Goal: Communication & Community: Answer question/provide support

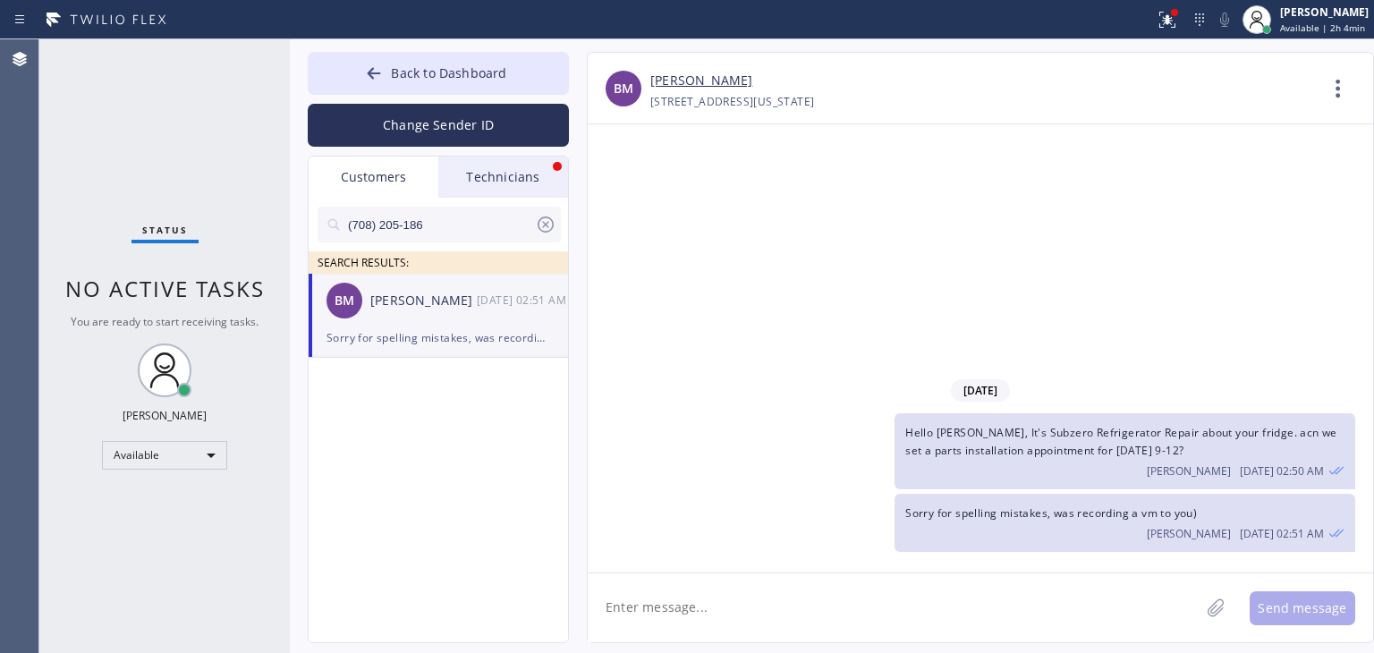
click at [516, 154] on div "Back to Dashboard Change Sender ID Customers Technicians (708) 205-186 SEARCH R…" at bounding box center [438, 347] width 261 height 591
click at [540, 189] on div "Technicians" at bounding box center [503, 177] width 130 height 41
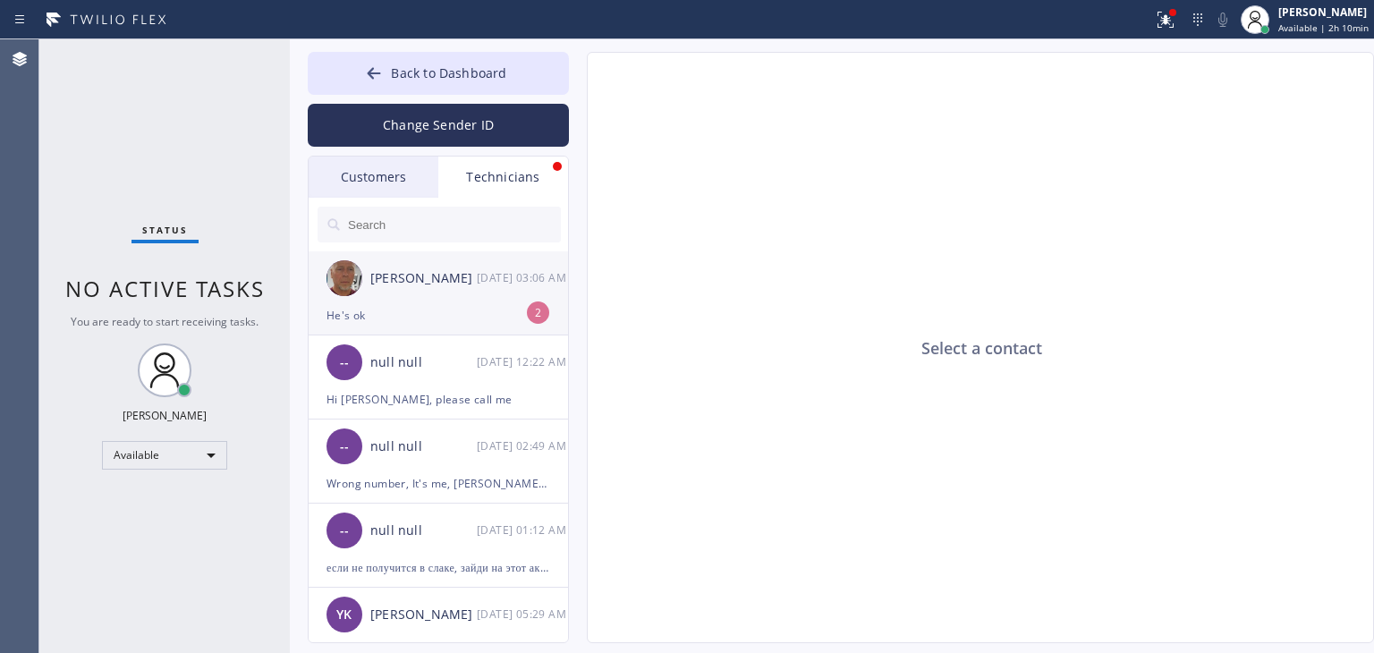
click at [483, 327] on li "[PERSON_NAME] [DATE] 03:06 AM He's ok 2" at bounding box center [439, 293] width 261 height 84
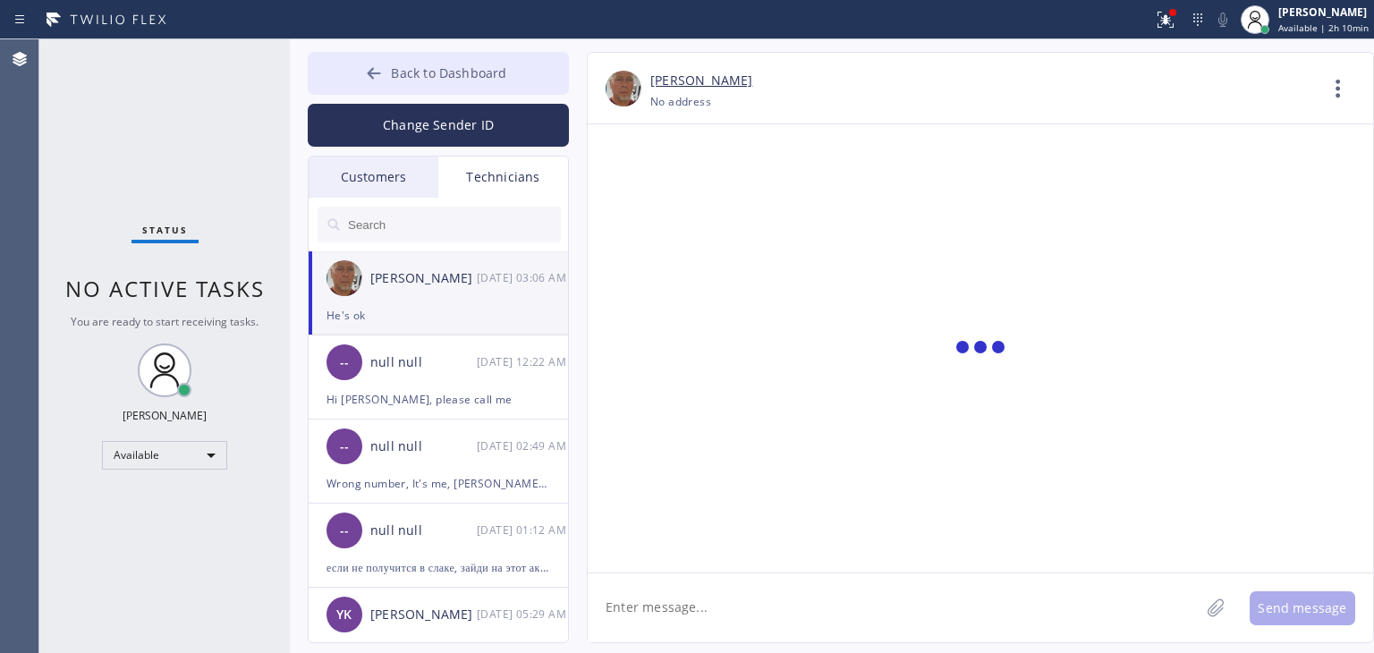
click at [539, 83] on button "Back to Dashboard" at bounding box center [438, 73] width 261 height 43
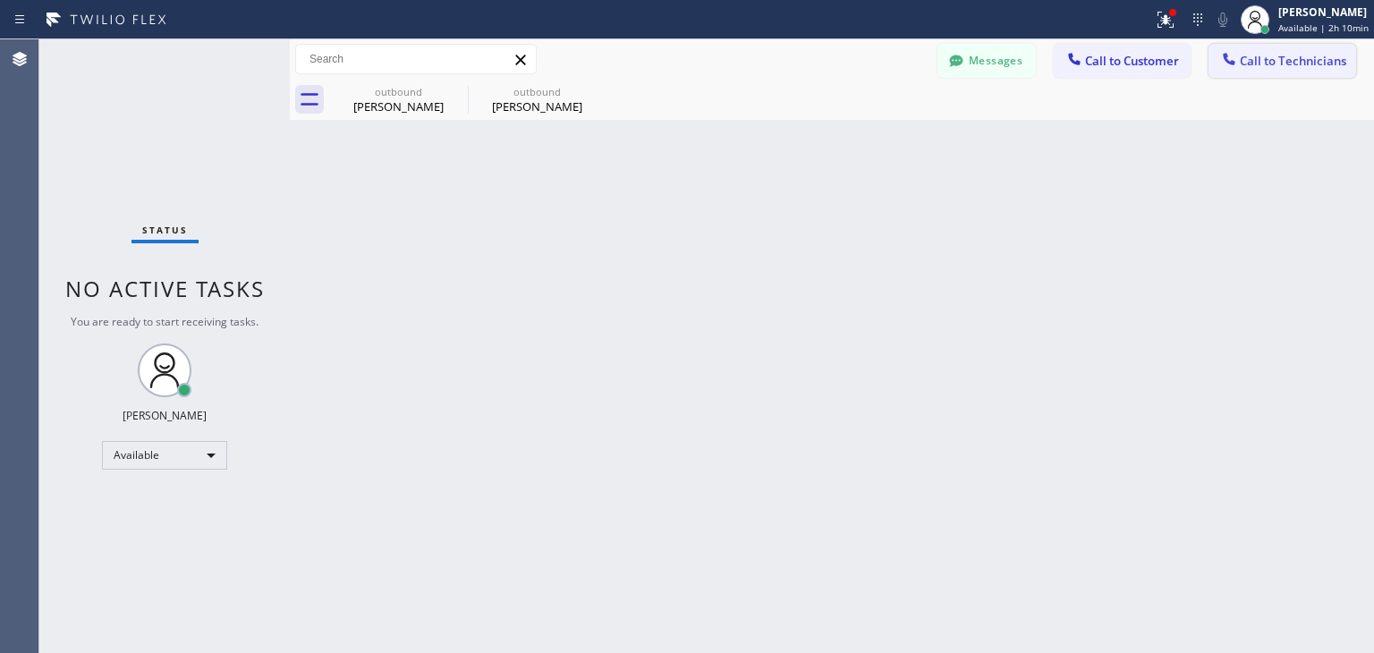
click at [1228, 51] on icon at bounding box center [1229, 59] width 18 height 18
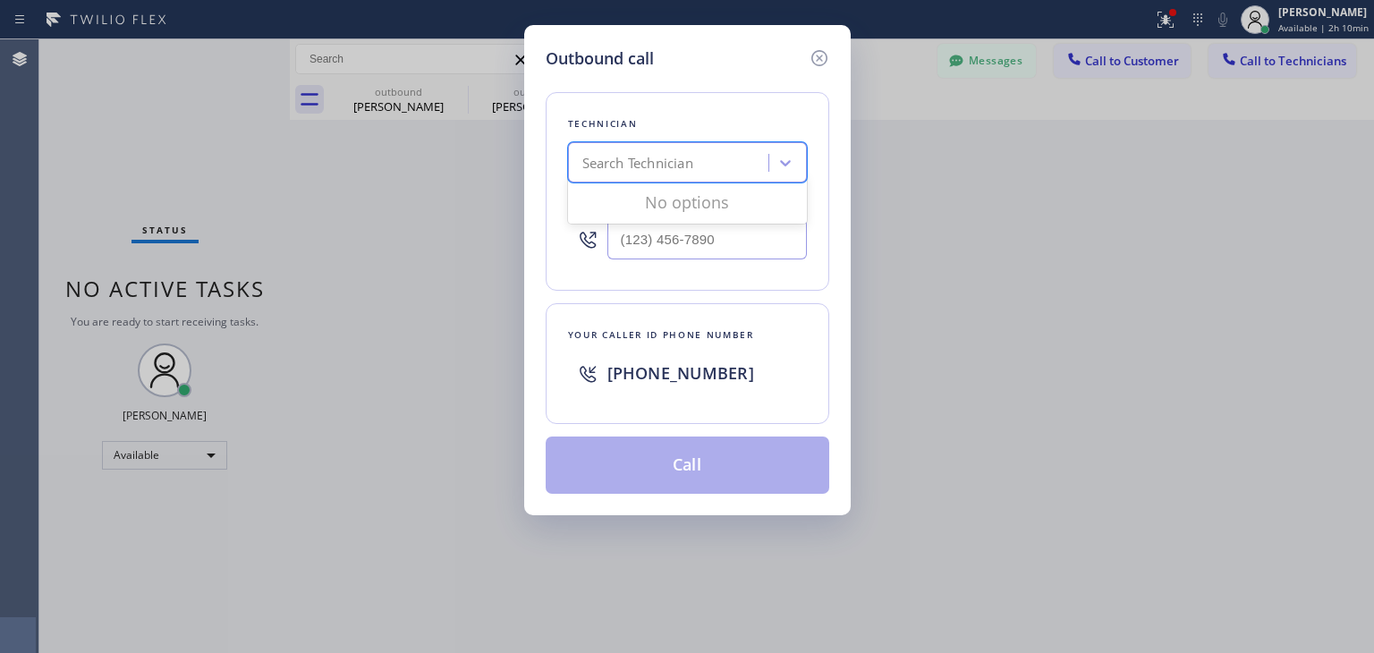
scroll to position [23333, 0]
click at [673, 153] on div "Search Technician" at bounding box center [637, 163] width 111 height 21
type input "[PERSON_NAME]"
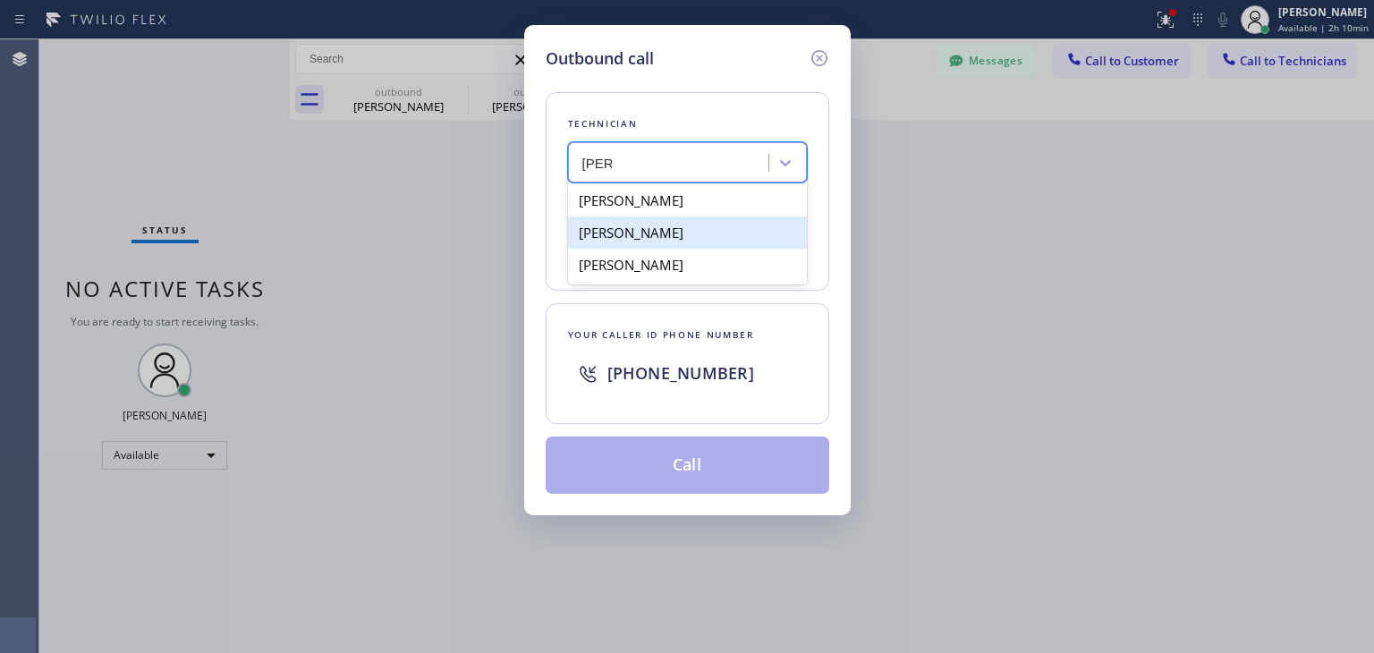
click at [747, 225] on div "[PERSON_NAME]" at bounding box center [687, 233] width 239 height 32
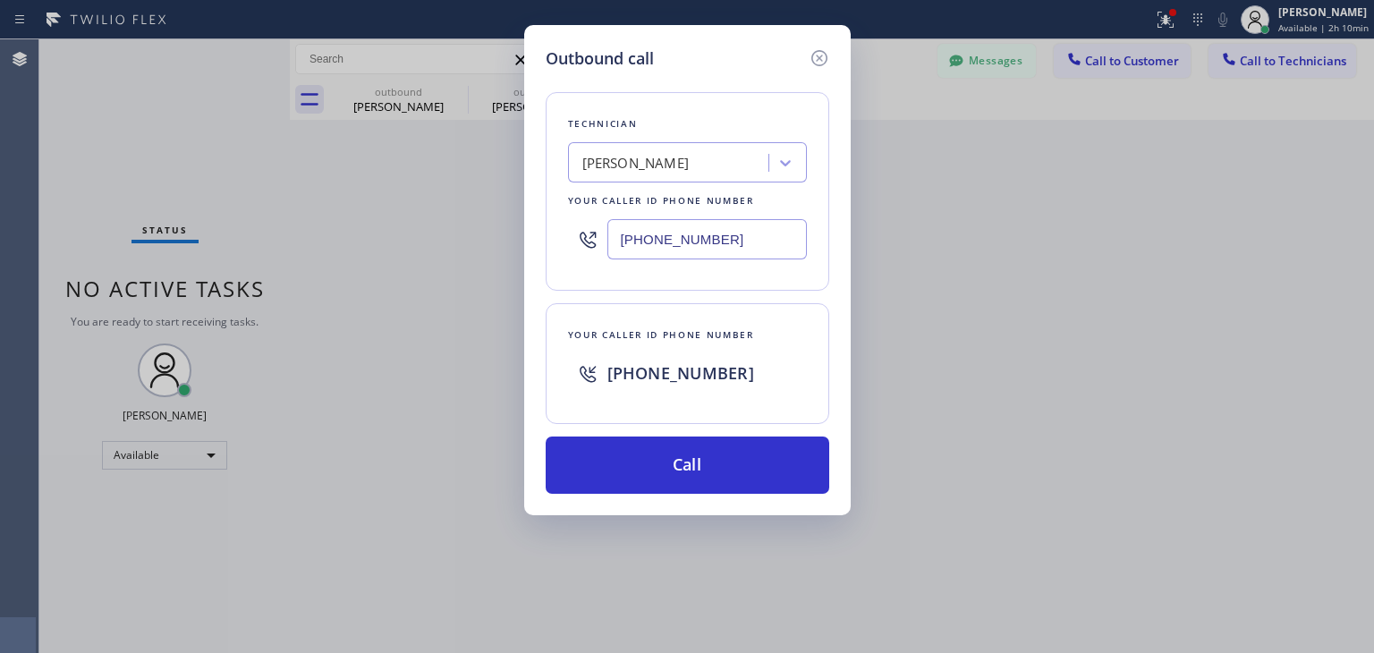
drag, startPoint x: 747, startPoint y: 225, endPoint x: 762, endPoint y: 205, distance: 25.6
click at [762, 205] on div "Technician [PERSON_NAME] Your caller id phone number [PHONE_NUMBER]" at bounding box center [688, 191] width 284 height 199
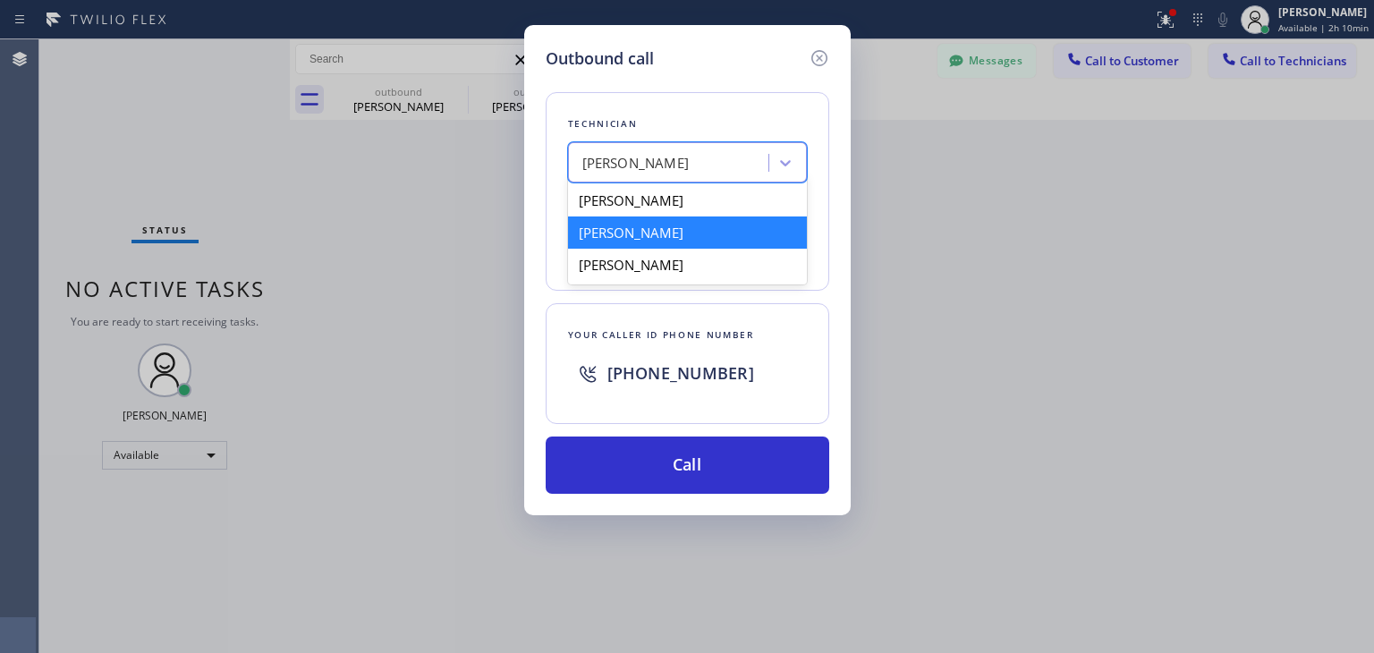
click at [735, 160] on div "[PERSON_NAME]" at bounding box center [671, 163] width 195 height 31
click at [713, 205] on div "[PERSON_NAME]" at bounding box center [687, 200] width 239 height 32
type input "[PHONE_NUMBER]"
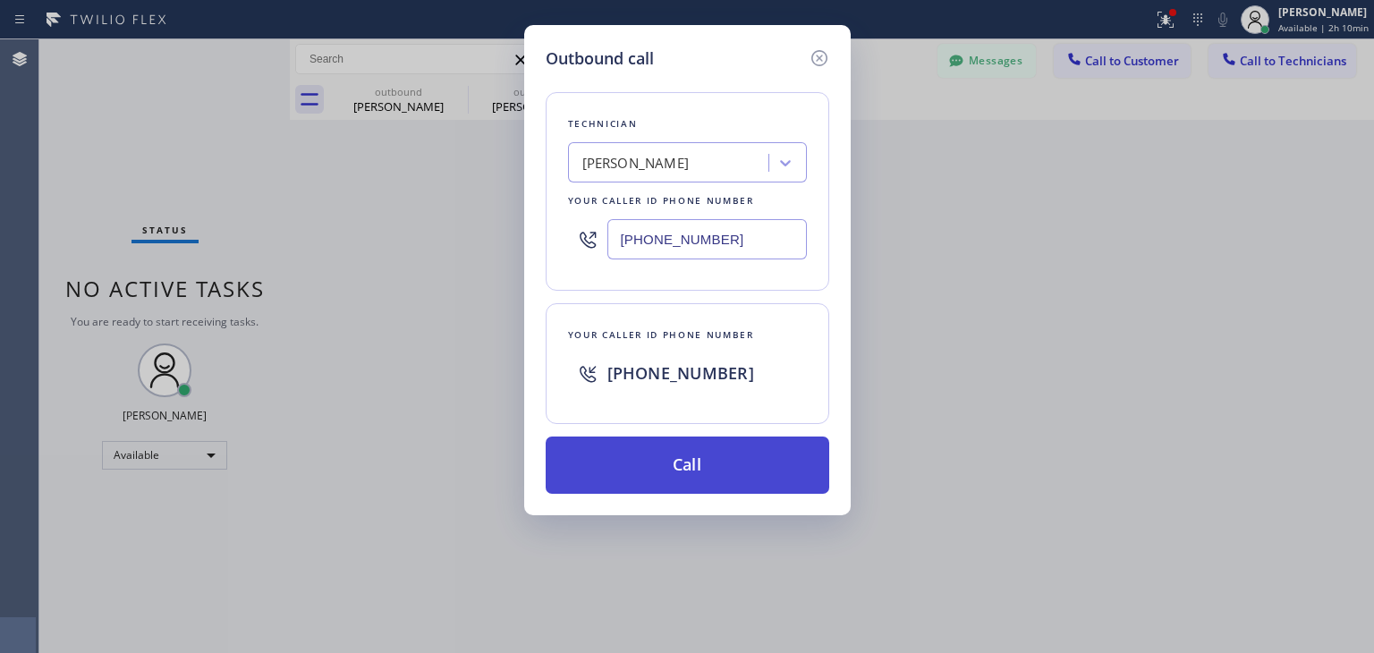
click at [701, 466] on button "Call" at bounding box center [688, 465] width 284 height 57
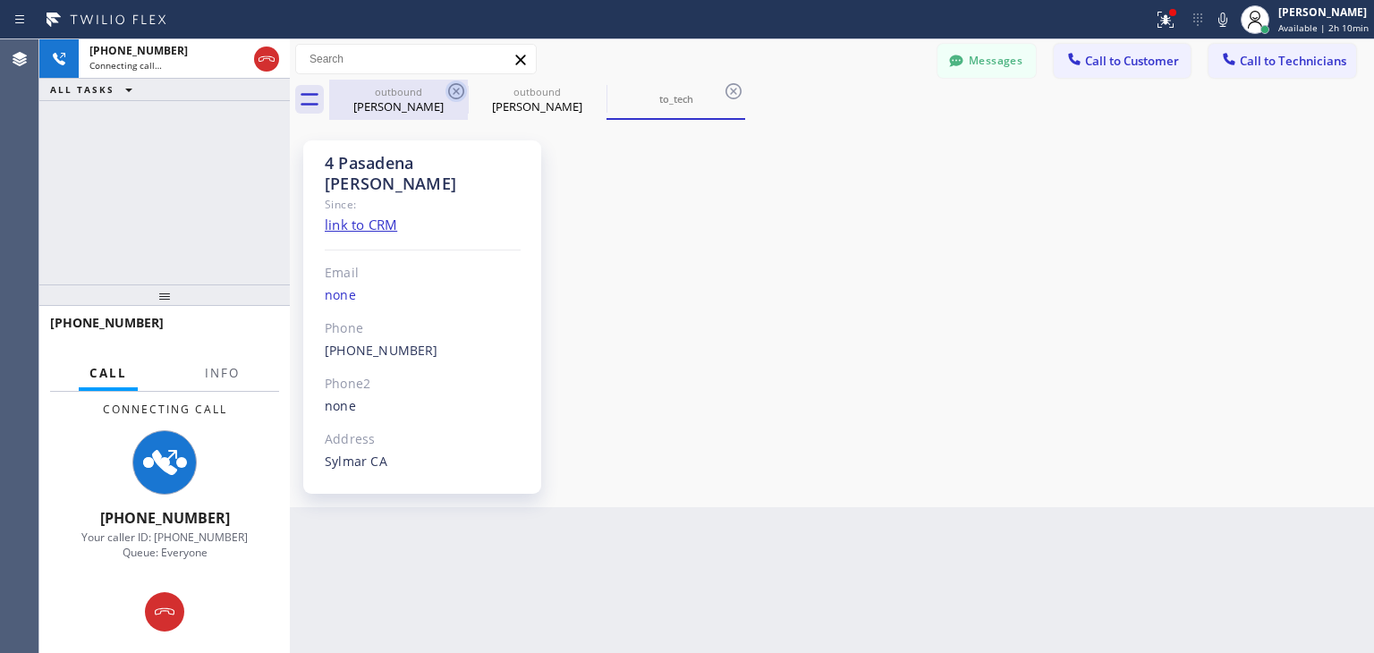
click at [457, 90] on icon at bounding box center [456, 91] width 16 height 16
click at [0, 0] on icon at bounding box center [0, 0] width 0 height 0
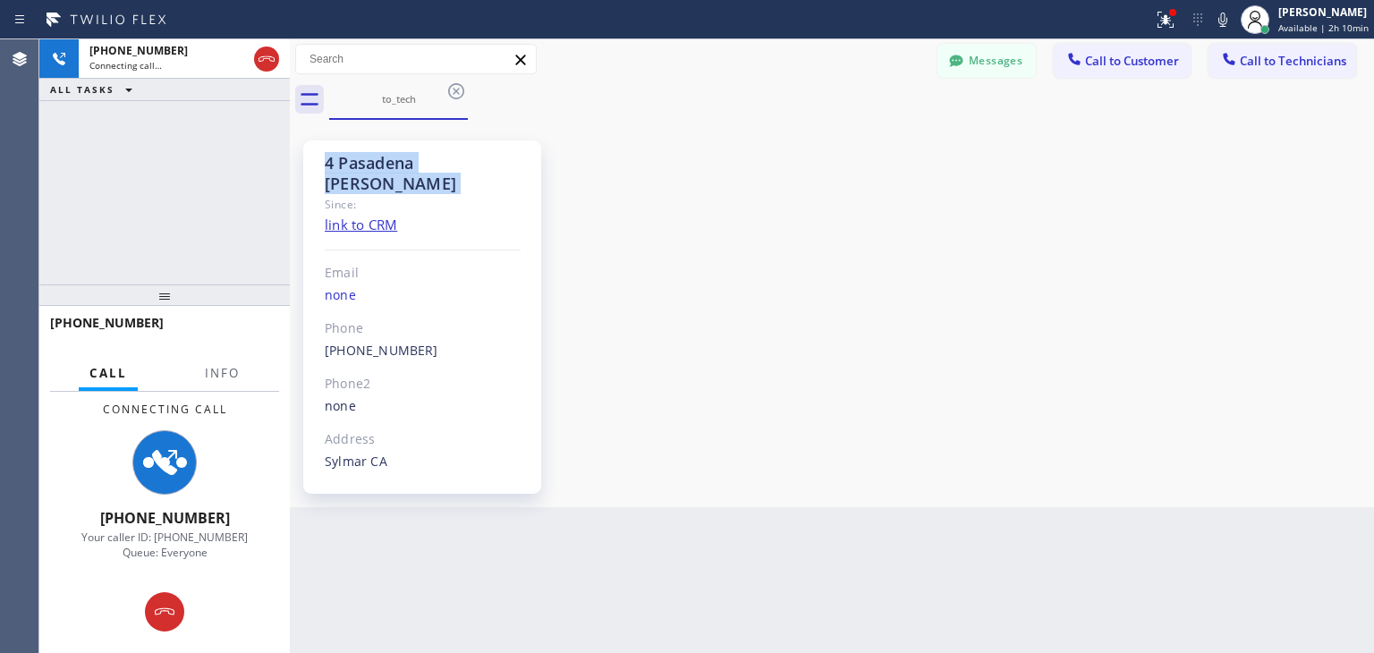
click at [457, 90] on icon at bounding box center [456, 91] width 16 height 16
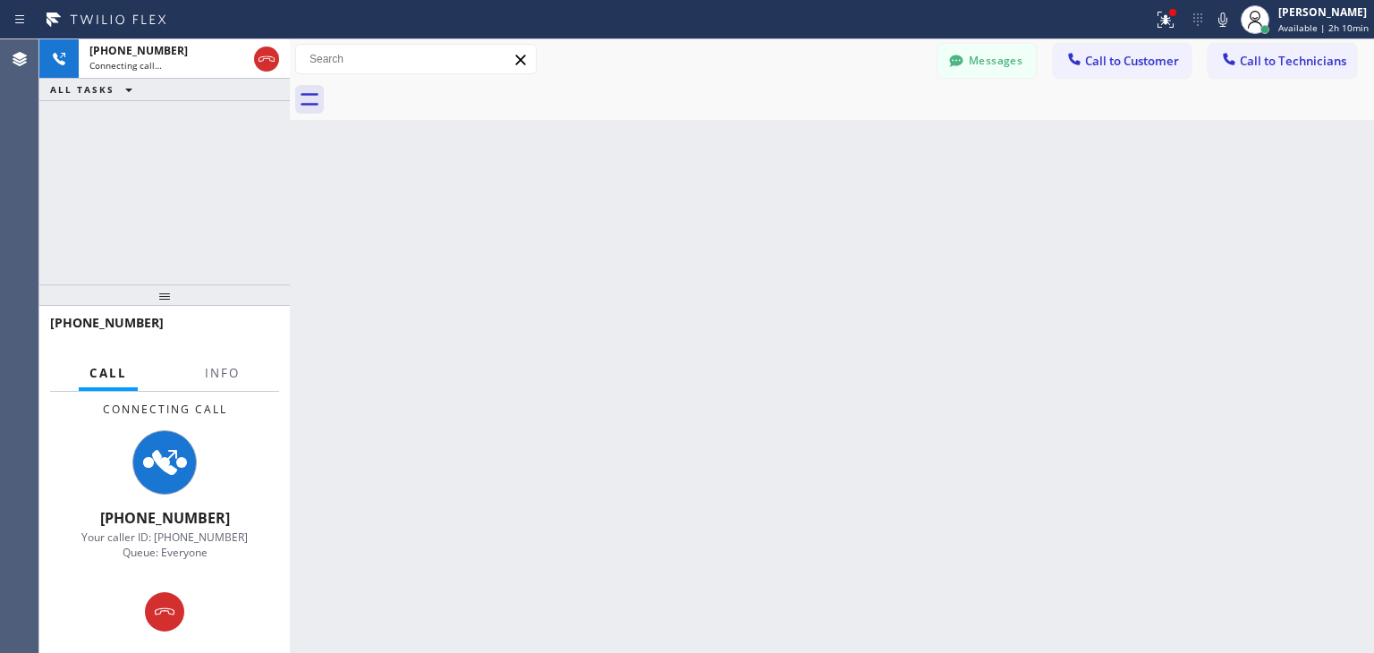
click at [457, 90] on div at bounding box center [851, 100] width 1045 height 40
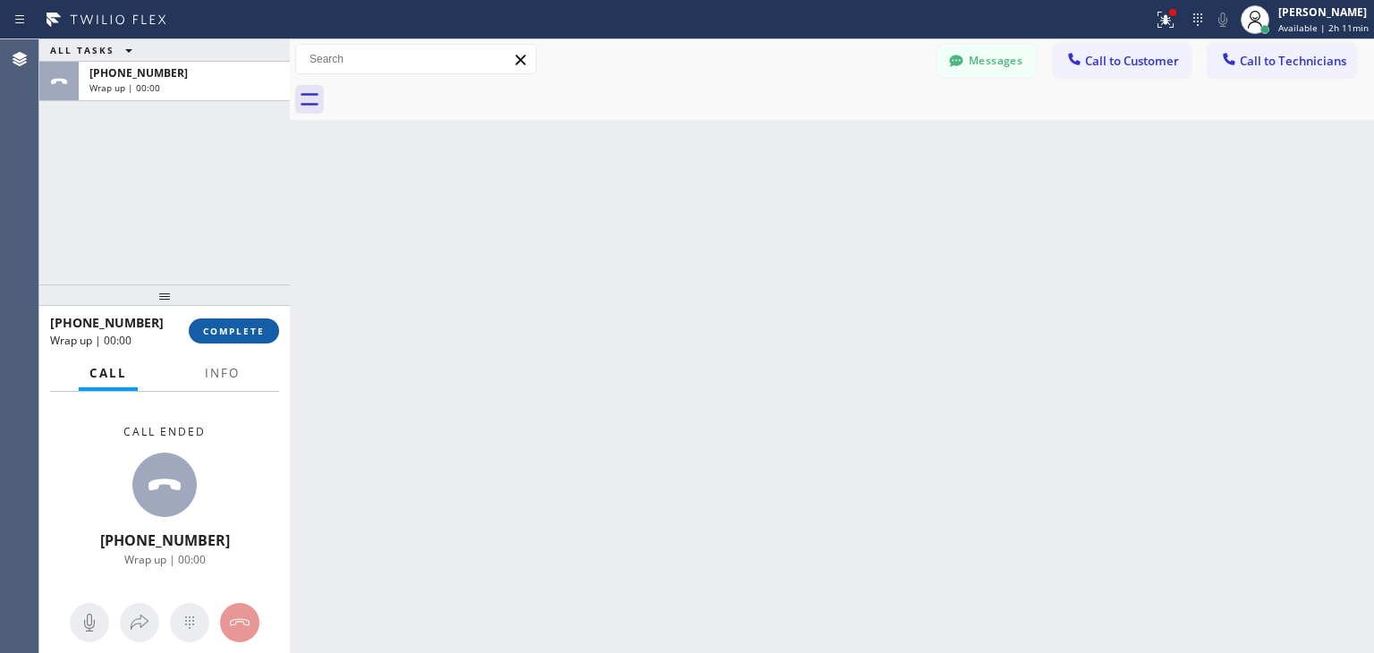
click at [225, 330] on span "COMPLETE" at bounding box center [234, 331] width 62 height 13
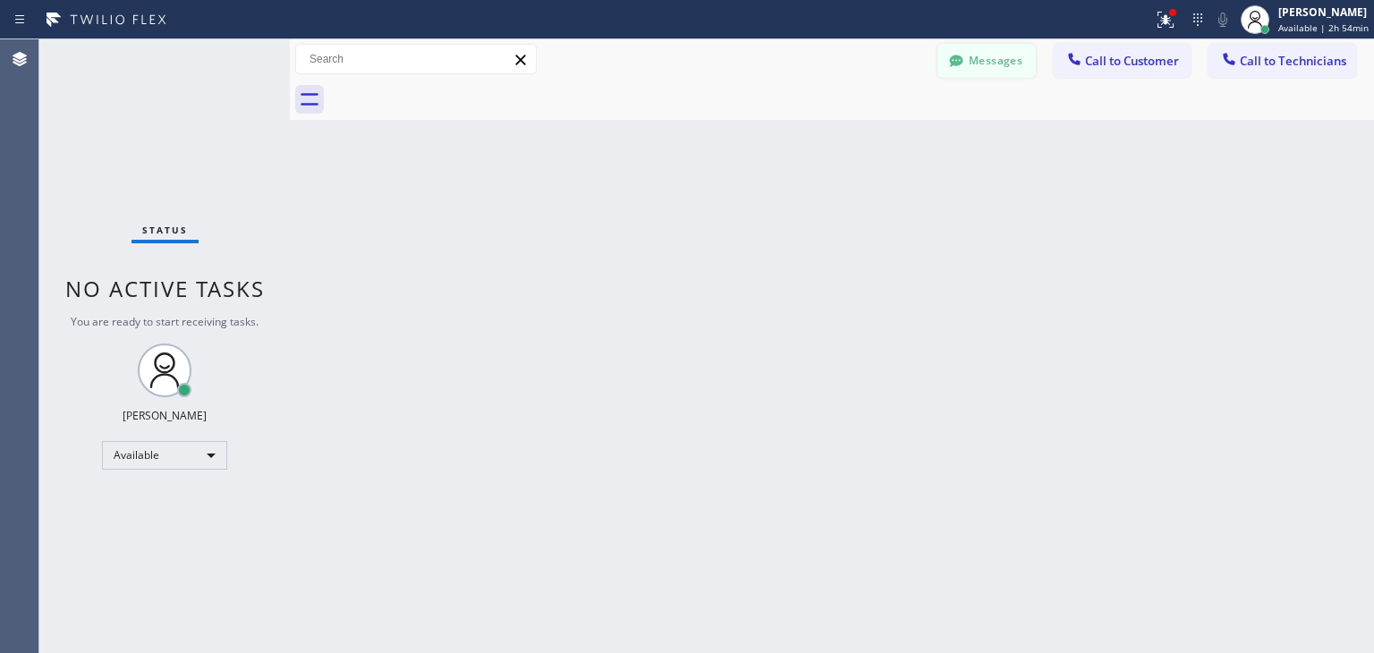
click at [989, 77] on button "Messages" at bounding box center [987, 61] width 98 height 34
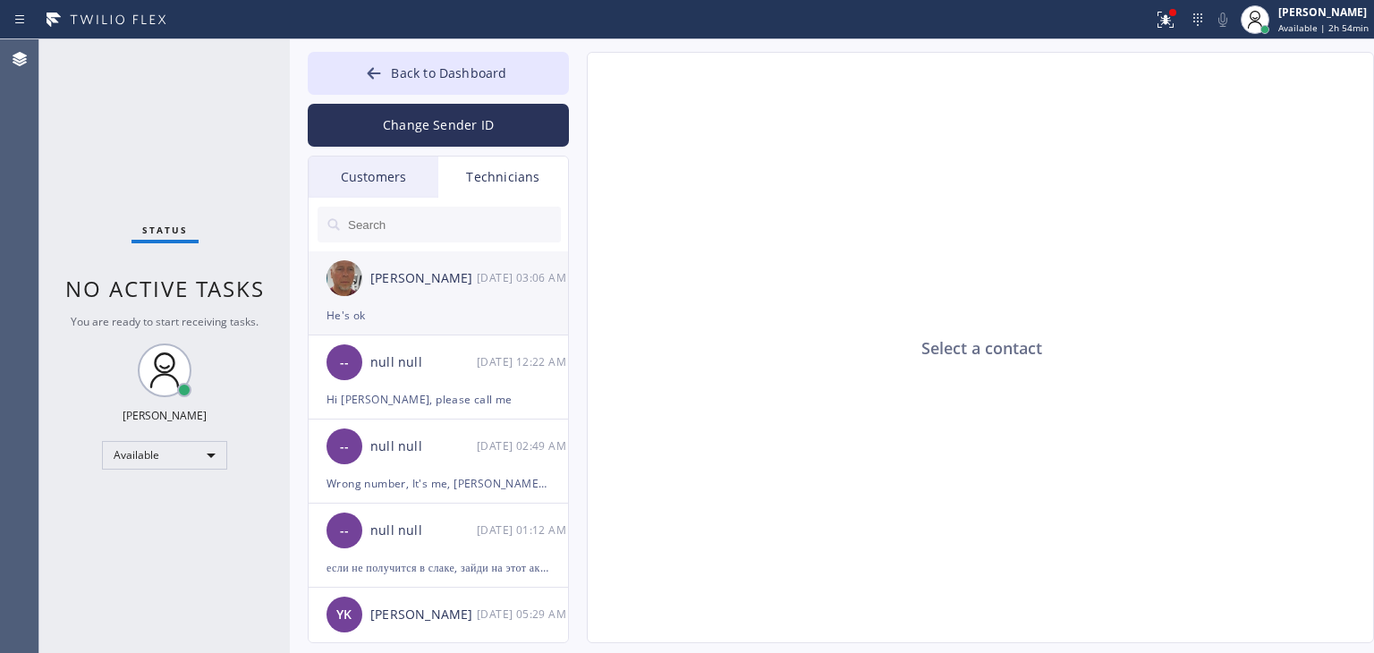
click at [384, 306] on div "He's ok" at bounding box center [439, 315] width 224 height 21
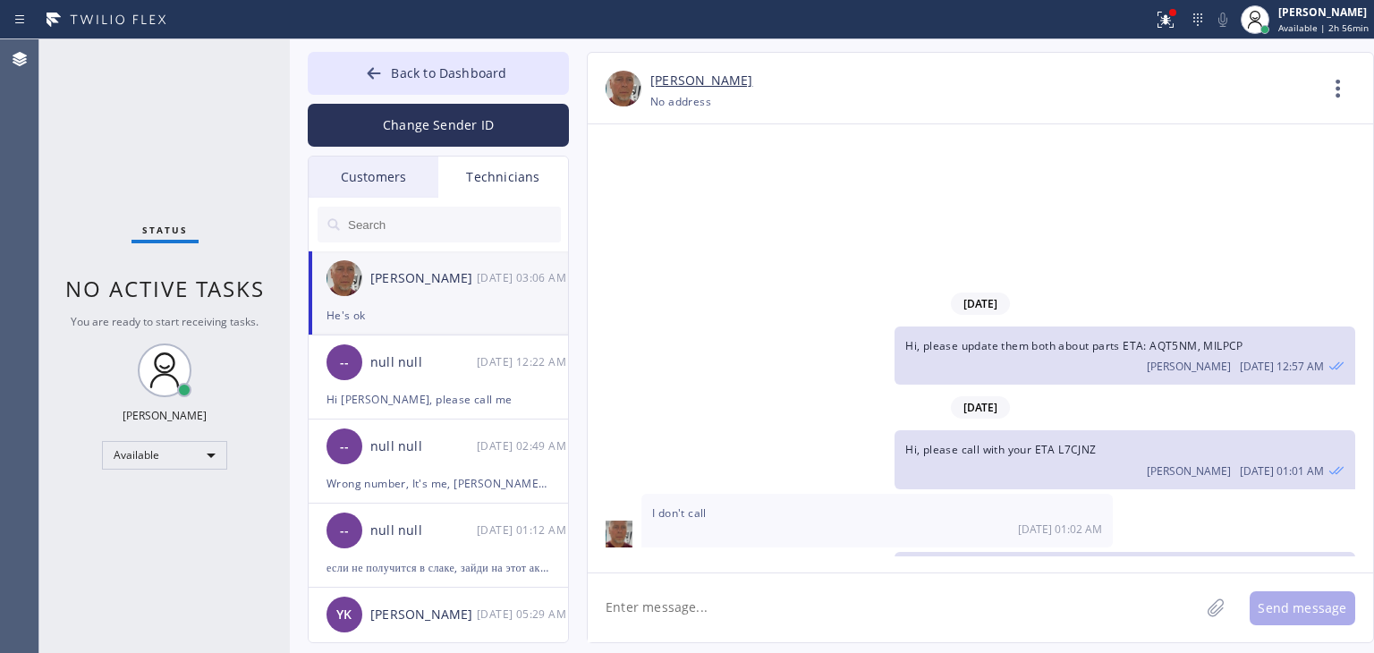
scroll to position [22957, 0]
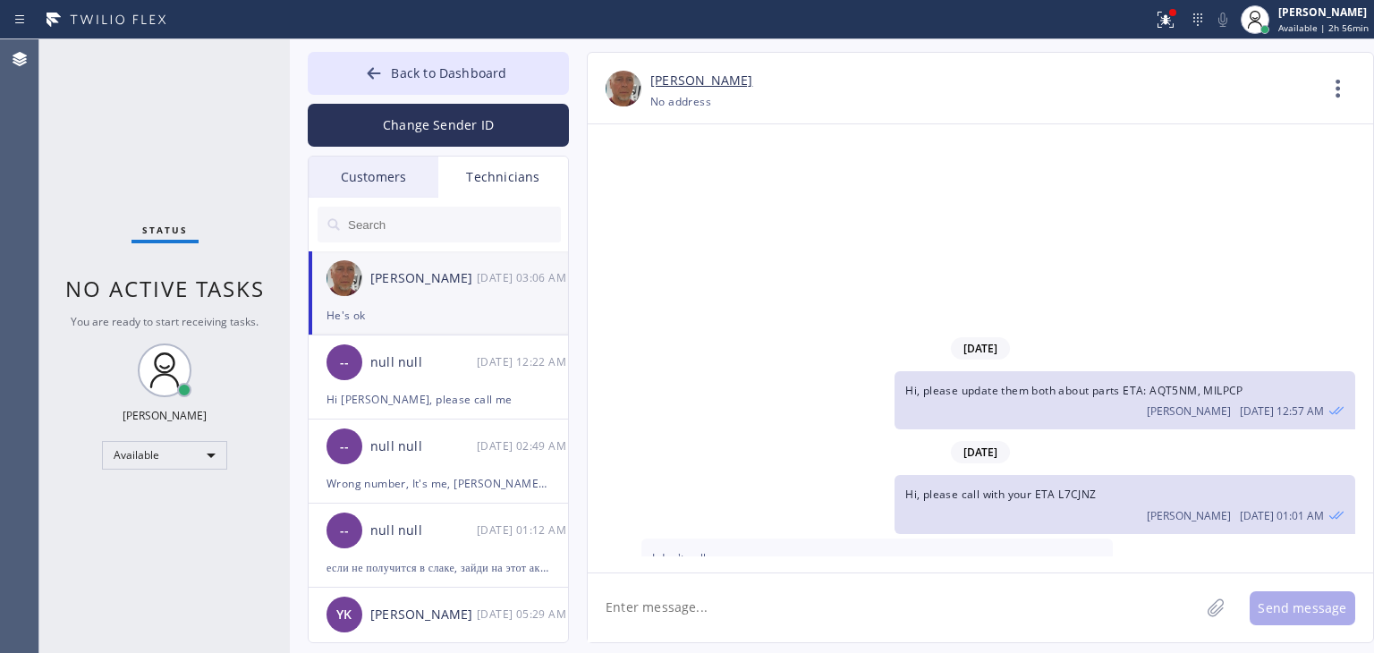
click at [1082, 487] on span "Hi, please call with your ETA L7CJNZ" at bounding box center [1000, 494] width 191 height 15
copy span "L7CJNZ"
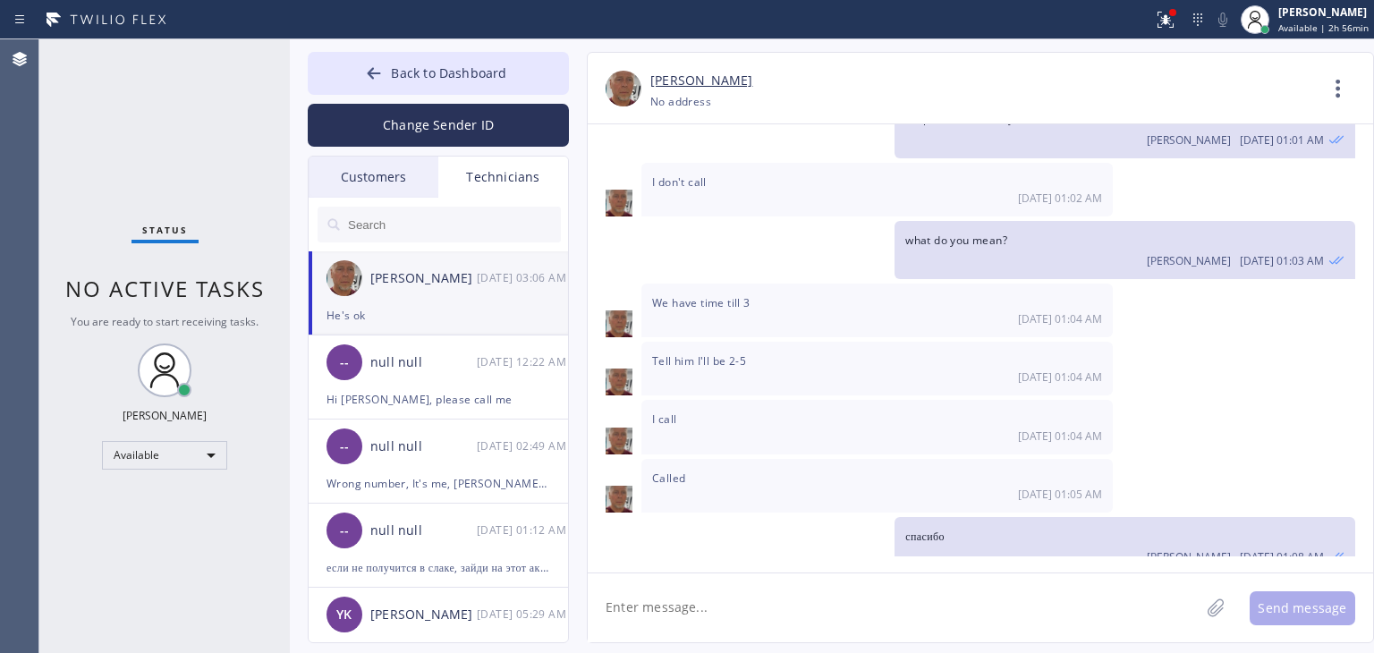
click at [770, 608] on textarea at bounding box center [894, 608] width 612 height 69
paste textarea "L7CJNZ"
type textarea "They moved to [DATE] 9-11 and asked to be as early as possible since he is leav…"
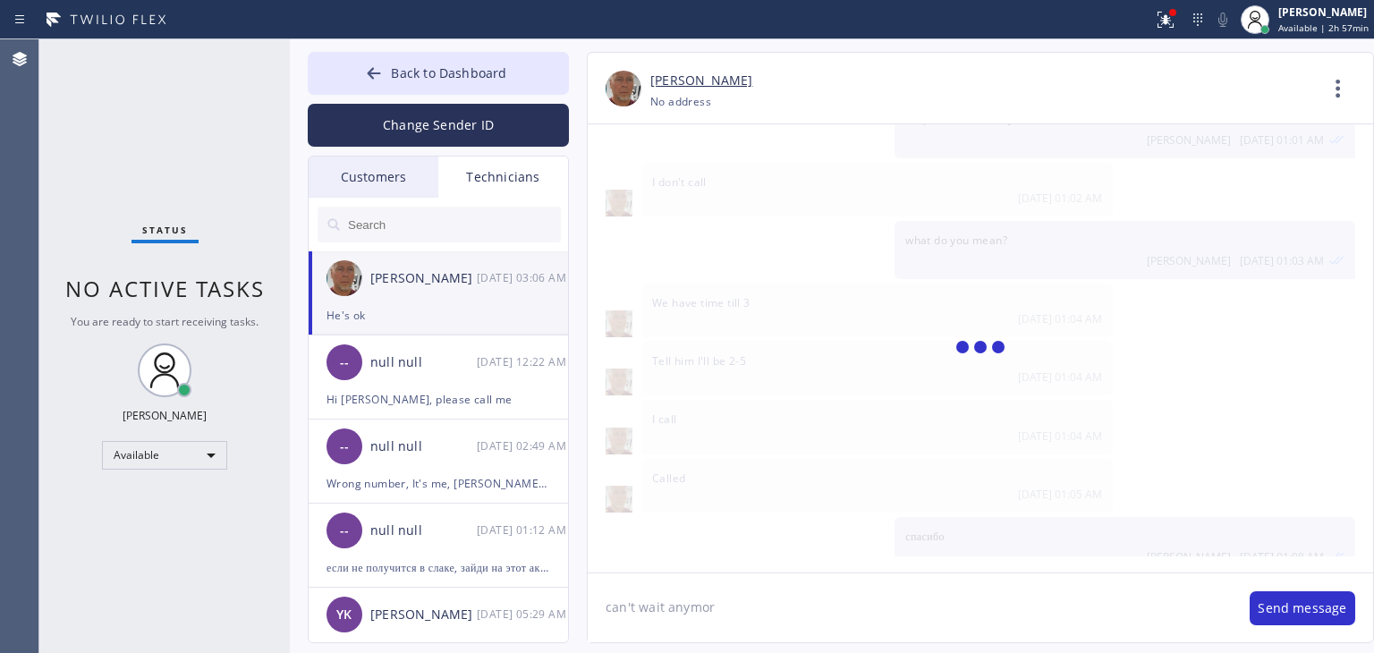
type textarea "can't wait anymore"
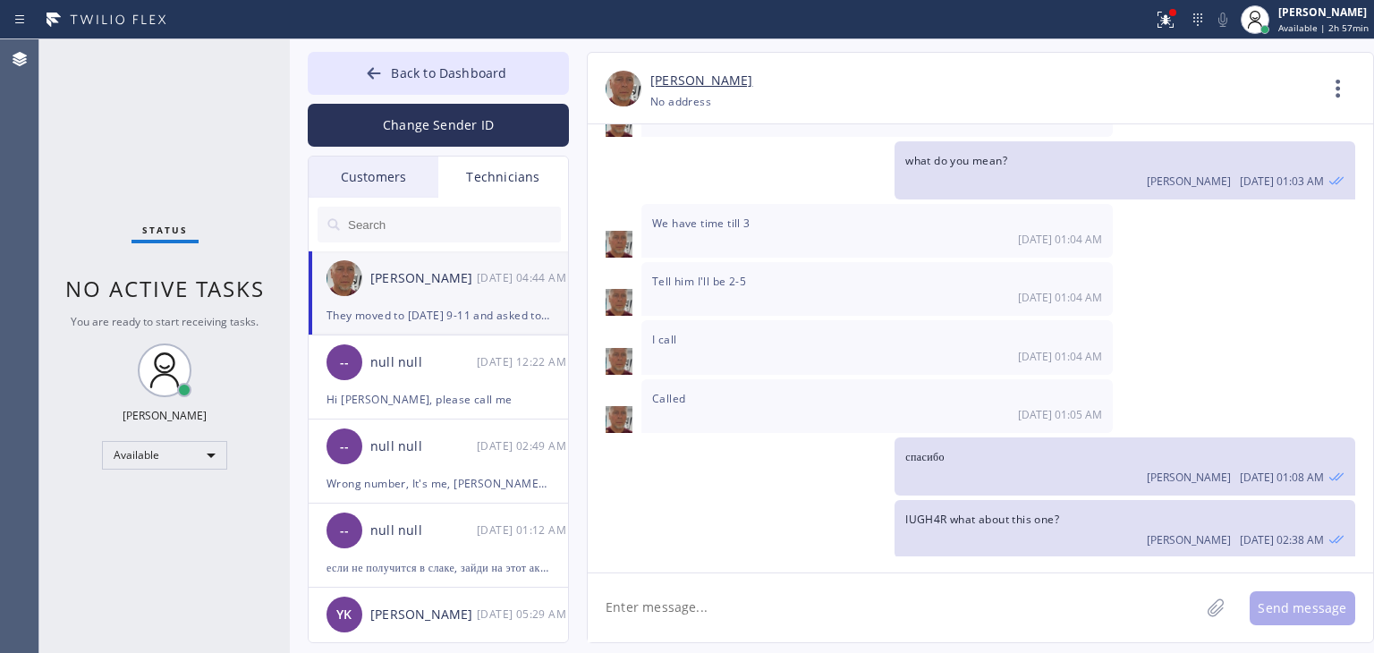
scroll to position [23475, 0]
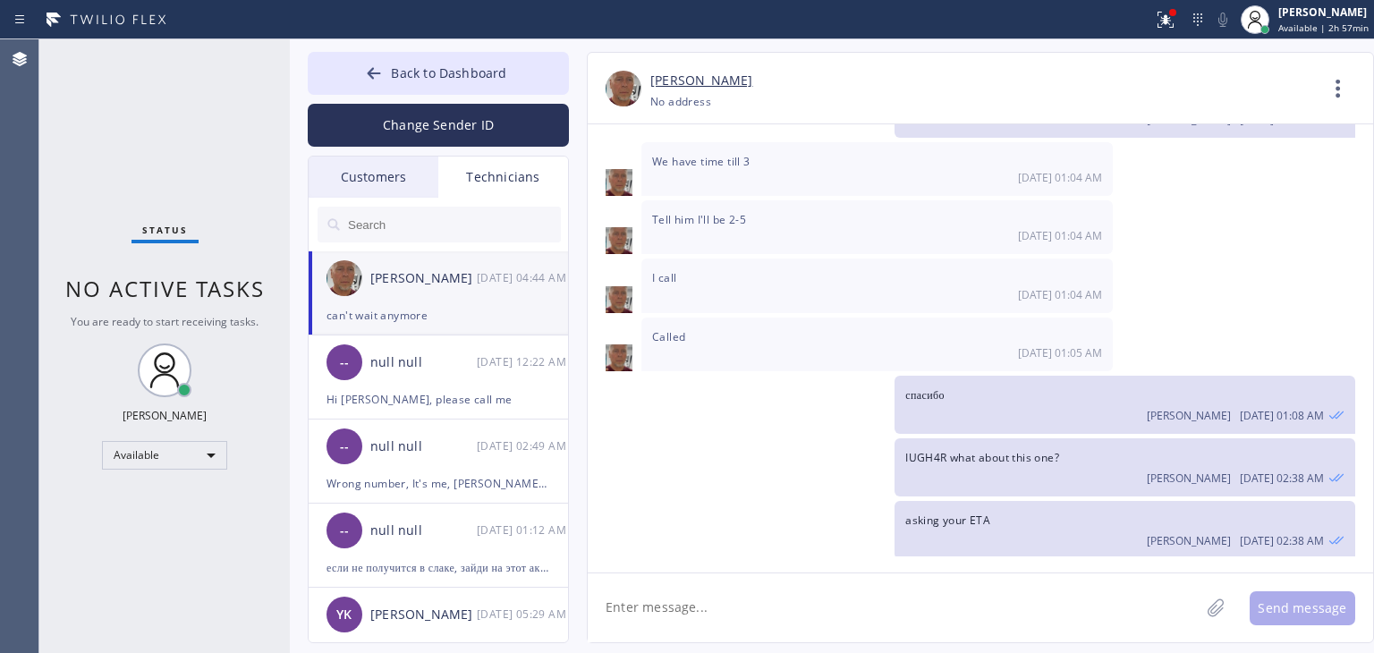
click at [443, 302] on div "[PERSON_NAME] [DATE] 04:44 AM" at bounding box center [439, 278] width 261 height 54
click at [451, 72] on span "Back to Dashboard" at bounding box center [448, 72] width 115 height 17
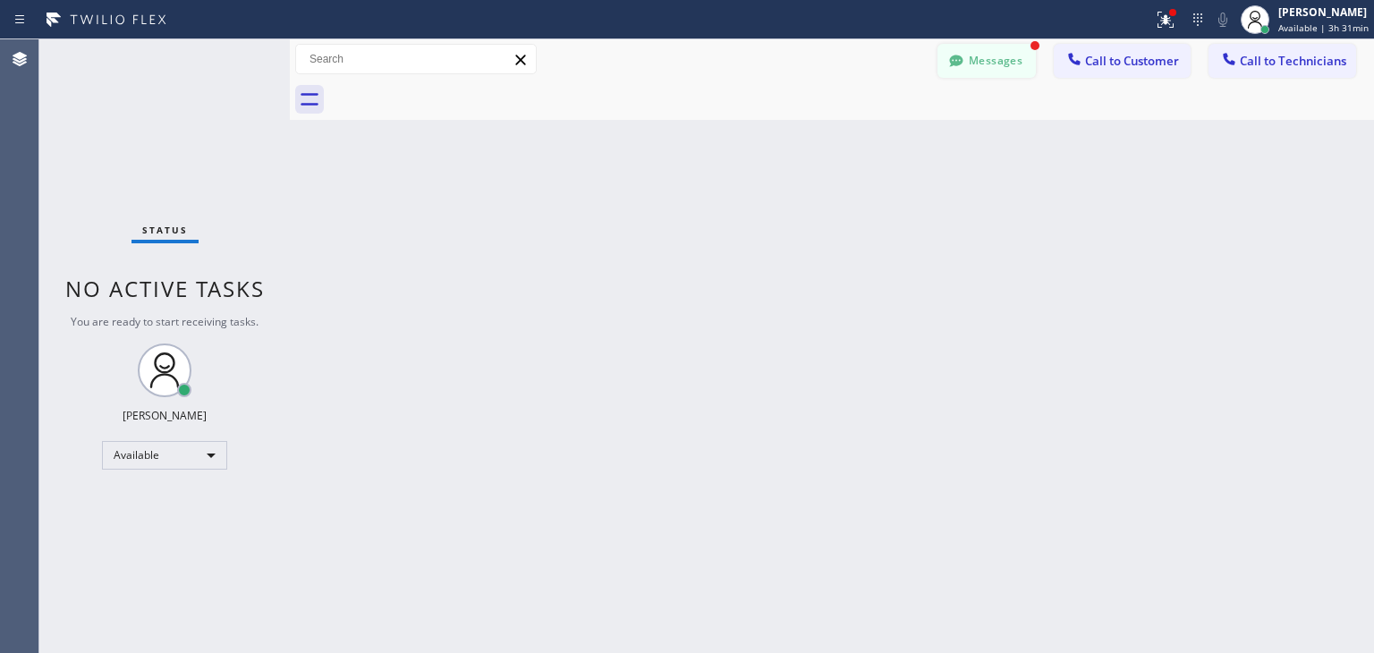
click at [1017, 69] on button "Messages" at bounding box center [987, 61] width 98 height 34
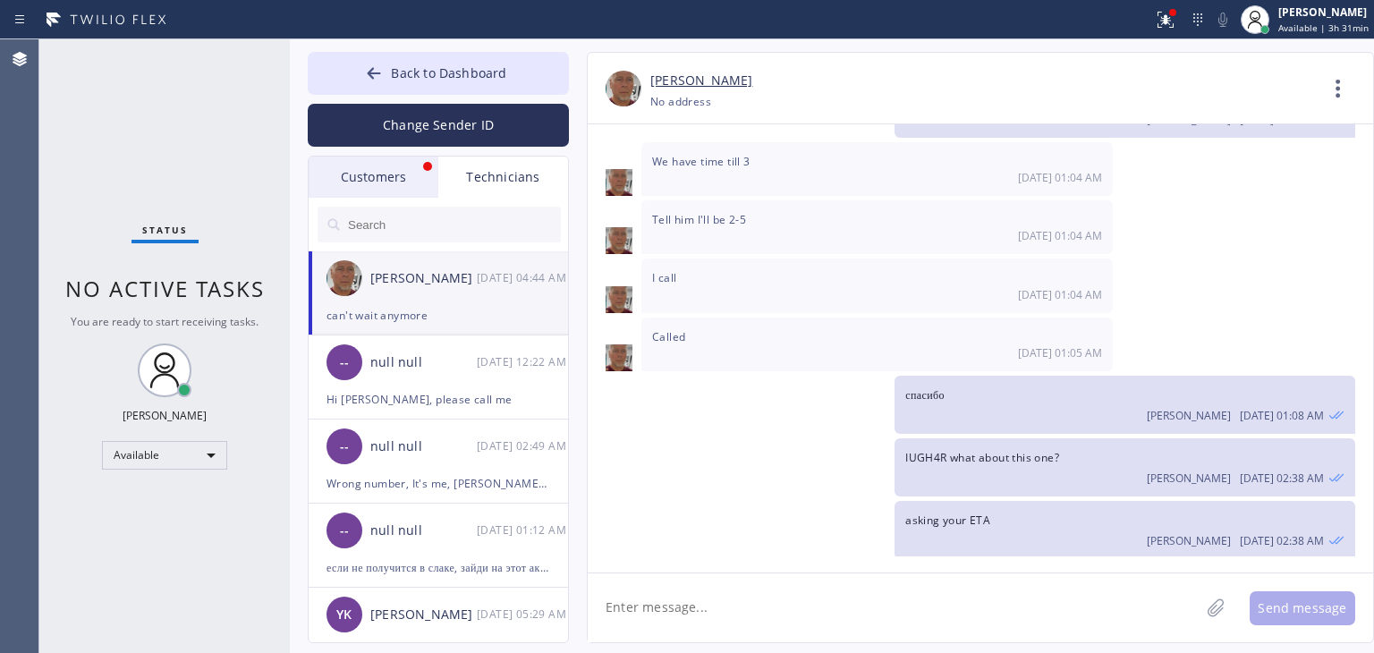
click at [395, 174] on div "Customers" at bounding box center [374, 177] width 130 height 41
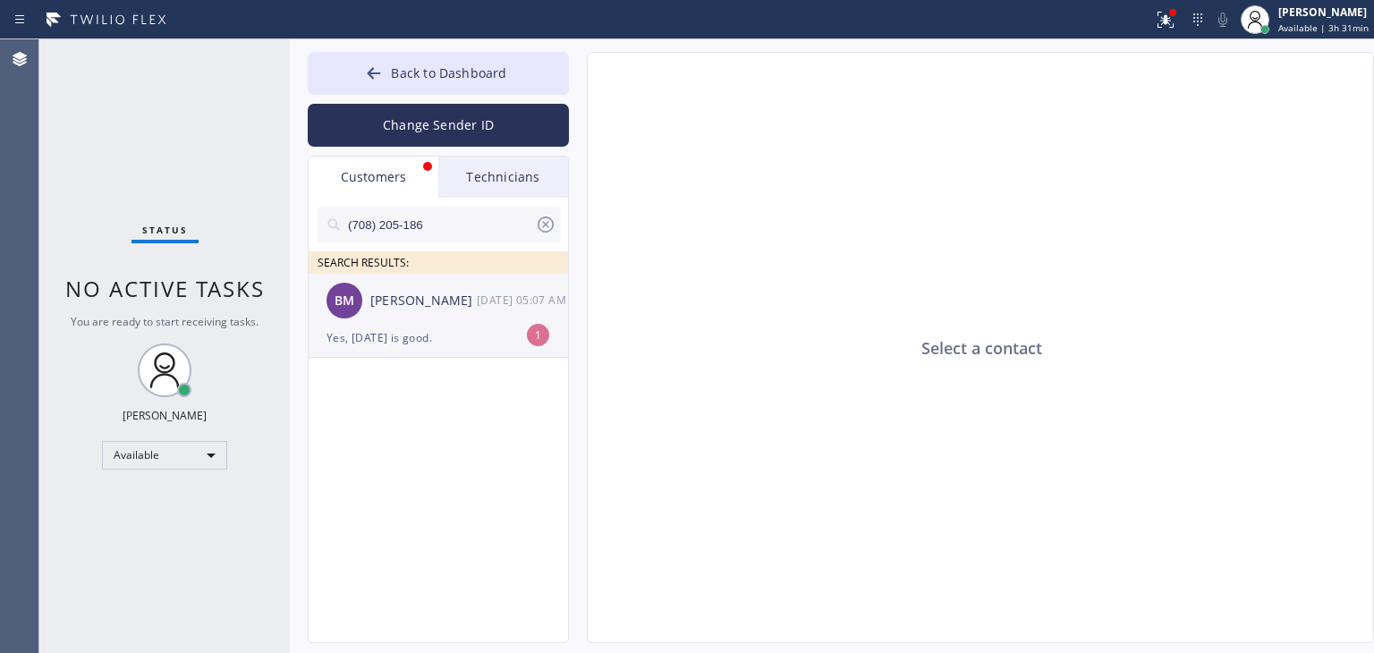
click at [415, 294] on div "[PERSON_NAME]" at bounding box center [423, 301] width 106 height 21
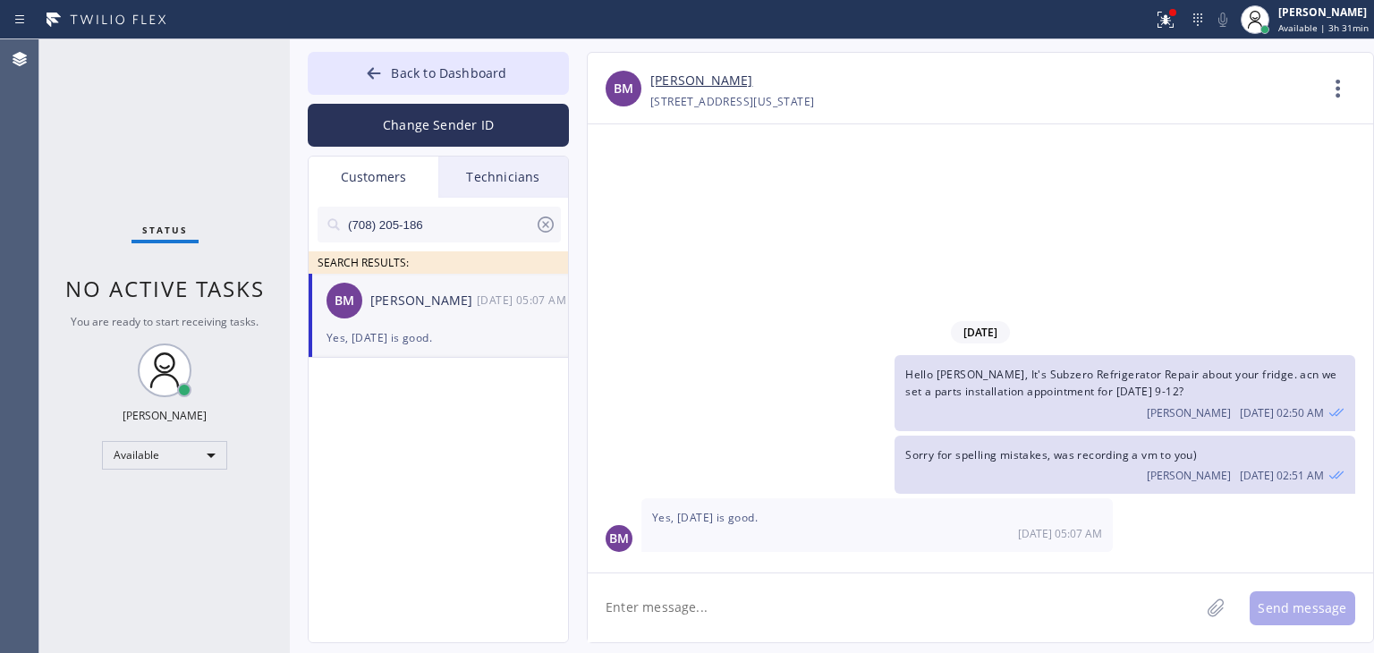
click at [1141, 586] on textarea at bounding box center [894, 608] width 612 height 69
click at [1058, 590] on textarea at bounding box center [894, 608] width 612 height 69
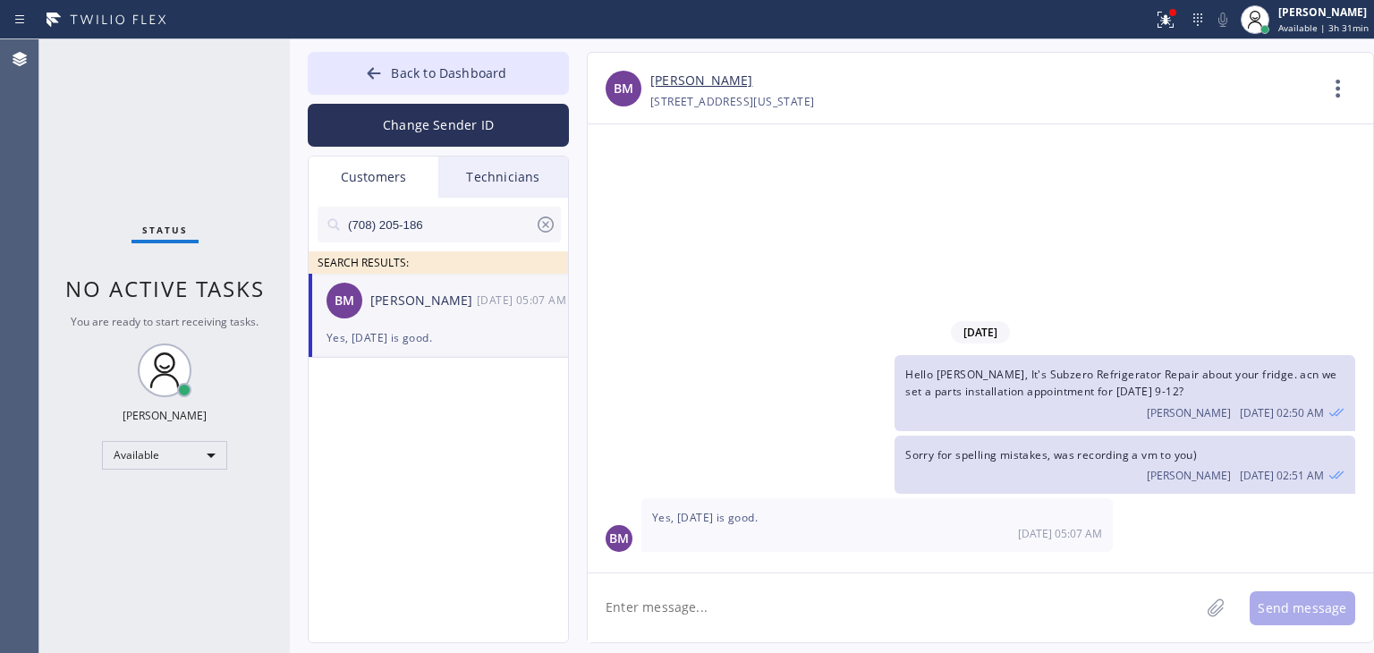
click at [1058, 590] on textarea at bounding box center [894, 608] width 612 height 69
click at [686, 74] on link "[PERSON_NAME]" at bounding box center [701, 81] width 102 height 21
click at [475, 44] on div "Back to Dashboard Change Sender ID Customers Technicians (708) 205-186 SEARCH R…" at bounding box center [832, 346] width 1084 height 614
click at [729, 586] on textarea "S" at bounding box center [894, 608] width 612 height 69
type textarea "S"
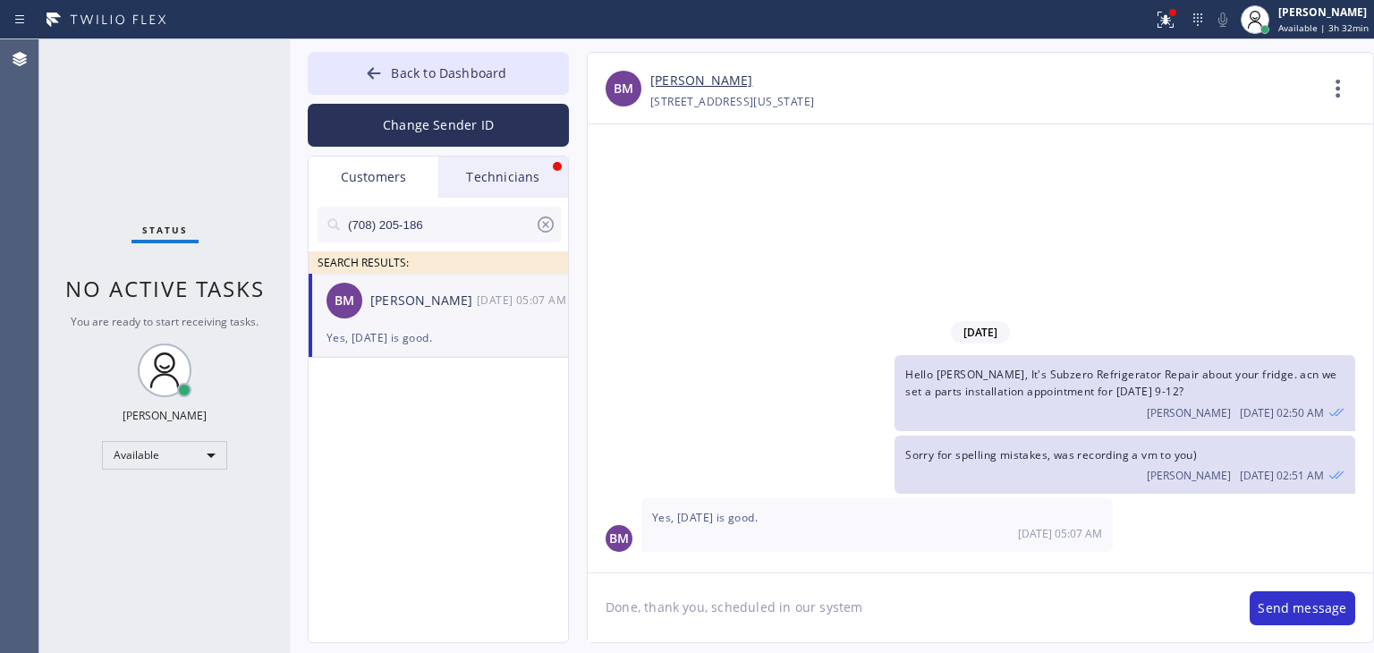
click at [920, 634] on textarea "Done, thank you, scheduled in our system" at bounding box center [910, 608] width 644 height 69
type textarea "Done, thank you, scheduled in our system"
click at [1268, 597] on button "Send message" at bounding box center [1303, 608] width 106 height 34
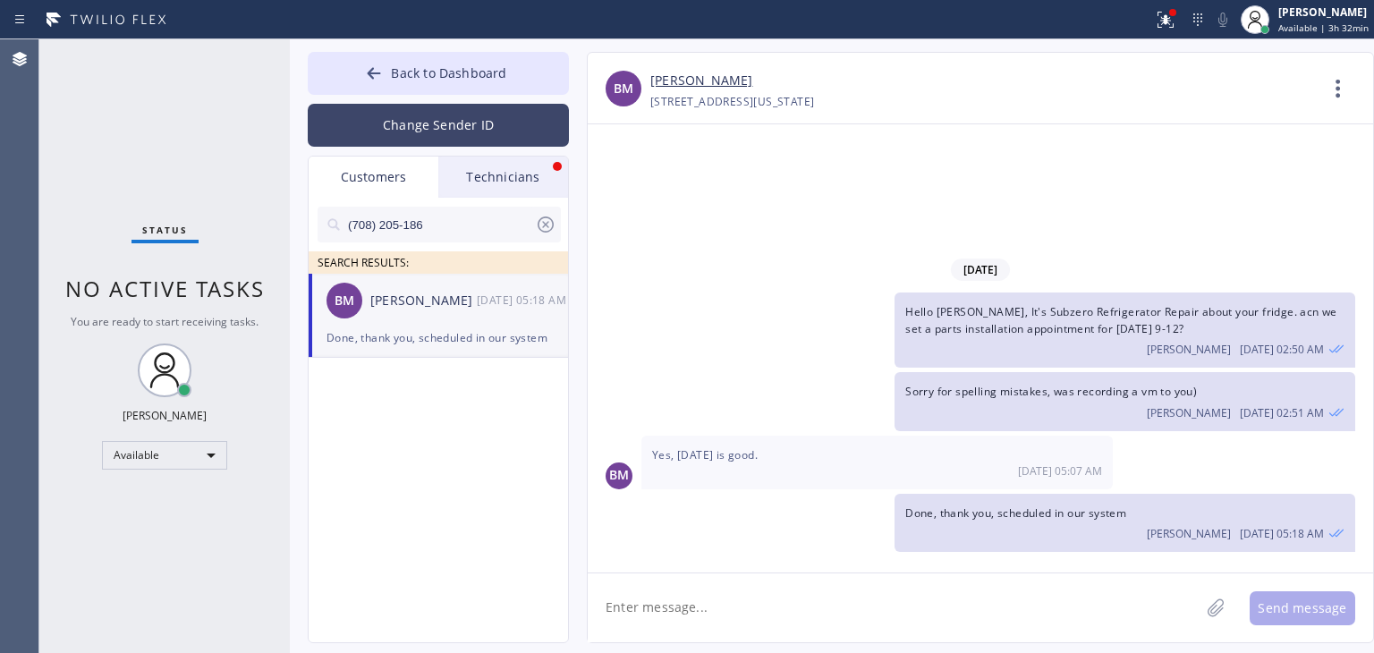
click at [523, 145] on button "Change Sender ID" at bounding box center [438, 125] width 261 height 43
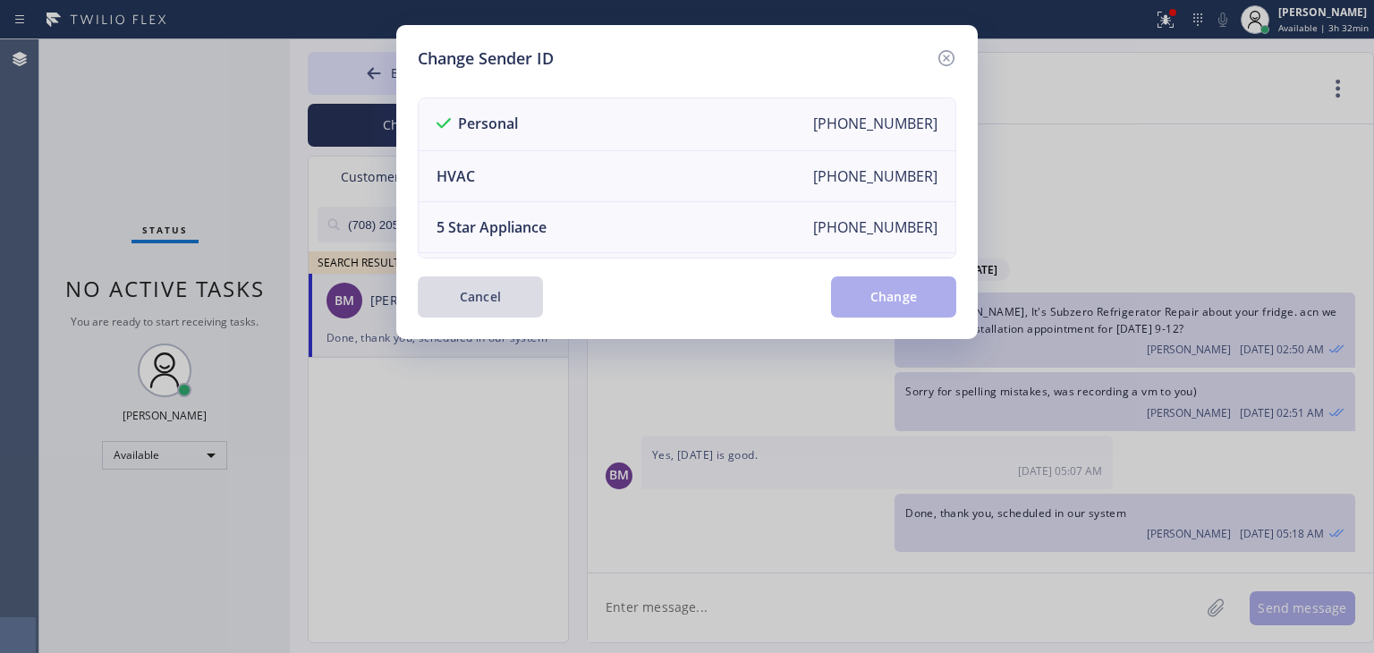
click at [421, 306] on button "Cancel" at bounding box center [480, 296] width 125 height 41
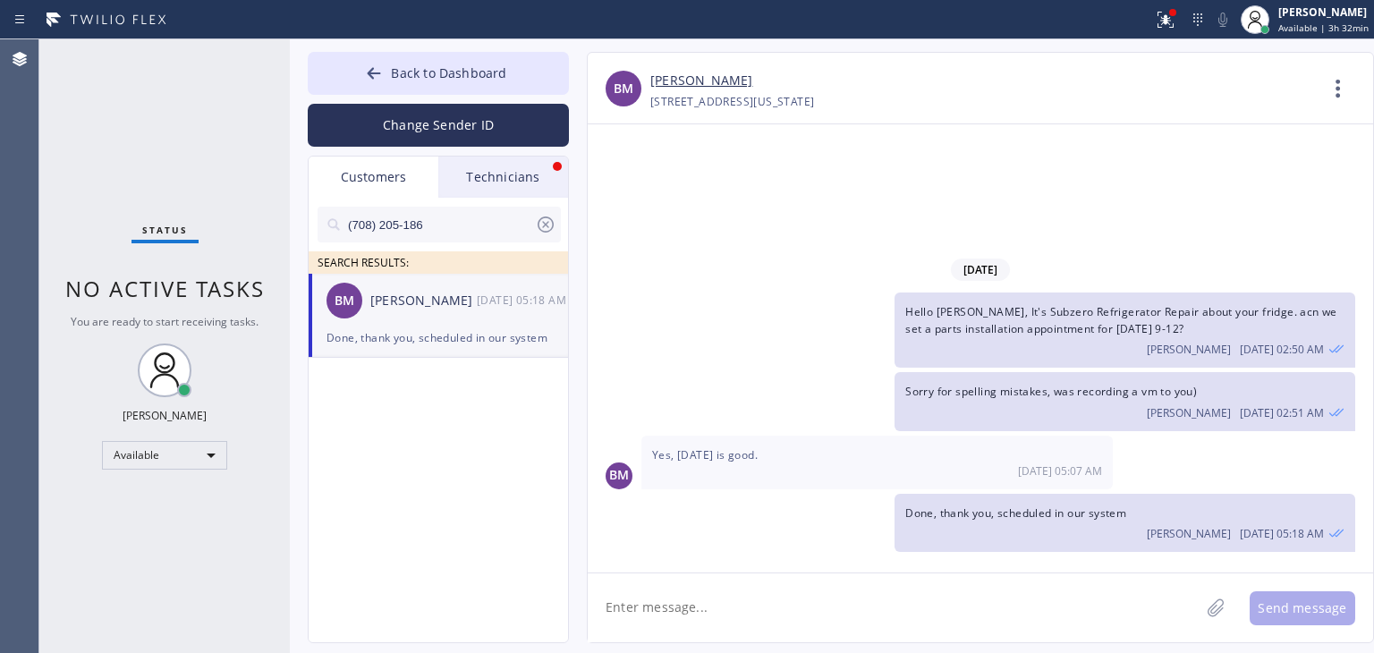
click at [519, 190] on div "Technicians" at bounding box center [503, 177] width 130 height 41
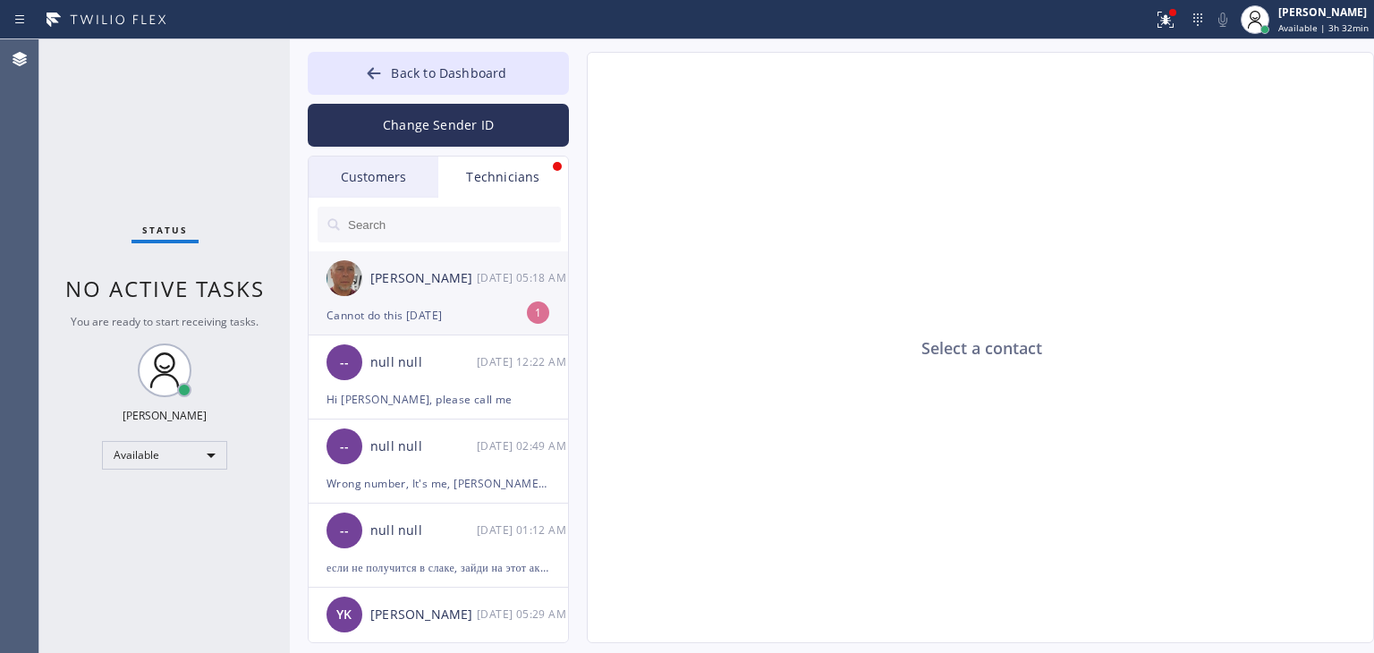
click at [484, 270] on div "[DATE] 05:18 AM" at bounding box center [523, 278] width 93 height 21
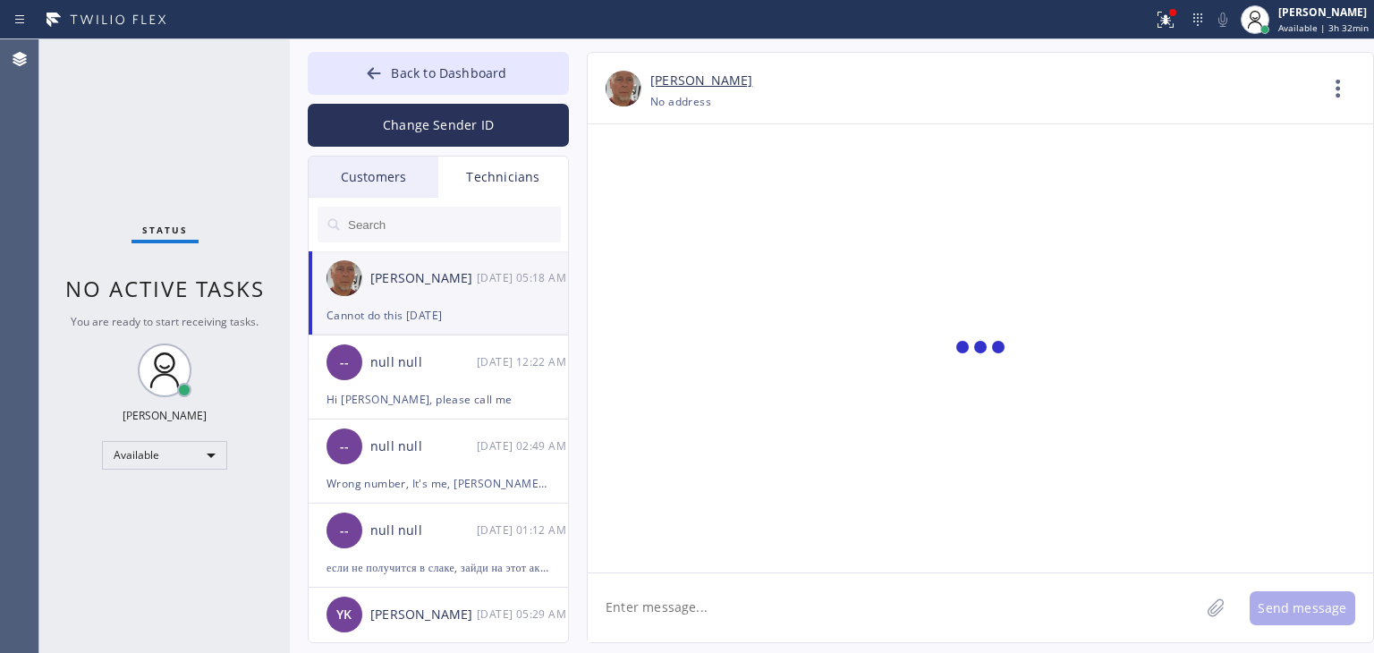
click at [847, 622] on textarea at bounding box center [894, 608] width 612 height 69
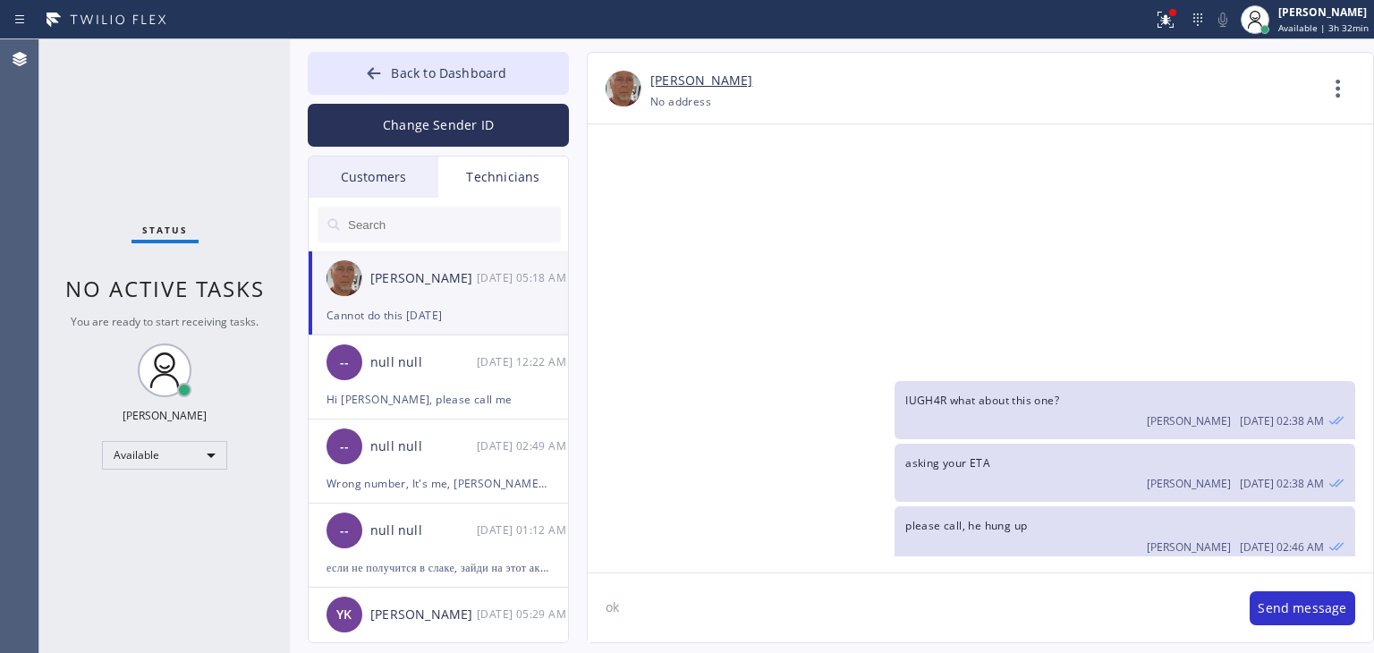
type textarea "o"
click at [529, 65] on button "Back to Dashboard" at bounding box center [438, 73] width 261 height 43
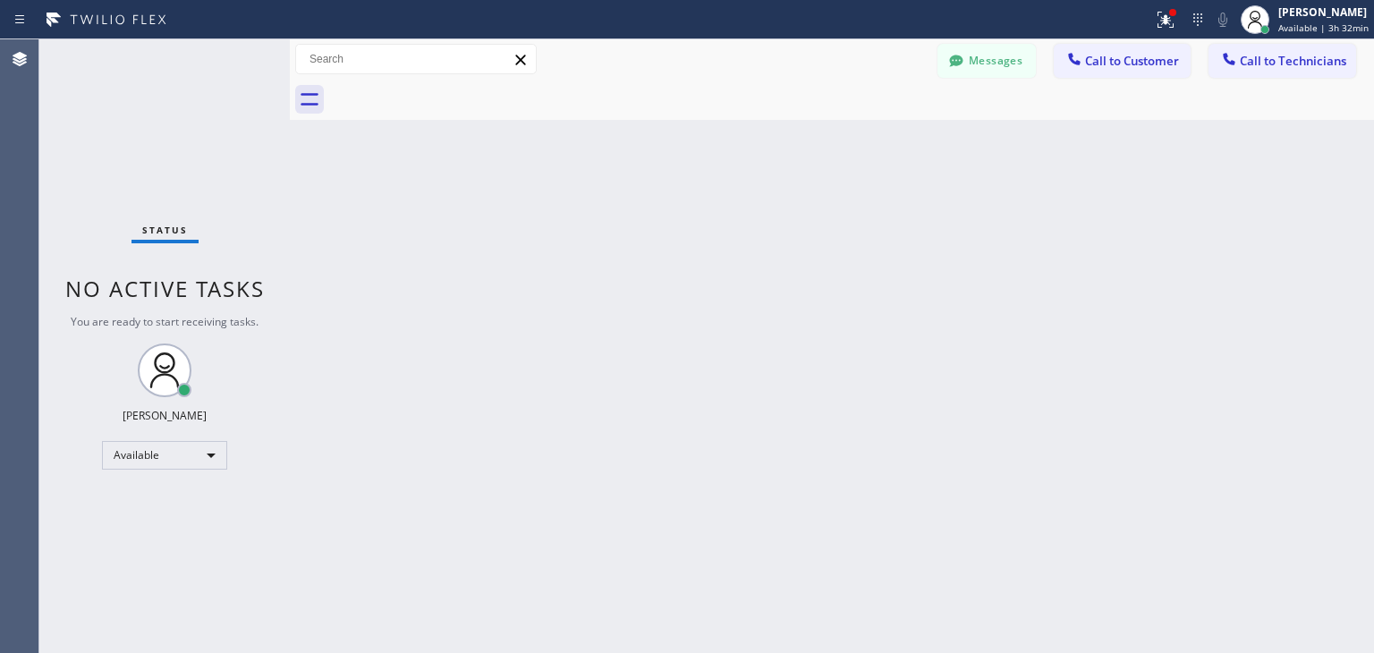
click at [823, 567] on div "Back to Dashboard Change Sender ID Customers Technicians (708) 205-186 SEARCH R…" at bounding box center [832, 346] width 1084 height 614
drag, startPoint x: 1202, startPoint y: 52, endPoint x: 1139, endPoint y: 63, distance: 63.5
click at [1139, 63] on div "Messages Call to Customer Call to Technicians Outbound call Location Sub Zero R…" at bounding box center [1156, 59] width 437 height 31
click at [1139, 63] on span "Call to Customer" at bounding box center [1132, 61] width 94 height 16
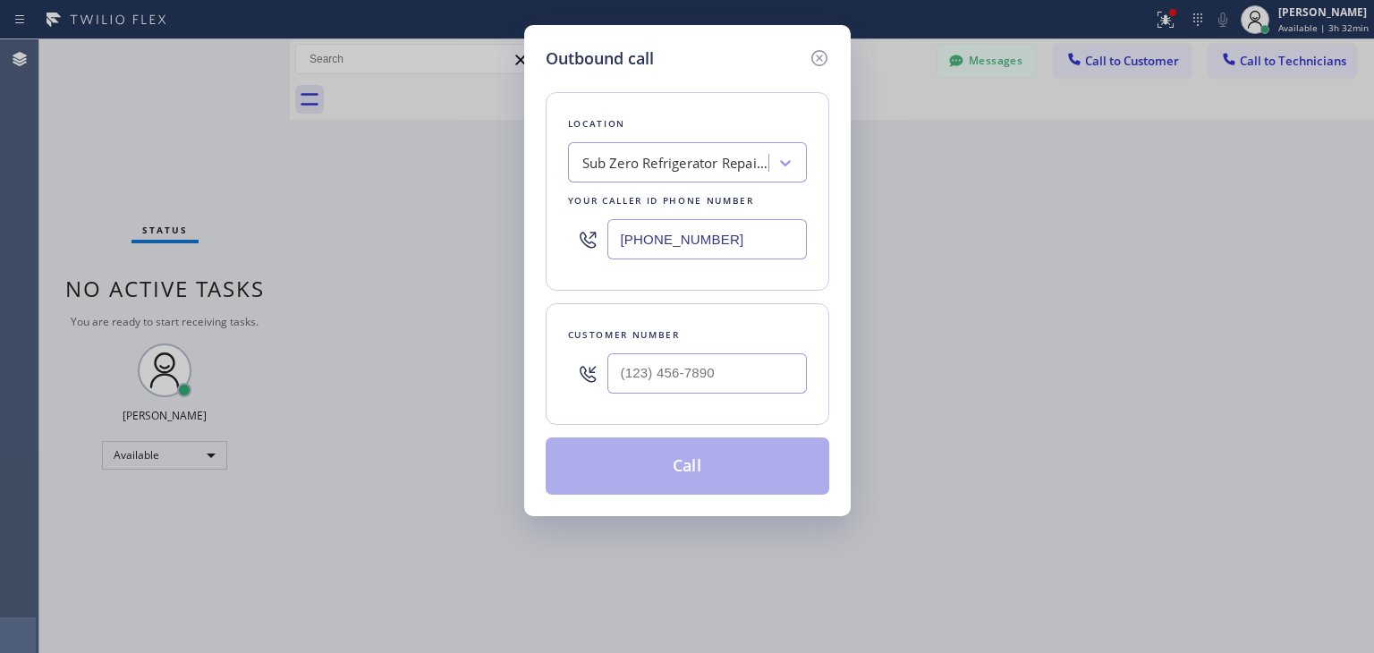
click at [784, 339] on div "Customer number" at bounding box center [687, 335] width 239 height 19
paste input "602) 672-1484"
click at [772, 363] on input "[PHONE_NUMBER]" at bounding box center [708, 373] width 200 height 40
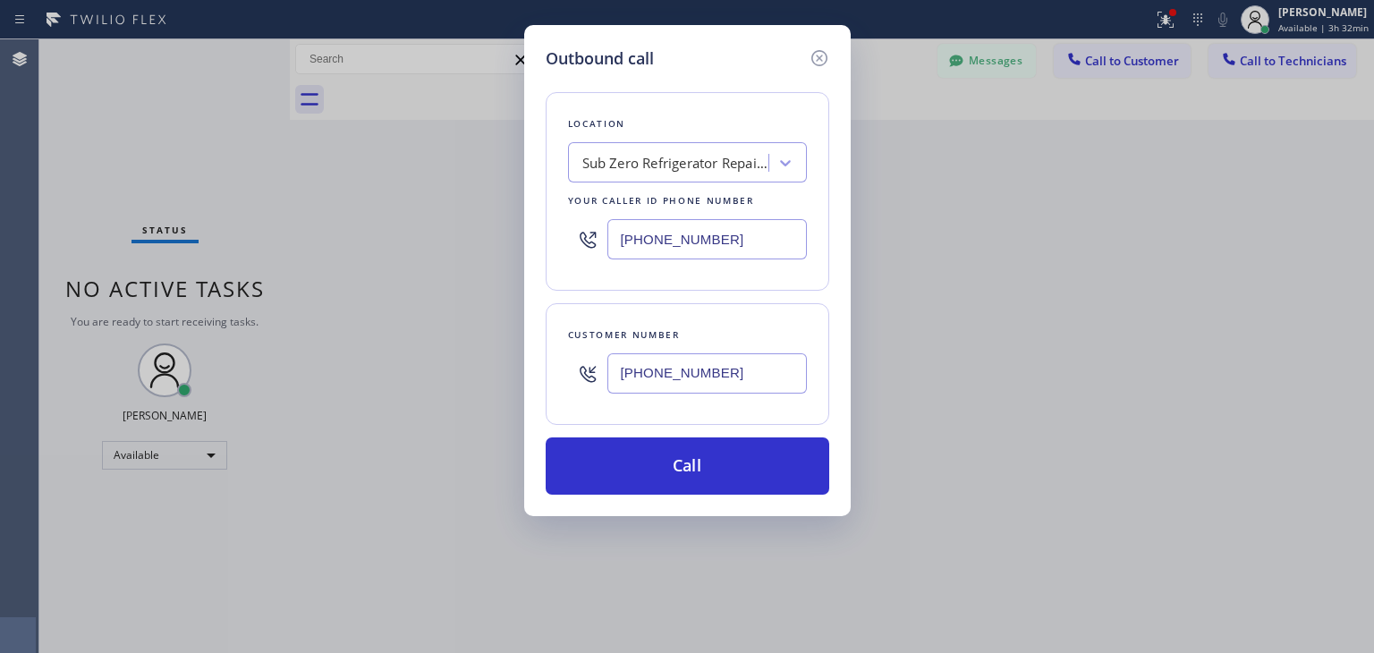
type input "[PHONE_NUMBER]"
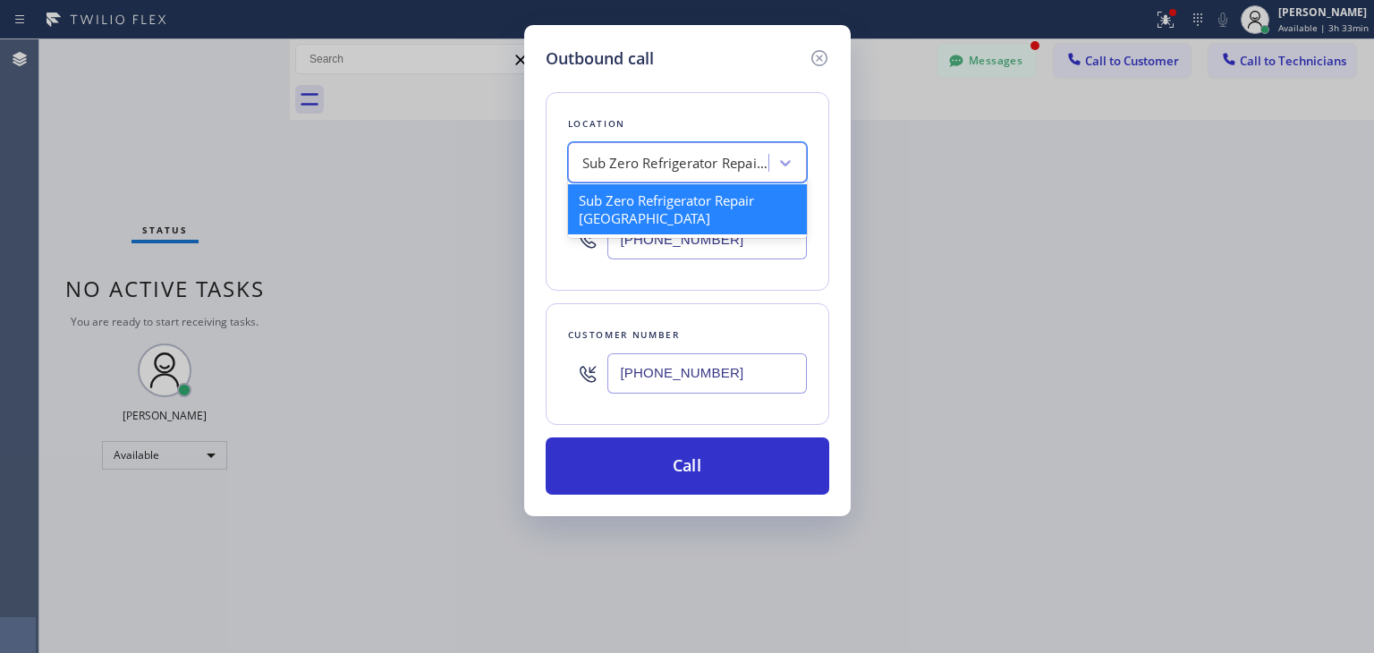
click at [676, 166] on div "Sub Zero Refrigerator Repair [GEOGRAPHIC_DATA]" at bounding box center [676, 163] width 188 height 21
paste input "GE Monogram Repair Expert [GEOGRAPHIC_DATA]"
type input "GE Monogram Repair Expert [GEOGRAPHIC_DATA]"
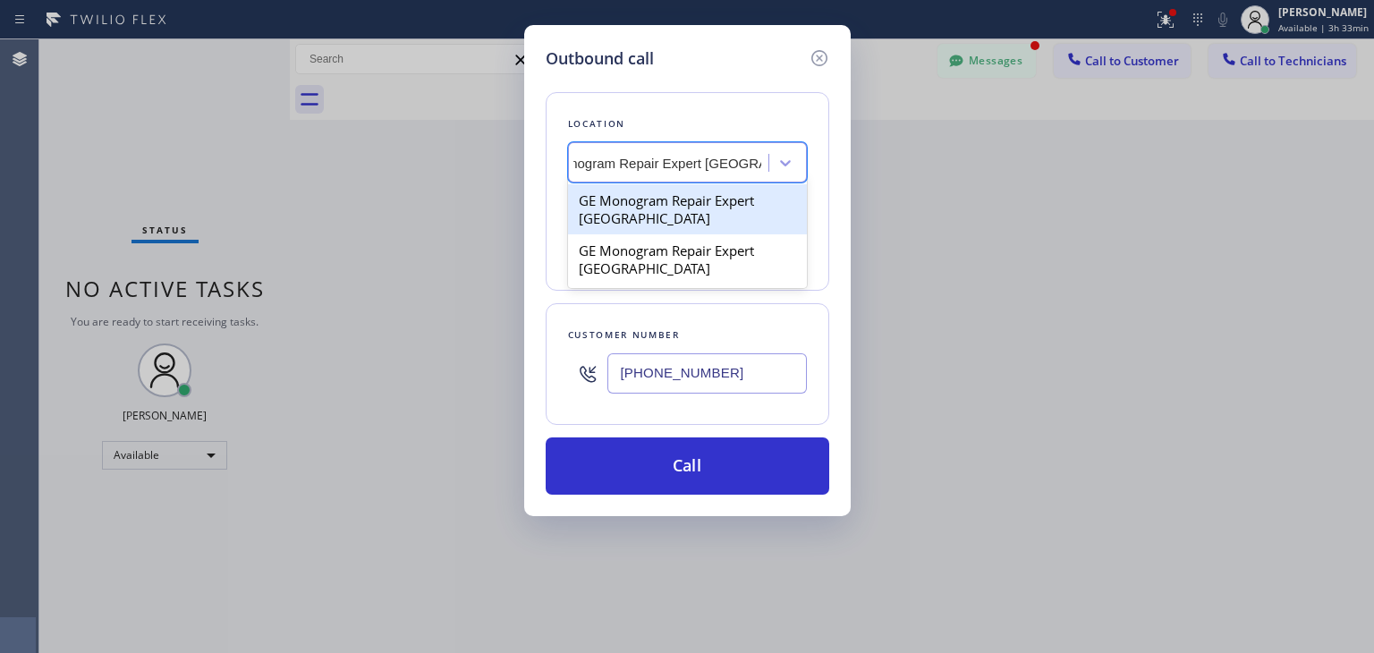
scroll to position [23589, 0]
click at [684, 209] on div "GE Monogram Repair Expert [GEOGRAPHIC_DATA]" at bounding box center [687, 209] width 239 height 50
type input "[PHONE_NUMBER]"
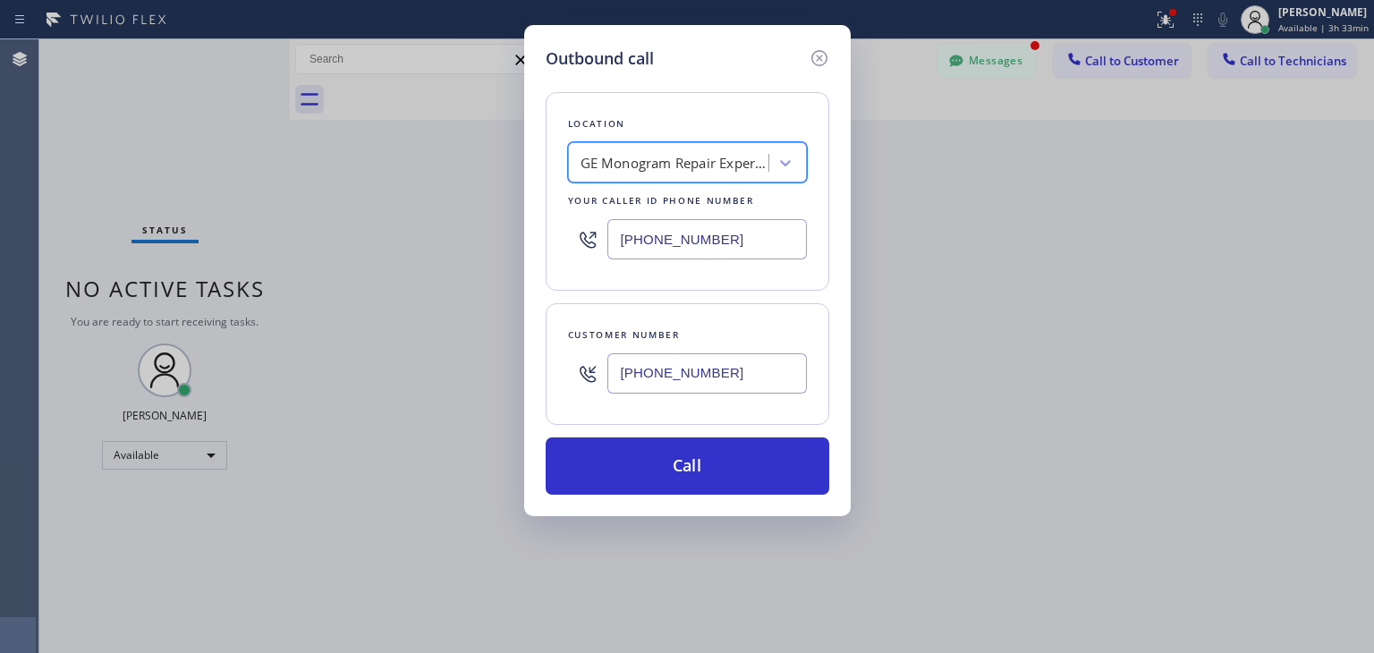
scroll to position [0, 1]
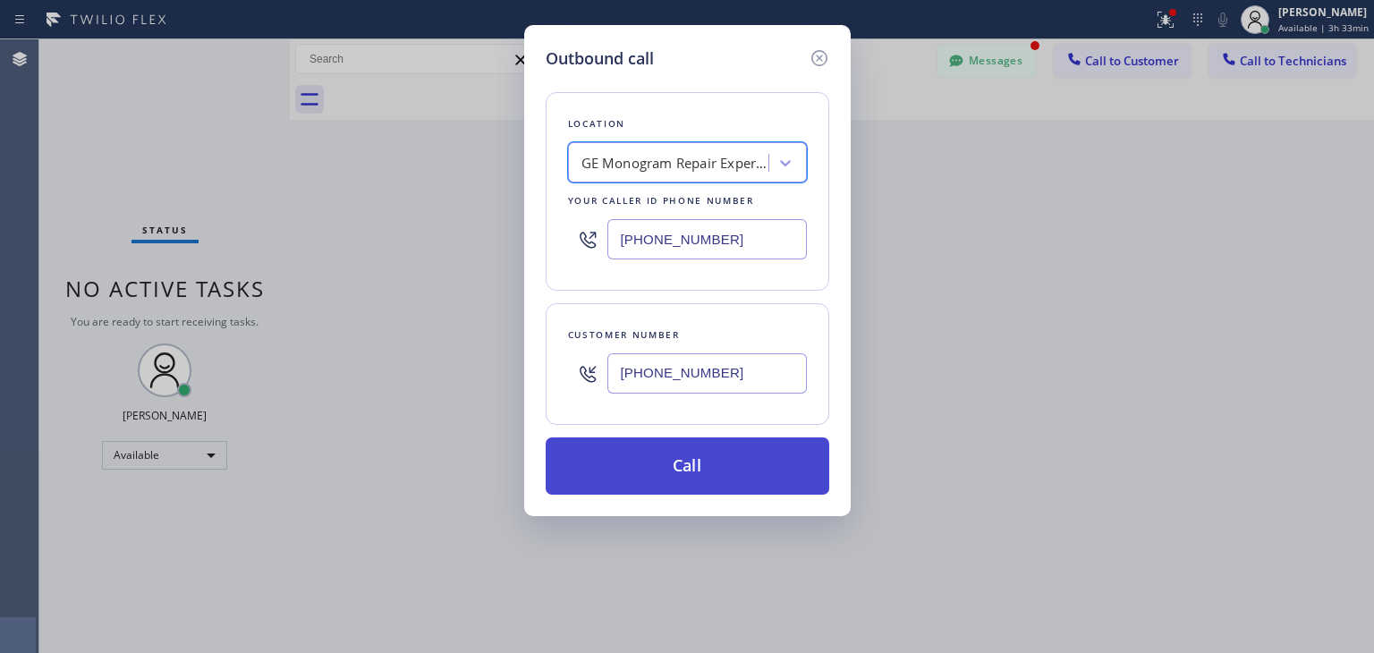
click at [688, 447] on button "Call" at bounding box center [688, 466] width 284 height 57
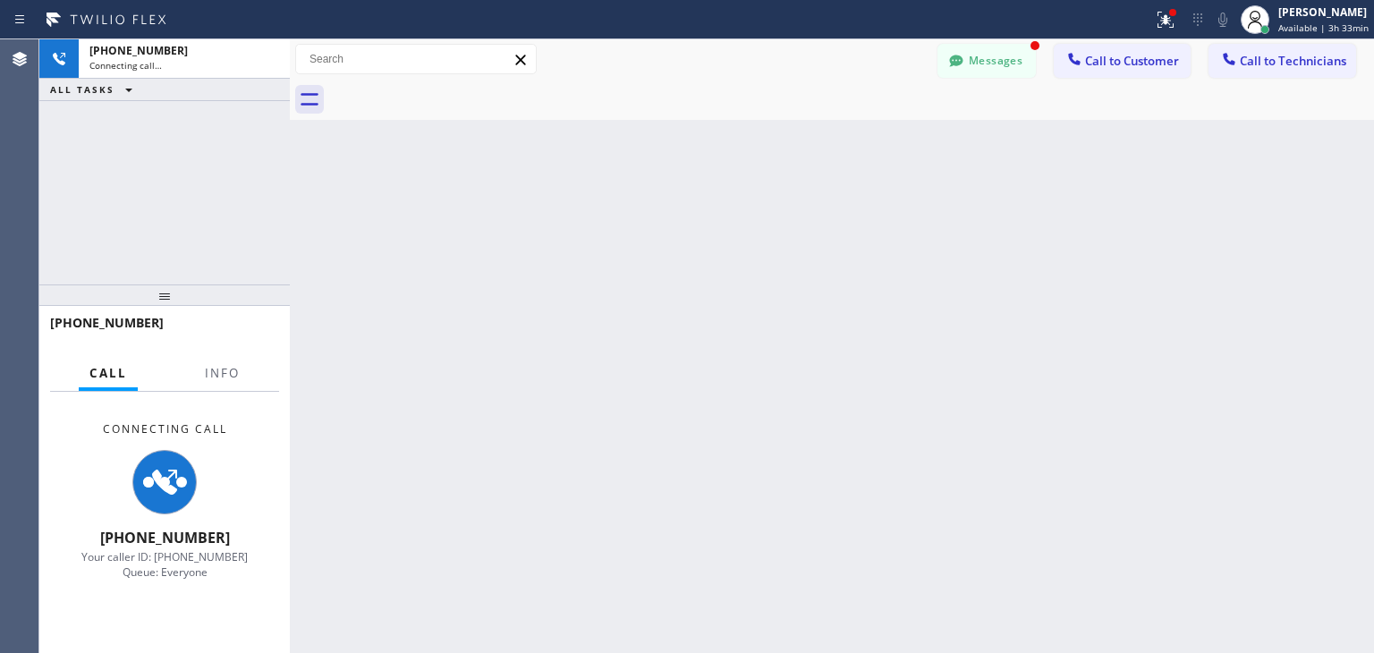
click at [978, 62] on button "Messages" at bounding box center [987, 61] width 98 height 34
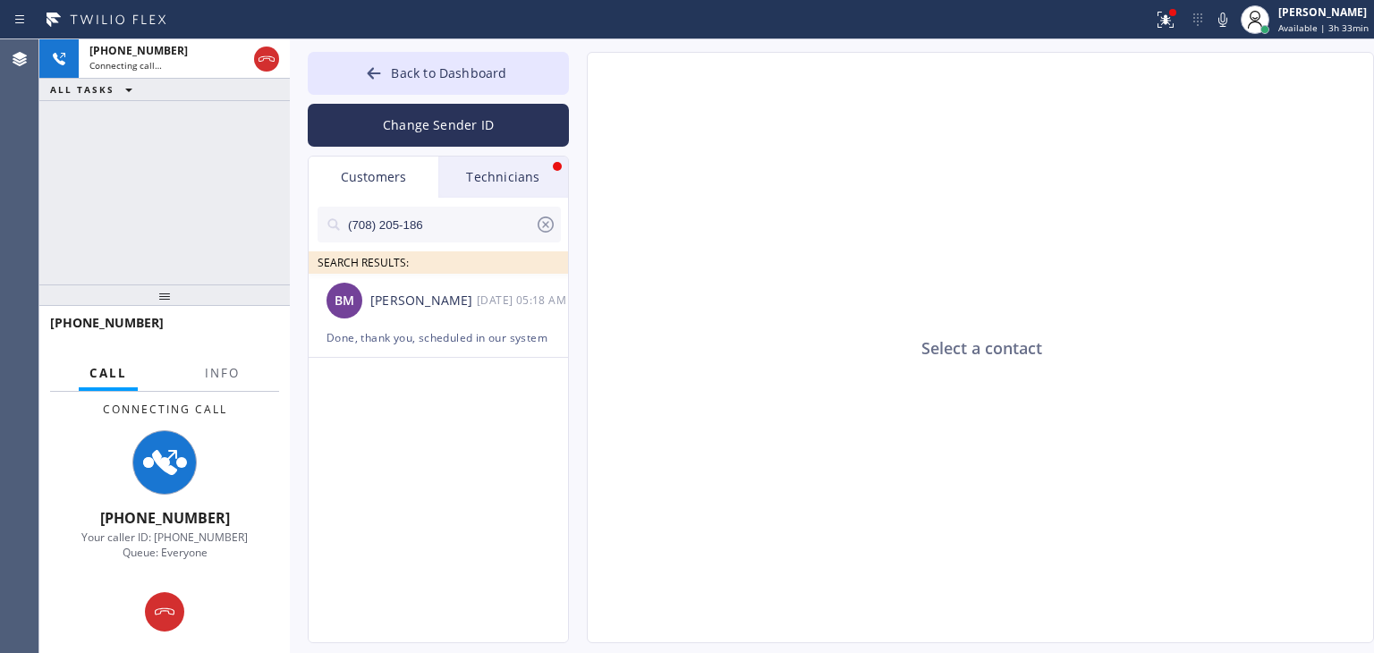
drag, startPoint x: 531, startPoint y: 155, endPoint x: 527, endPoint y: 180, distance: 25.3
click at [527, 180] on div "Back to Dashboard Change Sender ID Customers Technicians (708) 205-186 SEARCH R…" at bounding box center [438, 347] width 261 height 591
click at [527, 180] on div "Technicians" at bounding box center [503, 177] width 130 height 41
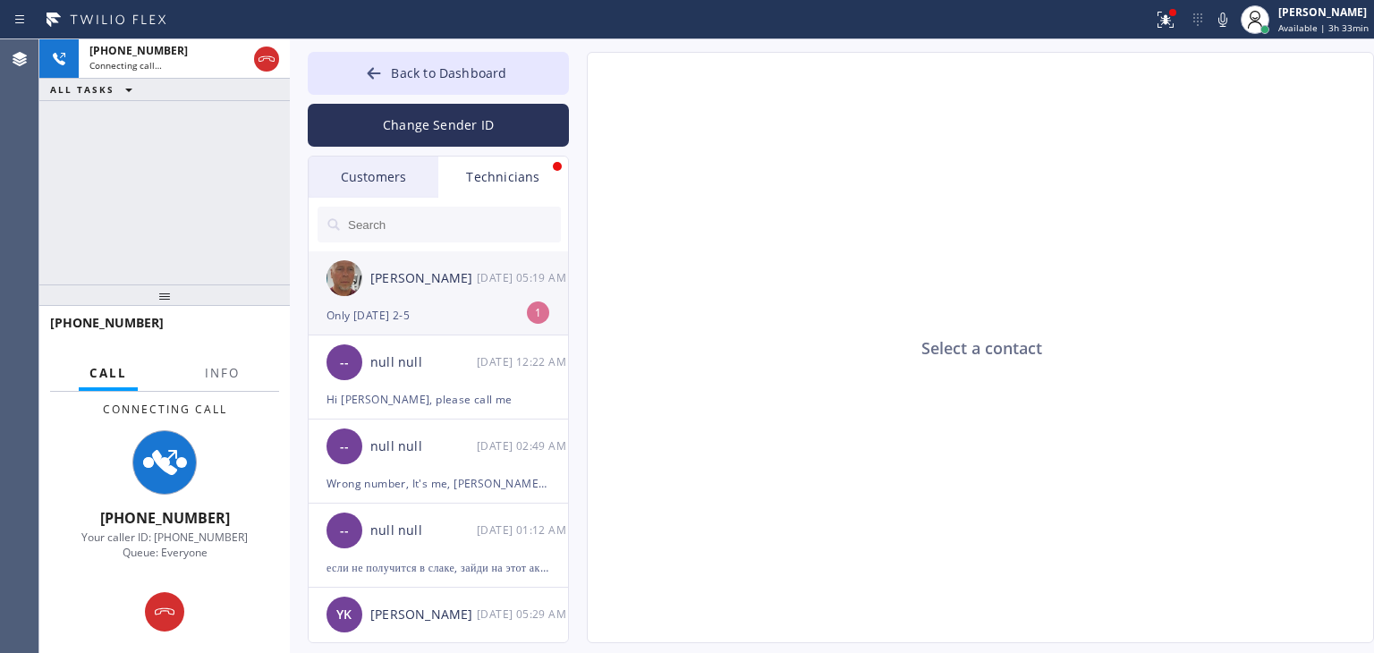
click at [465, 272] on div "[PERSON_NAME]" at bounding box center [423, 278] width 106 height 21
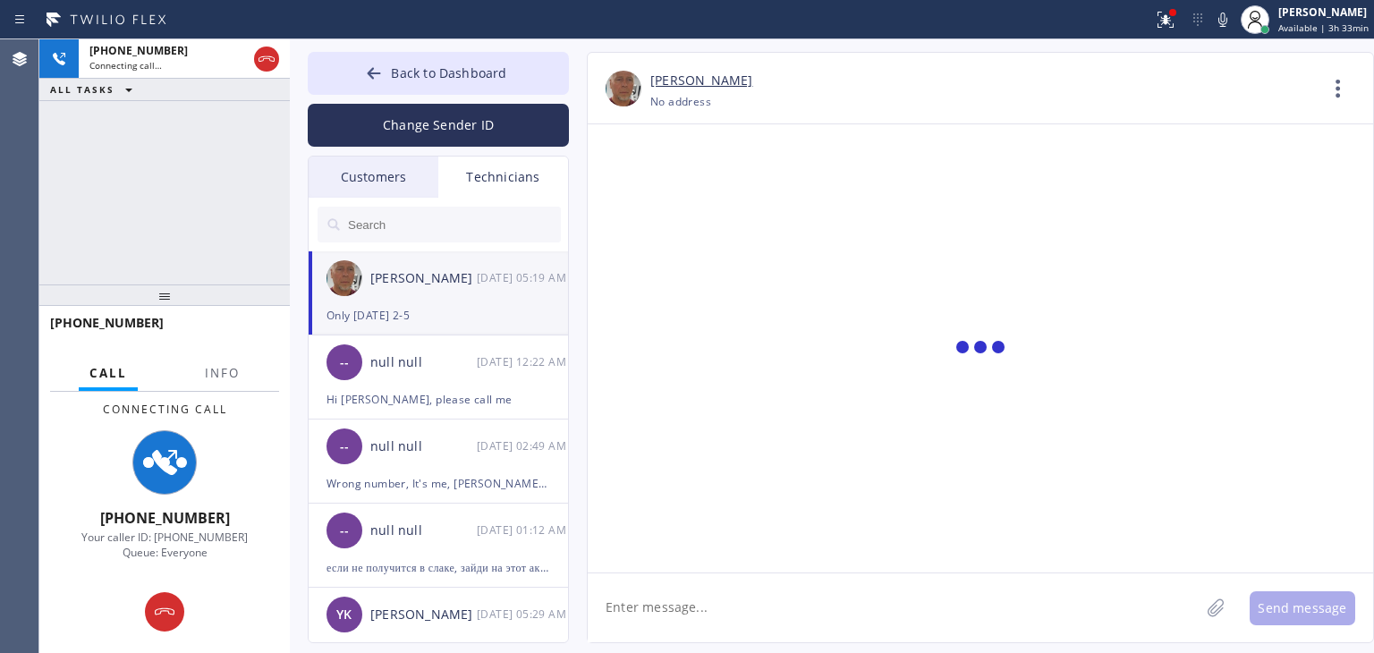
type input "[PHONE_NUMBER]"
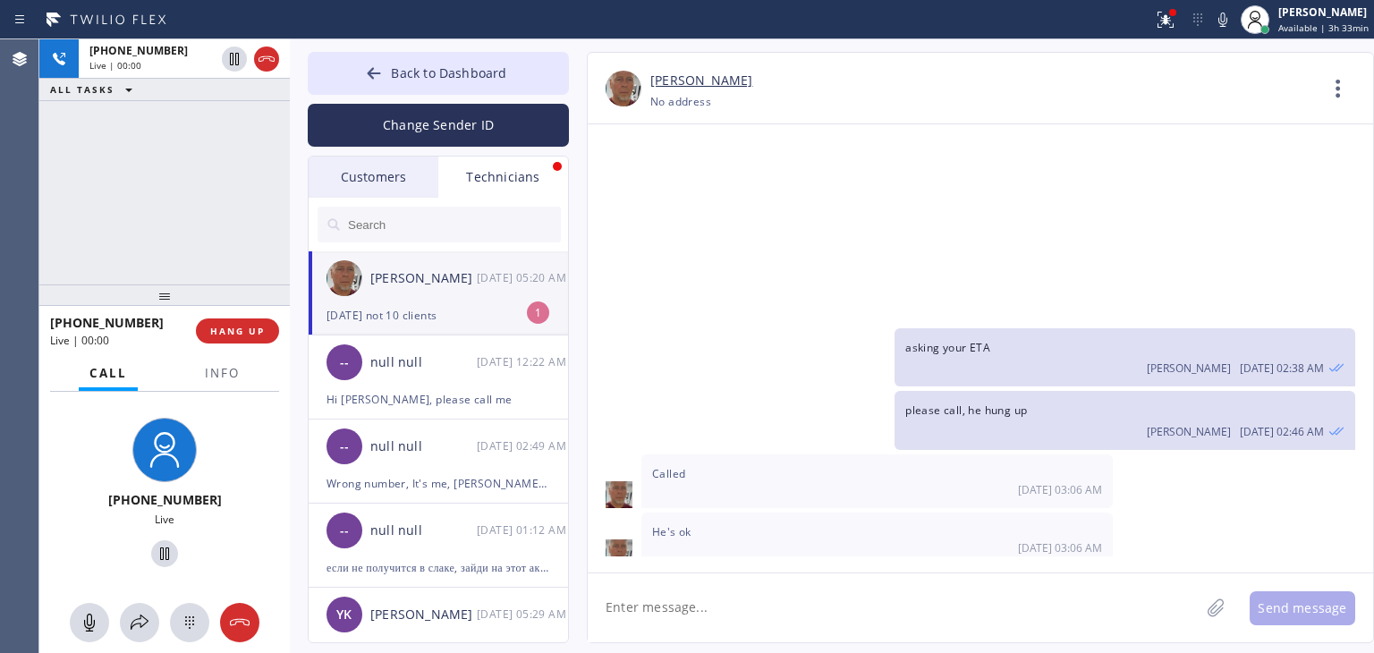
click at [465, 310] on div "[DATE] not 10 clients" at bounding box center [439, 315] width 224 height 21
click at [232, 332] on span "HANG UP" at bounding box center [237, 331] width 55 height 13
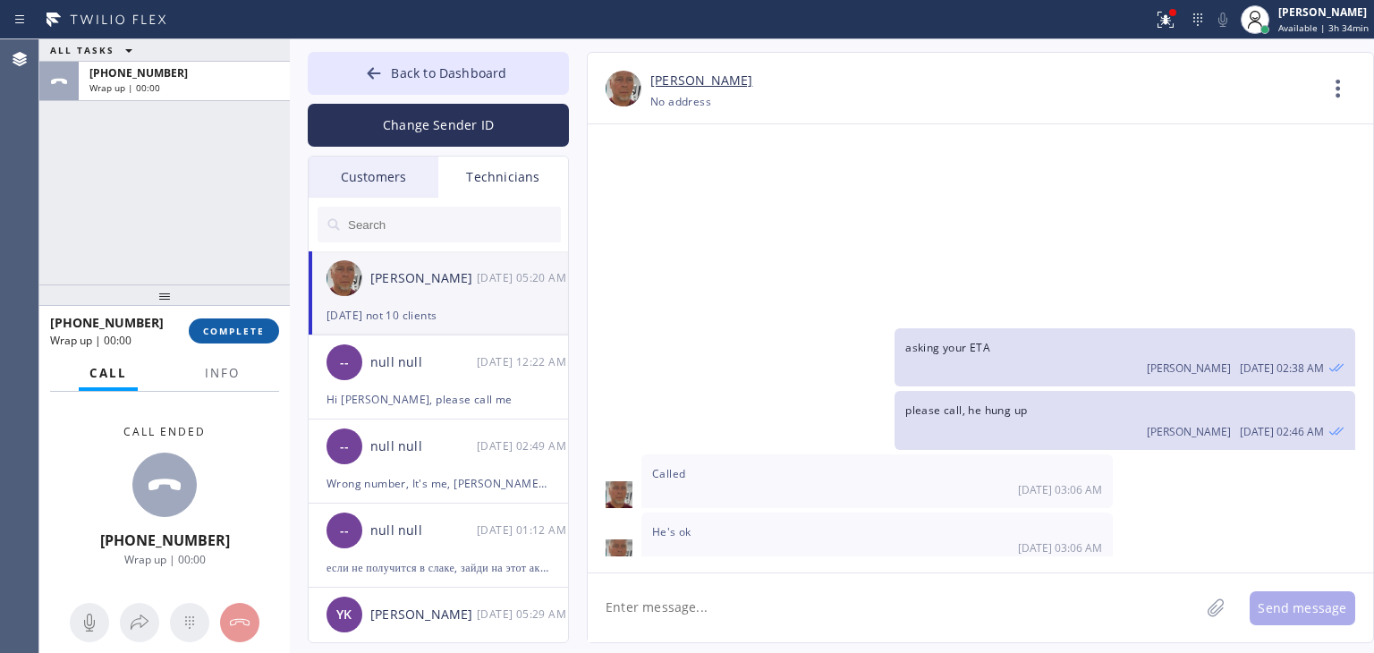
click at [232, 332] on span "COMPLETE" at bounding box center [234, 331] width 62 height 13
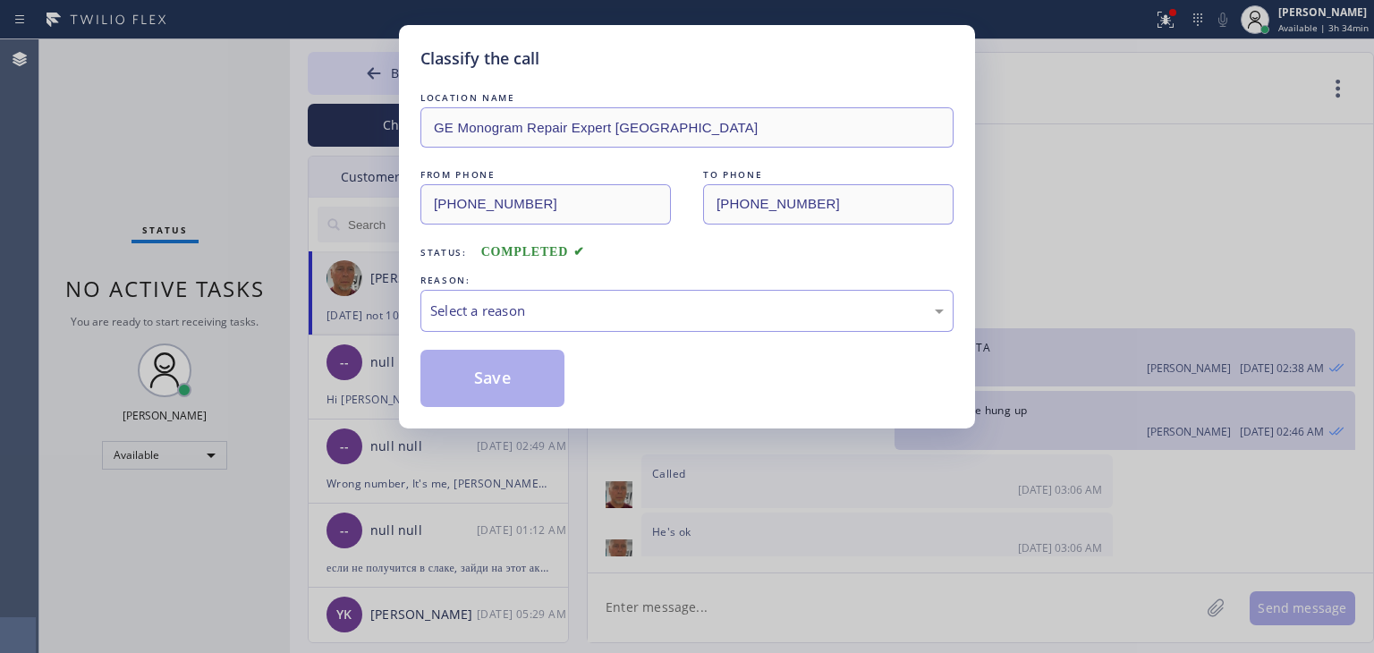
click at [791, 284] on div "REASON:" at bounding box center [687, 280] width 533 height 19
click at [779, 302] on div "Select a reason" at bounding box center [687, 311] width 514 height 21
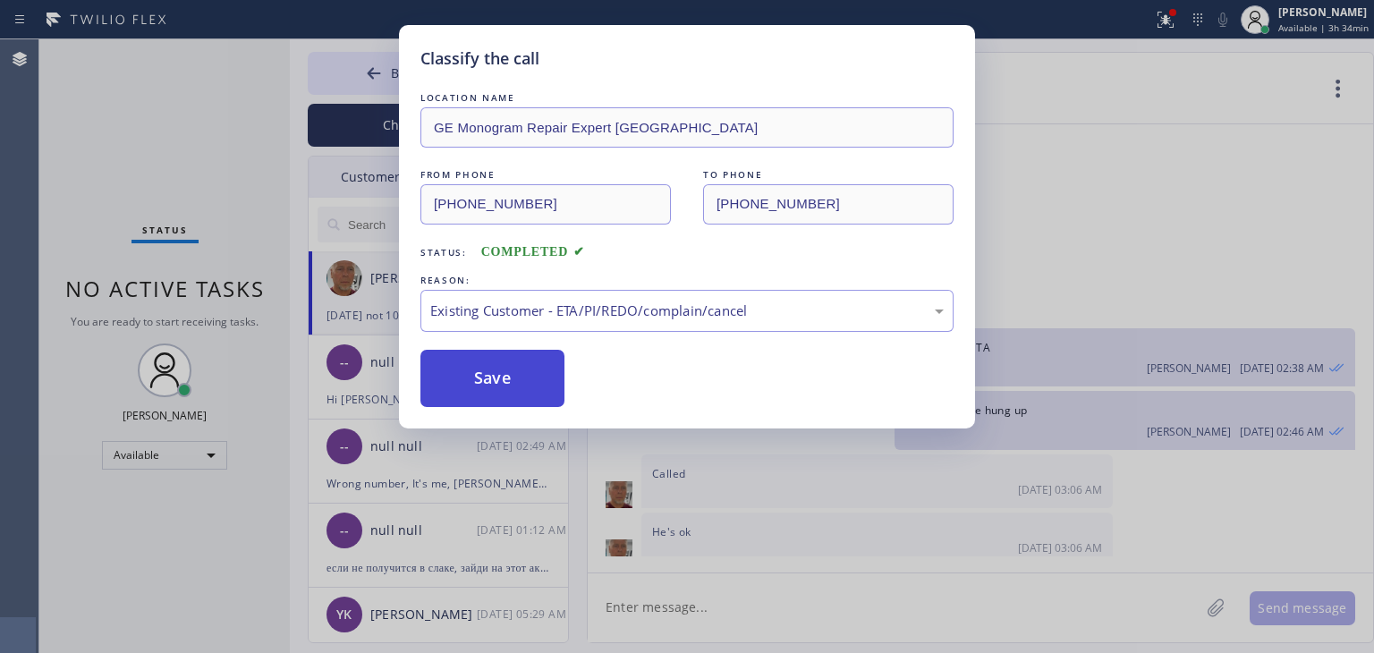
click at [515, 375] on button "Save" at bounding box center [493, 378] width 144 height 57
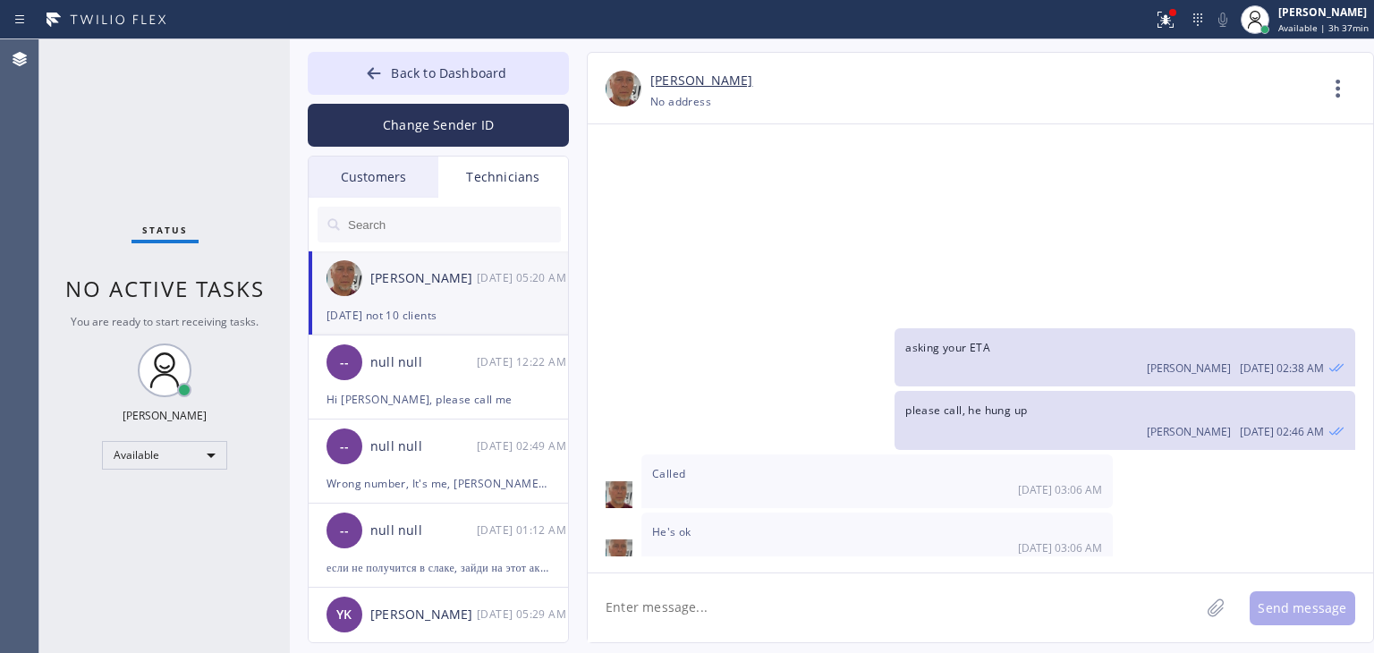
click at [372, 175] on div "Customers" at bounding box center [374, 177] width 130 height 41
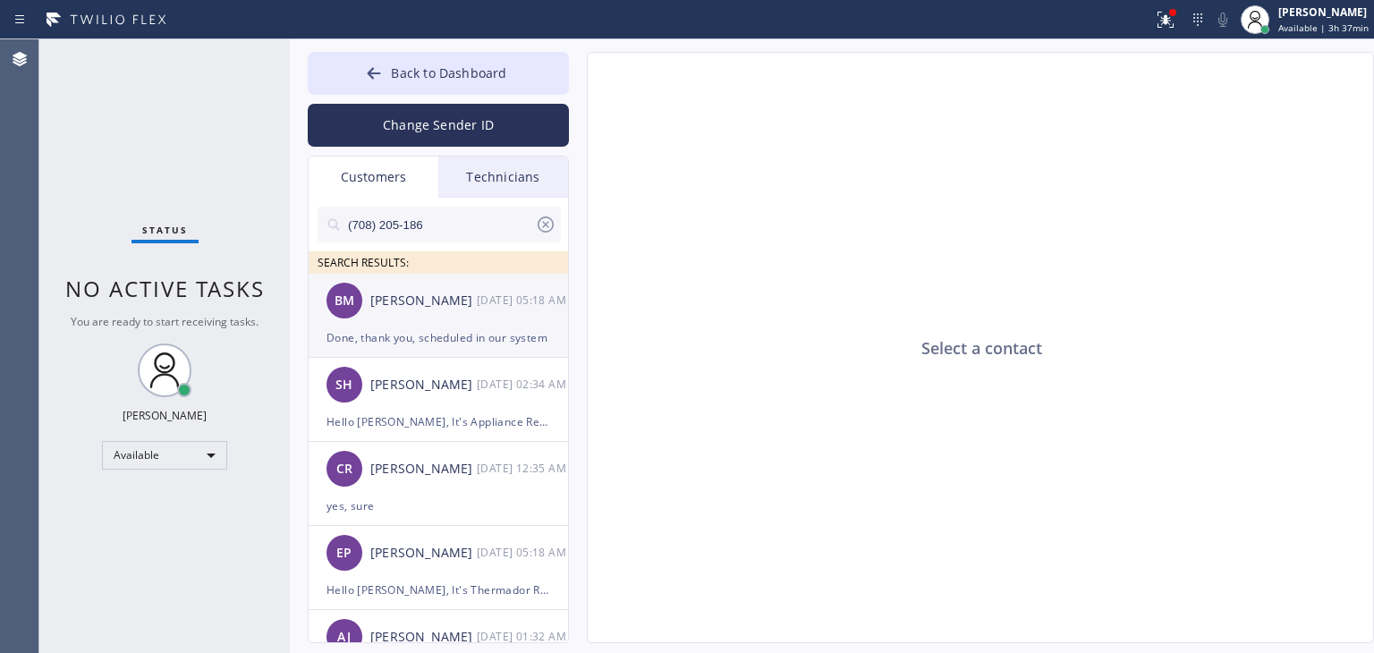
click at [432, 287] on div "BM [PERSON_NAME] [DATE] 05:18 AM" at bounding box center [439, 301] width 261 height 54
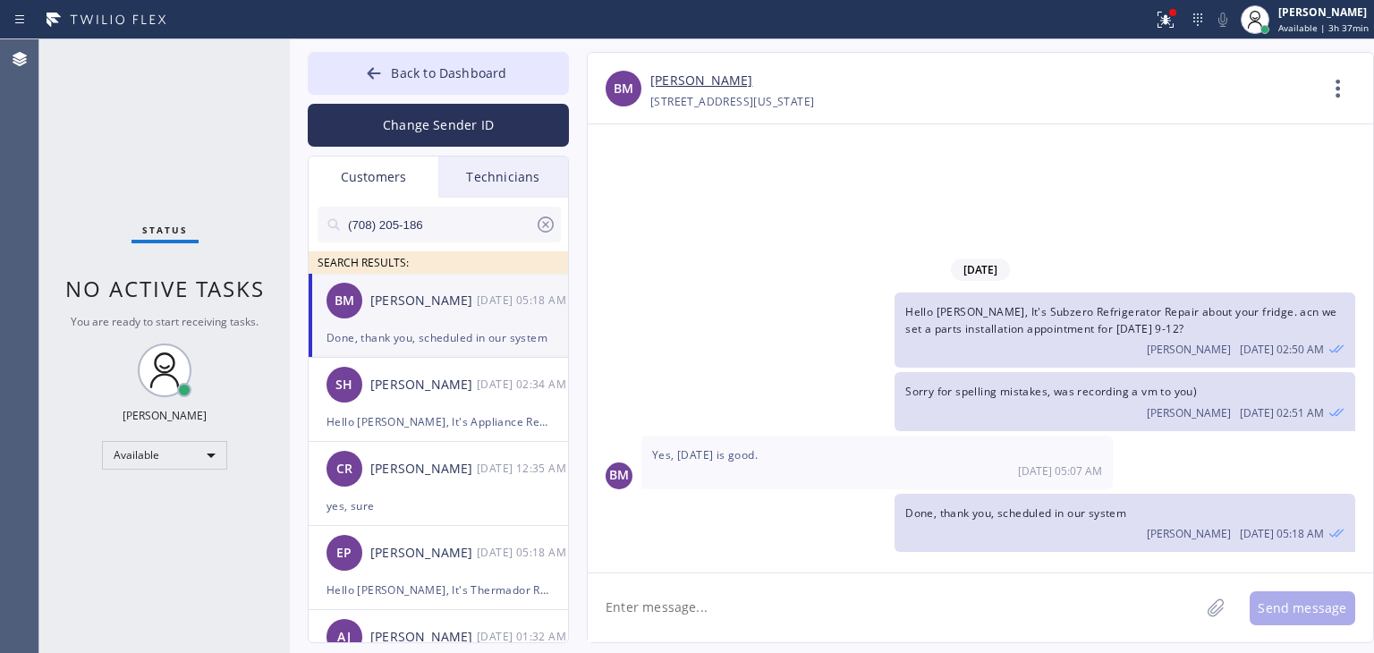
click at [693, 72] on link "[PERSON_NAME]" at bounding box center [701, 81] width 102 height 21
click at [489, 191] on div "Technicians" at bounding box center [503, 177] width 130 height 41
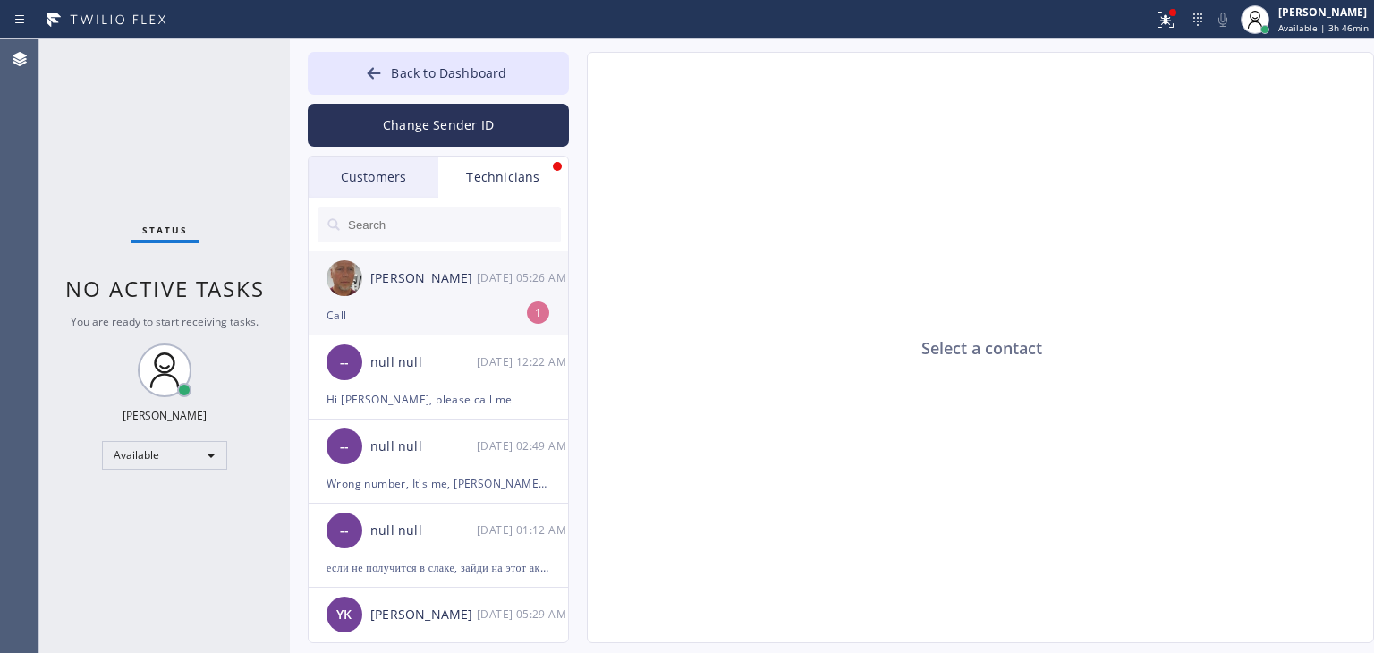
click at [451, 276] on div "[PERSON_NAME]" at bounding box center [423, 278] width 106 height 21
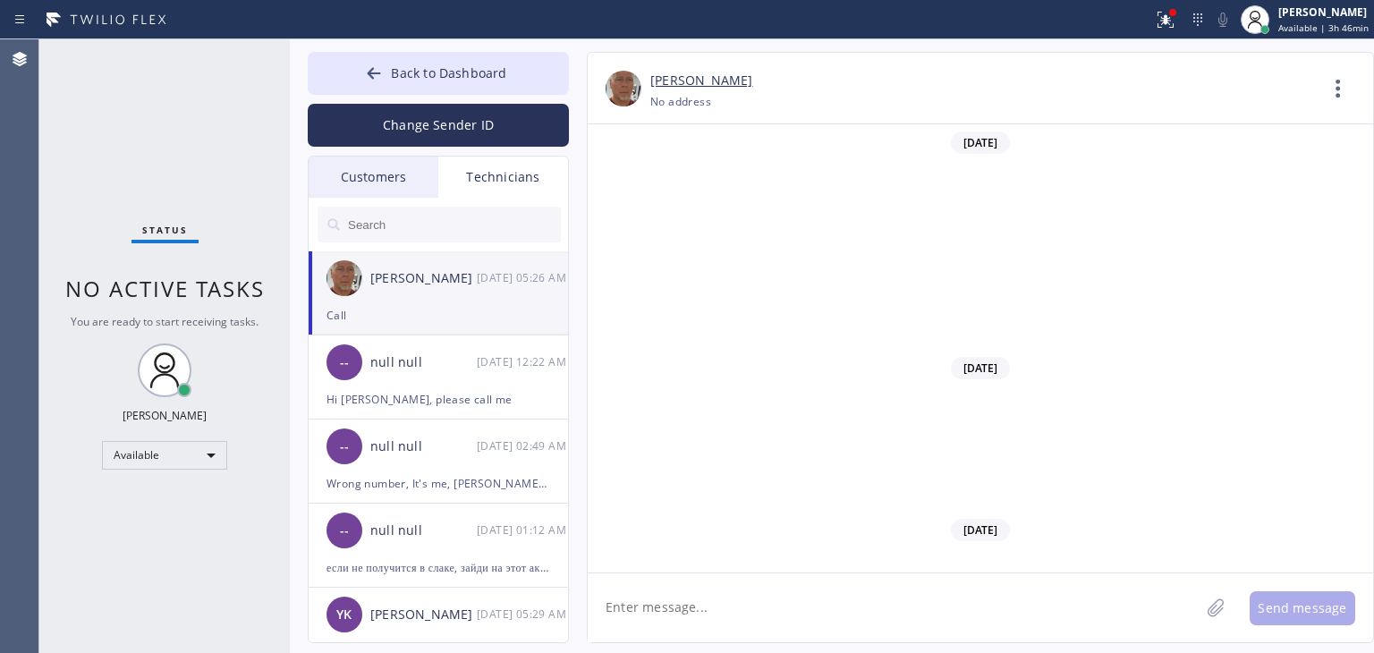
scroll to position [23704, 0]
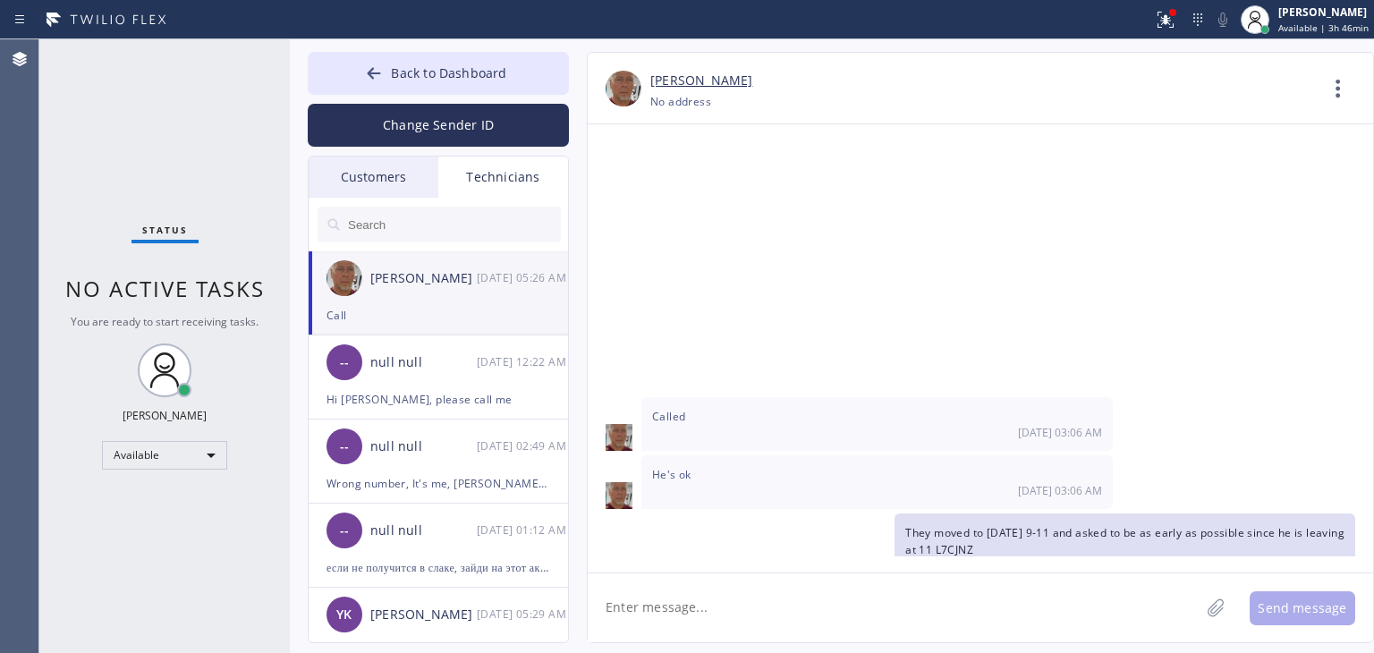
click at [784, 574] on textarea at bounding box center [894, 608] width 612 height 69
click at [698, 599] on textarea at bounding box center [894, 608] width 612 height 69
type textarea "y"
click at [538, 95] on div "Change Sender ID" at bounding box center [438, 121] width 261 height 52
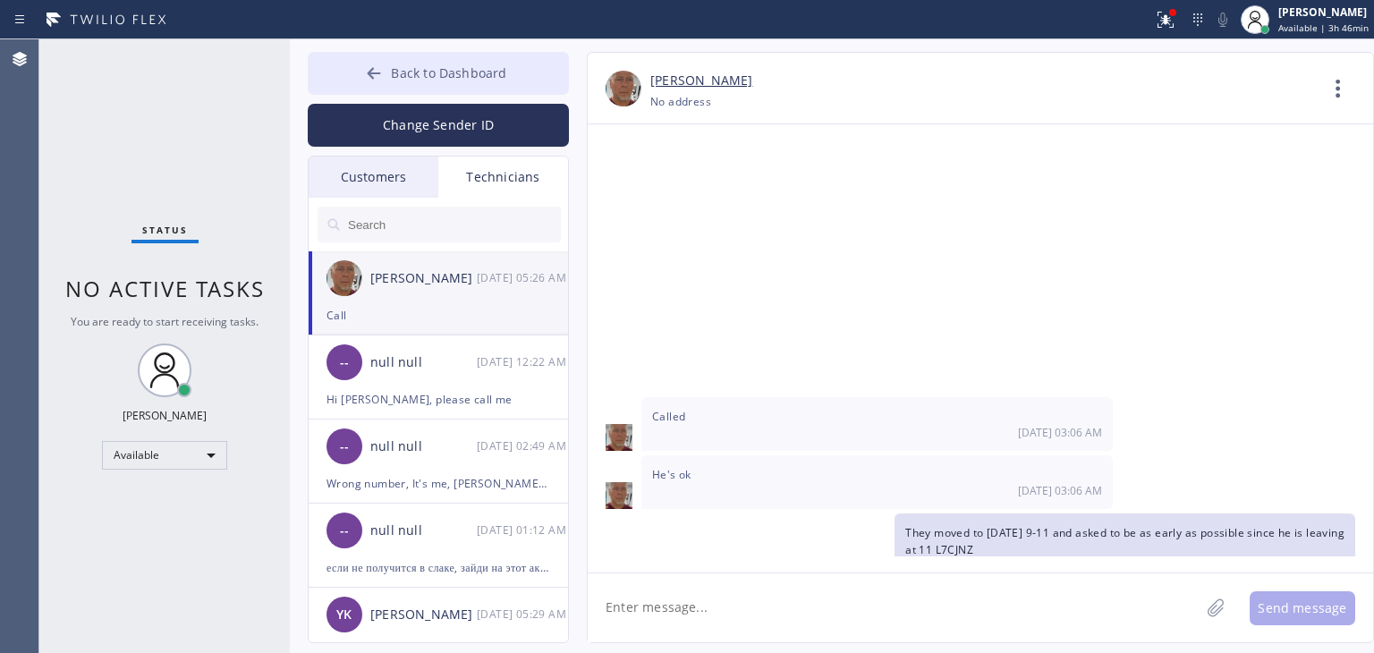
click at [541, 89] on button "Back to Dashboard" at bounding box center [438, 73] width 261 height 43
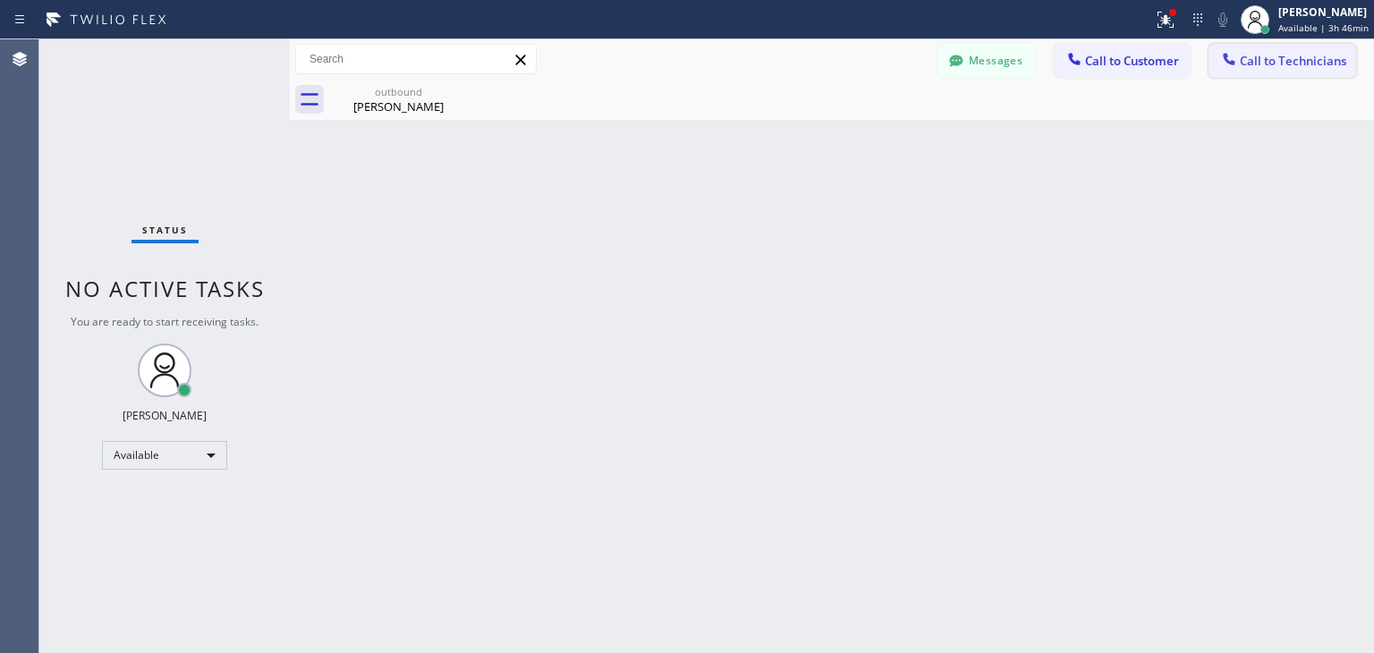
click at [1245, 70] on button "Call to Technicians" at bounding box center [1283, 61] width 148 height 34
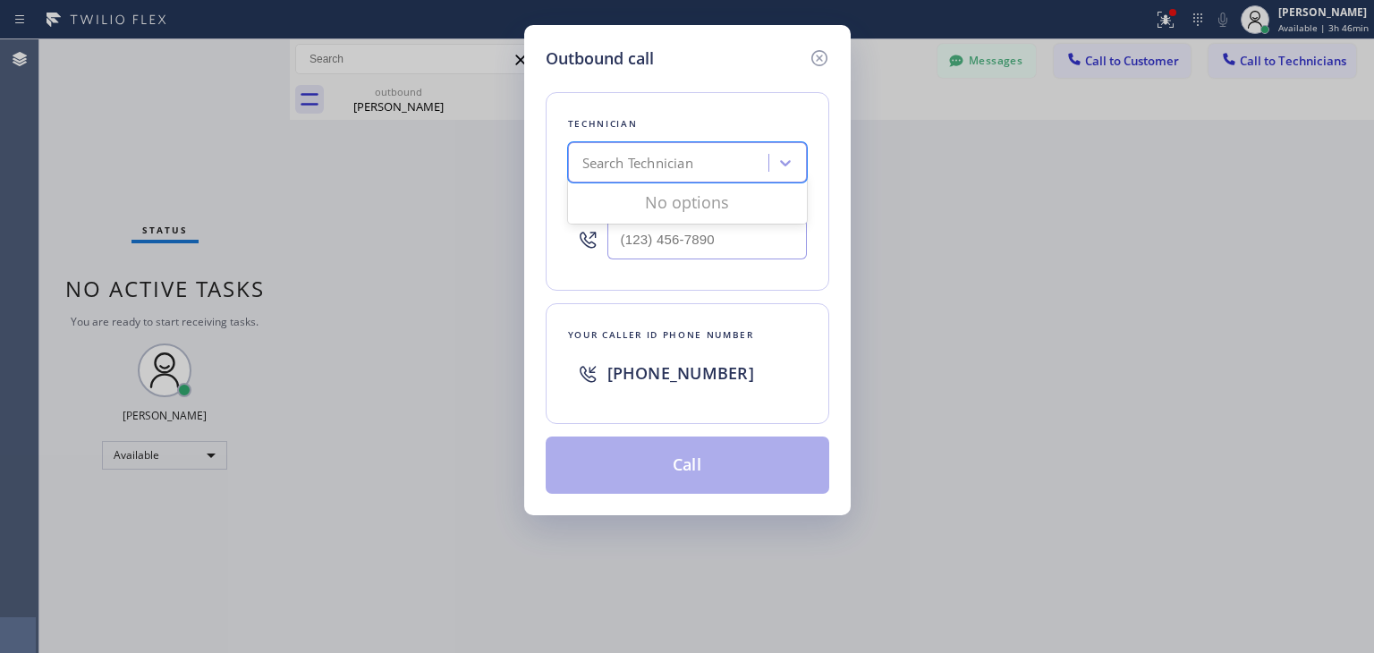
click at [694, 150] on div "Search Technician" at bounding box center [671, 163] width 195 height 31
type input "[PERSON_NAME]"
click at [650, 205] on div "[PERSON_NAME]" at bounding box center [687, 200] width 239 height 32
type input "[PHONE_NUMBER]"
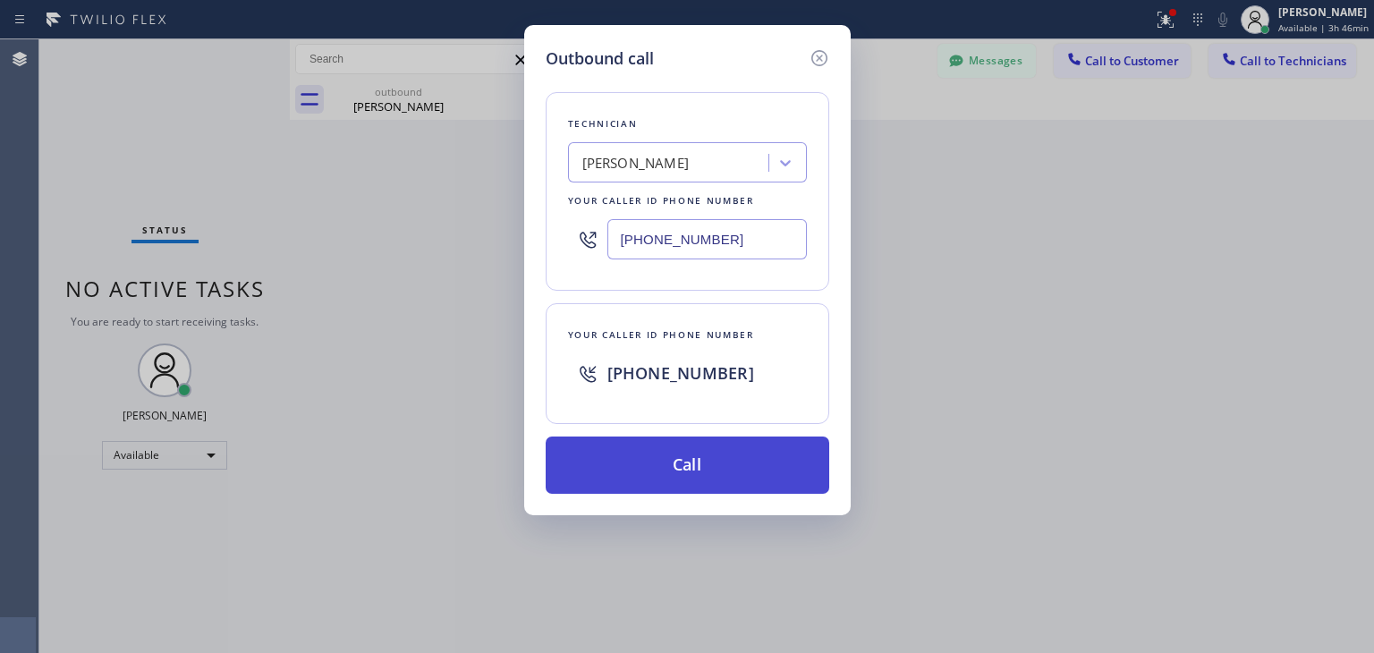
click at [654, 485] on button "Call" at bounding box center [688, 465] width 284 height 57
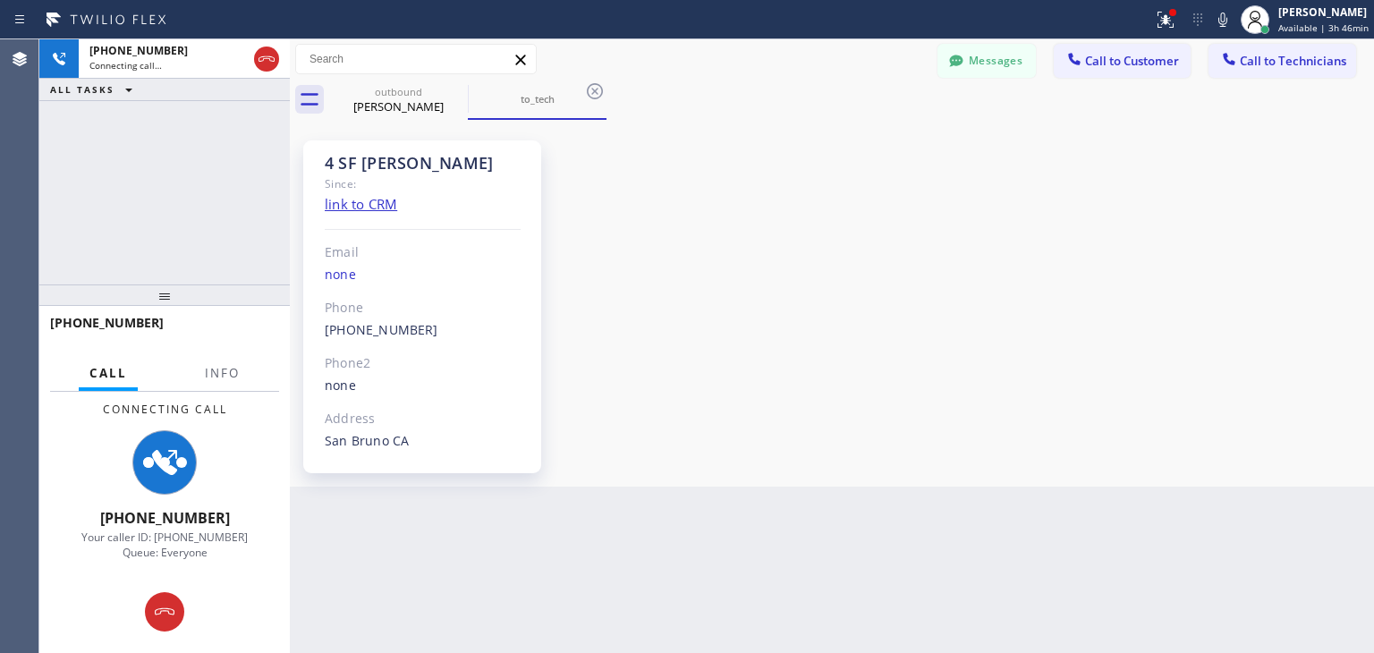
scroll to position [23704, 0]
click at [973, 65] on button "Messages" at bounding box center [987, 61] width 98 height 34
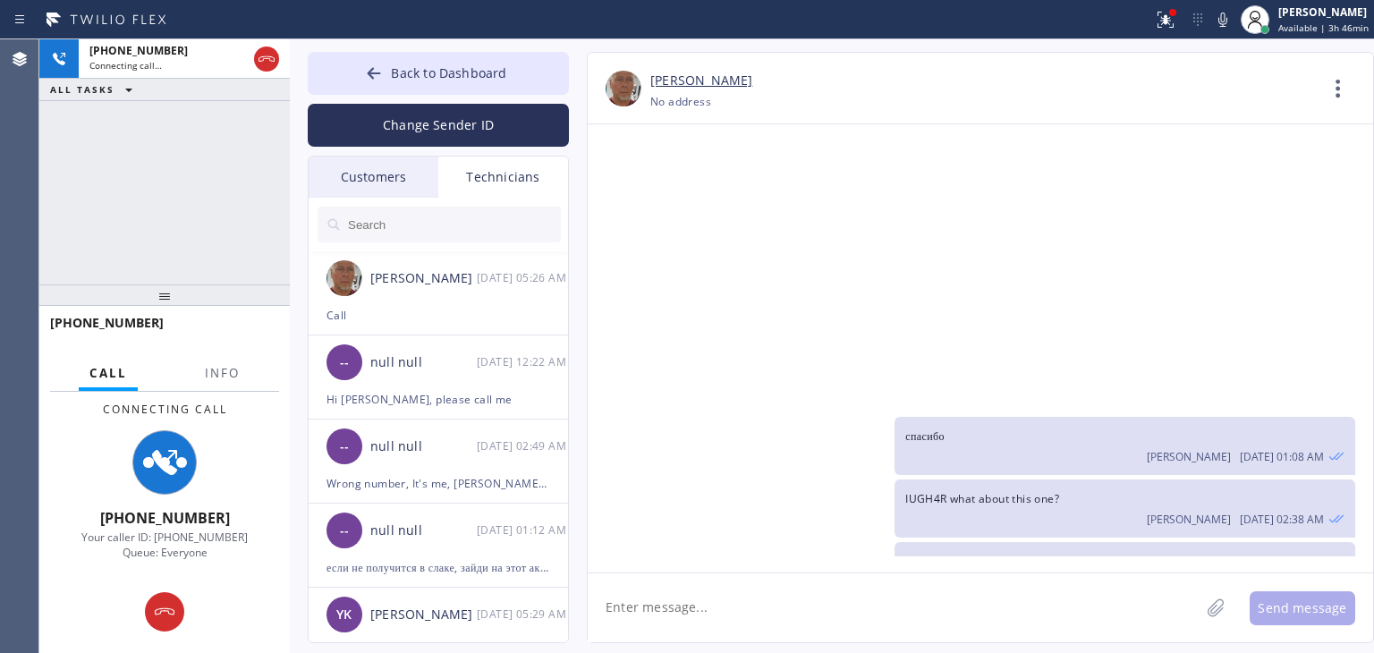
scroll to position [23432, 0]
copy span "L7CJNZ"
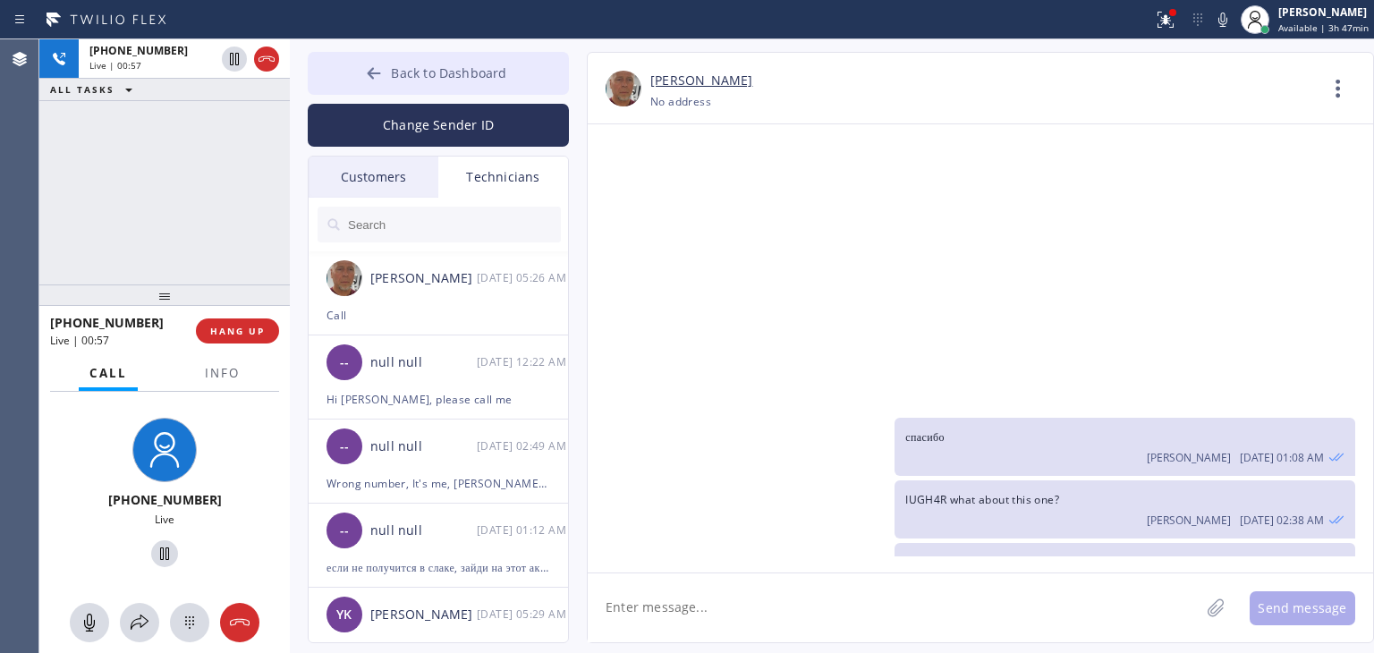
click at [460, 76] on span "Back to Dashboard" at bounding box center [448, 72] width 115 height 17
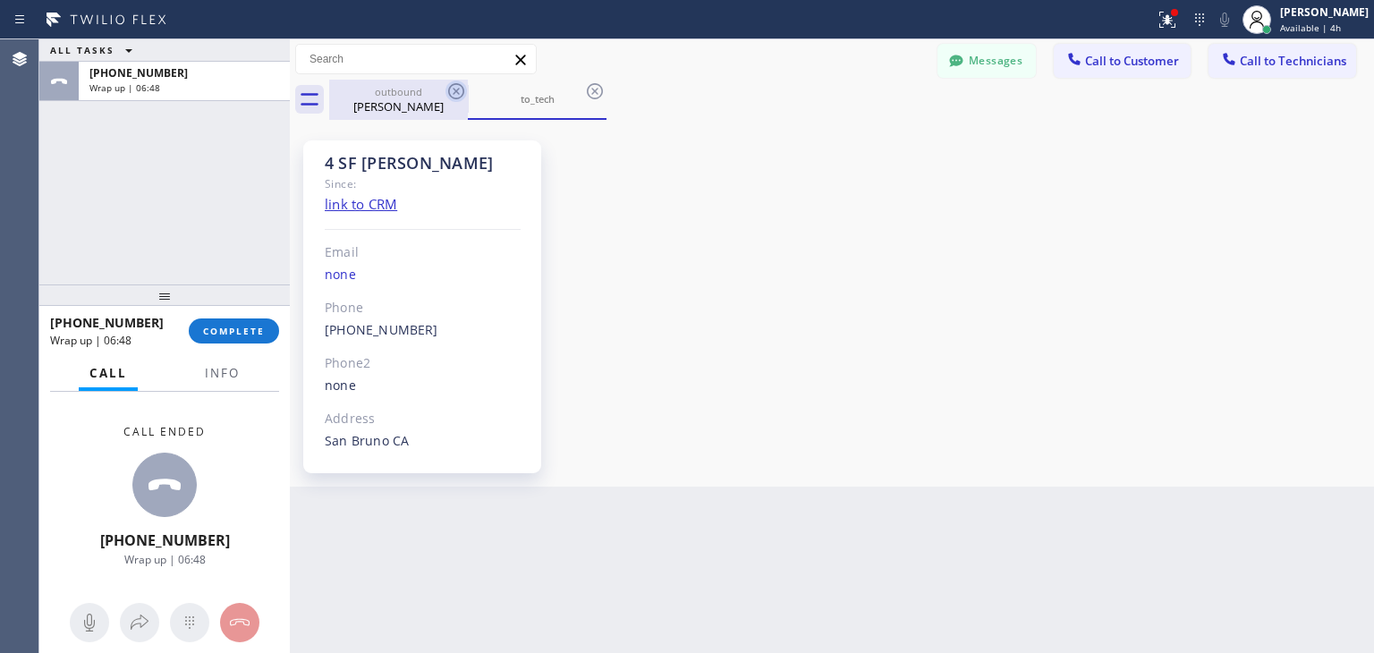
click at [451, 89] on icon at bounding box center [456, 91] width 21 height 21
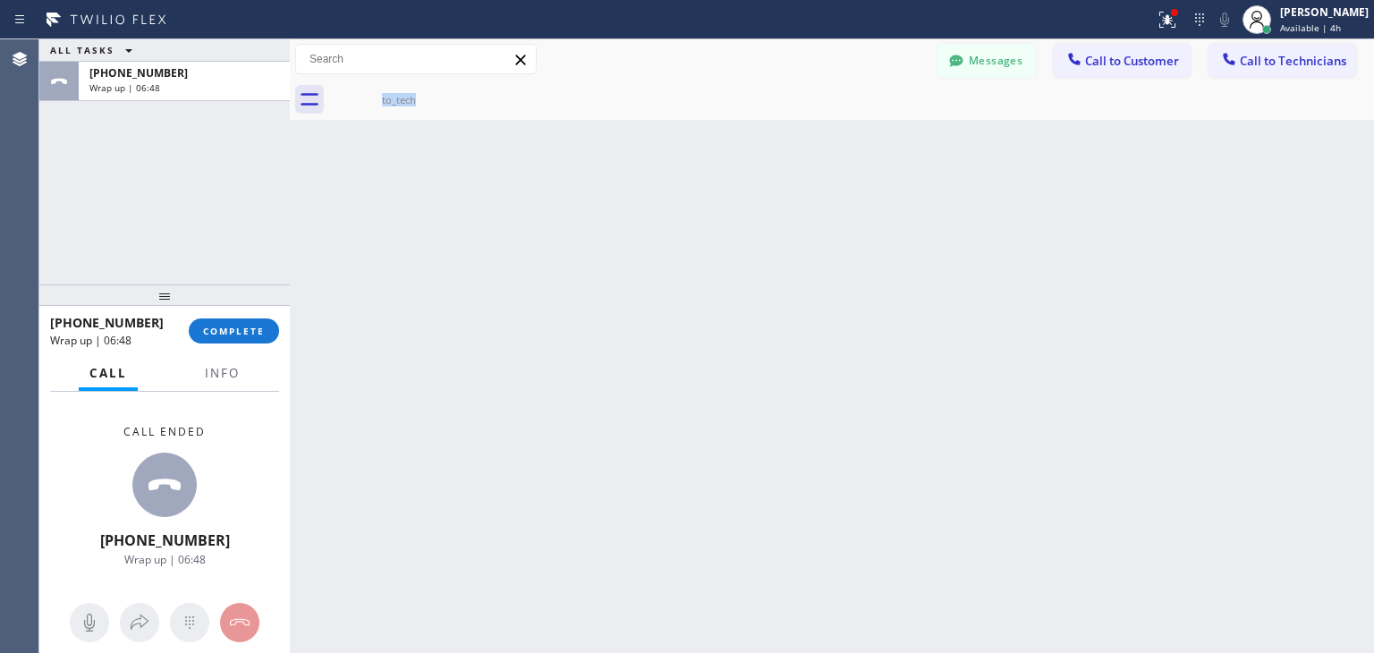
click at [451, 89] on div "to_tech" at bounding box center [398, 100] width 139 height 40
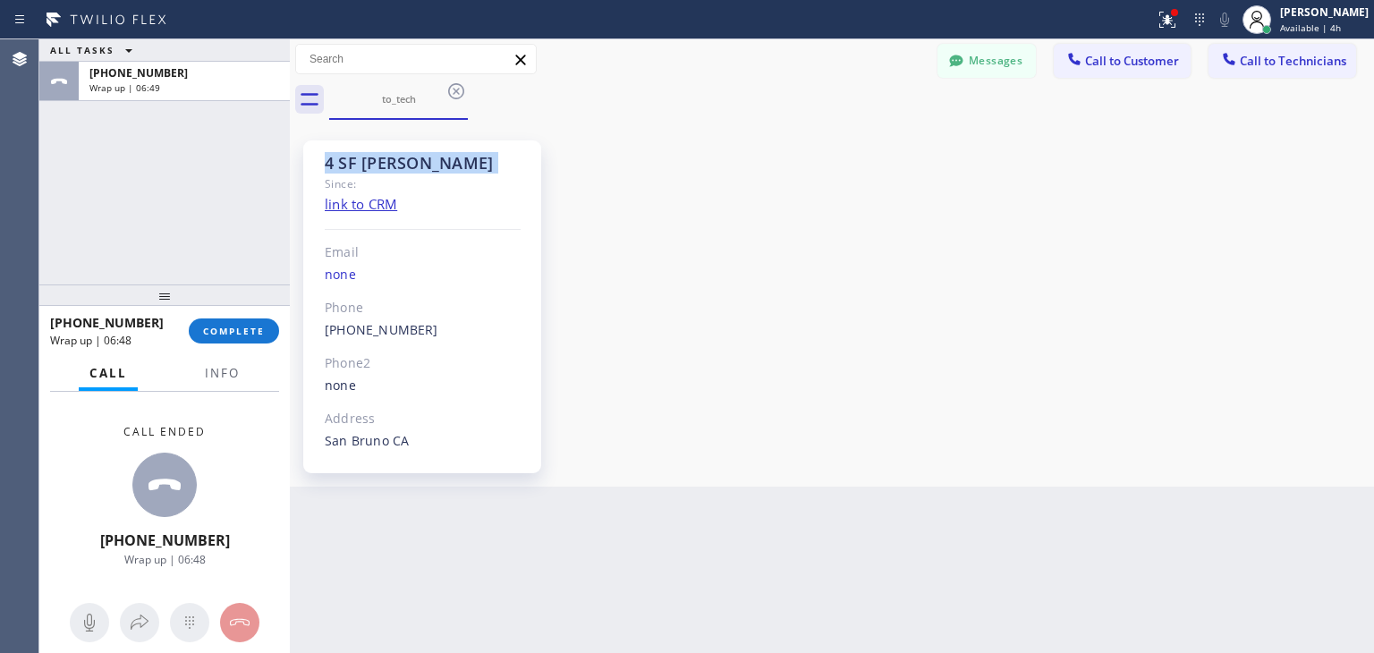
click at [451, 89] on icon at bounding box center [456, 91] width 21 height 21
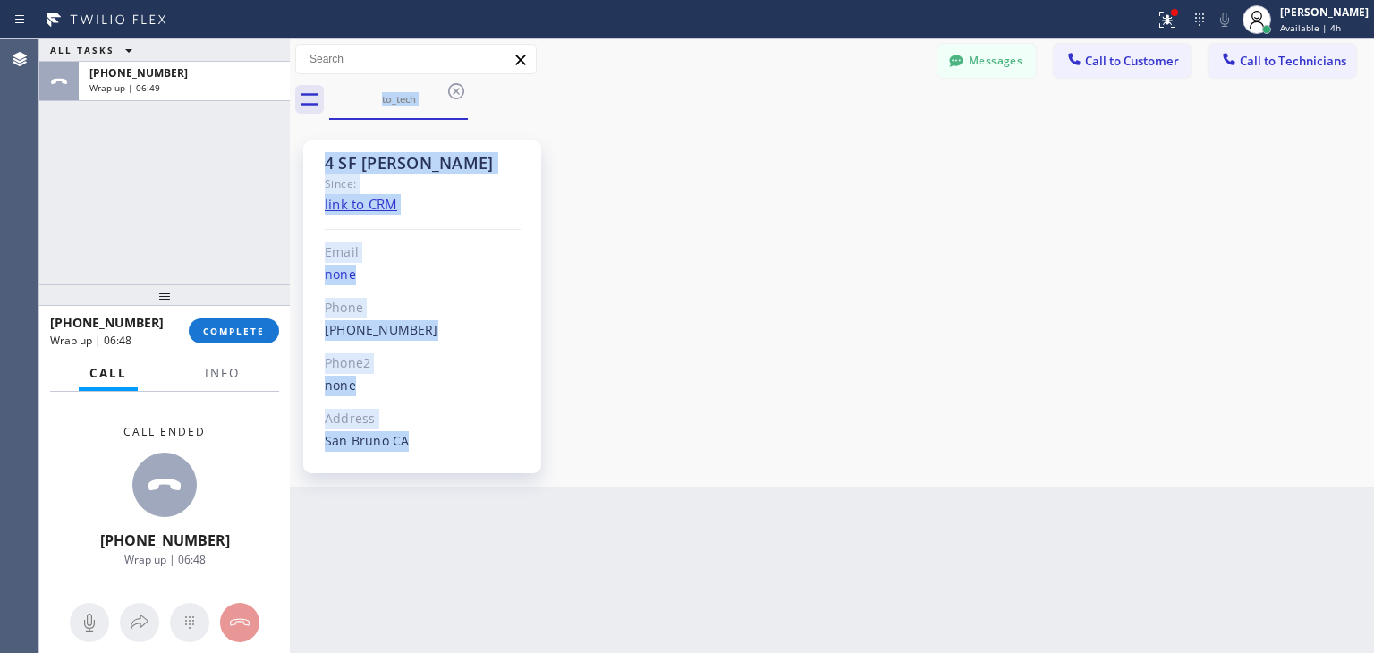
click at [451, 89] on div "to_tech" at bounding box center [851, 100] width 1045 height 40
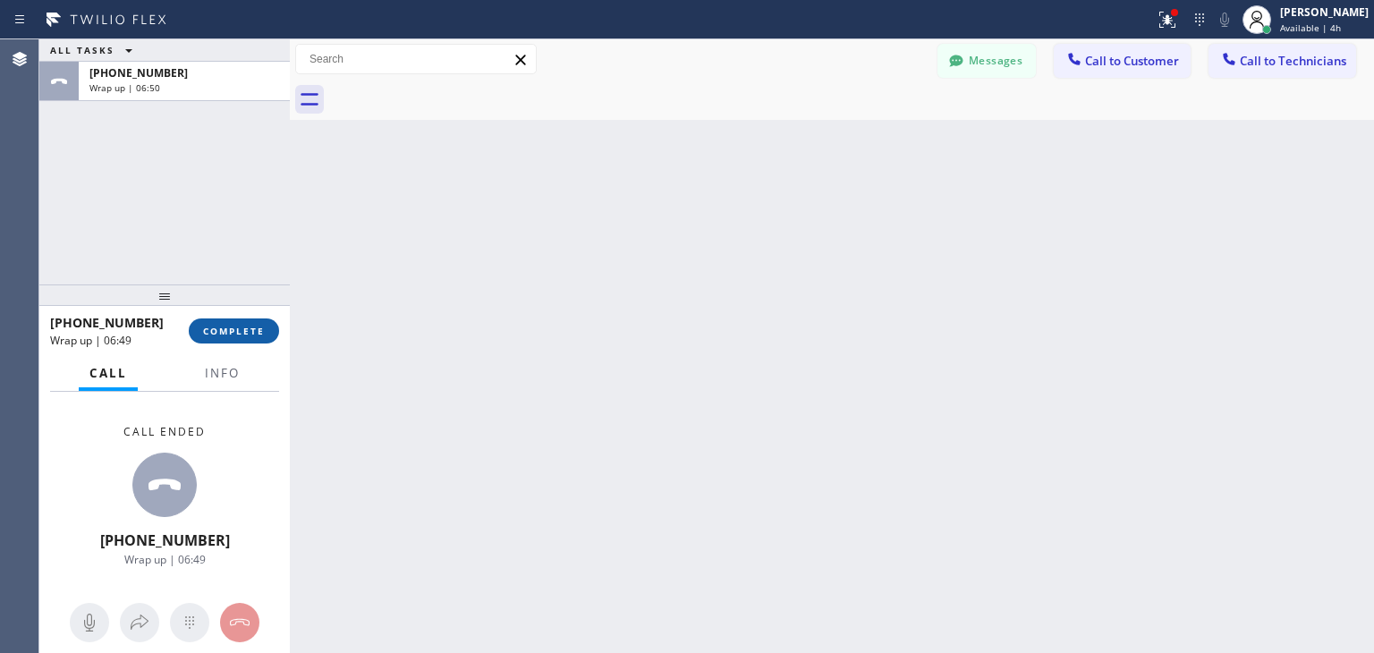
click at [254, 319] on button "COMPLETE" at bounding box center [234, 331] width 90 height 25
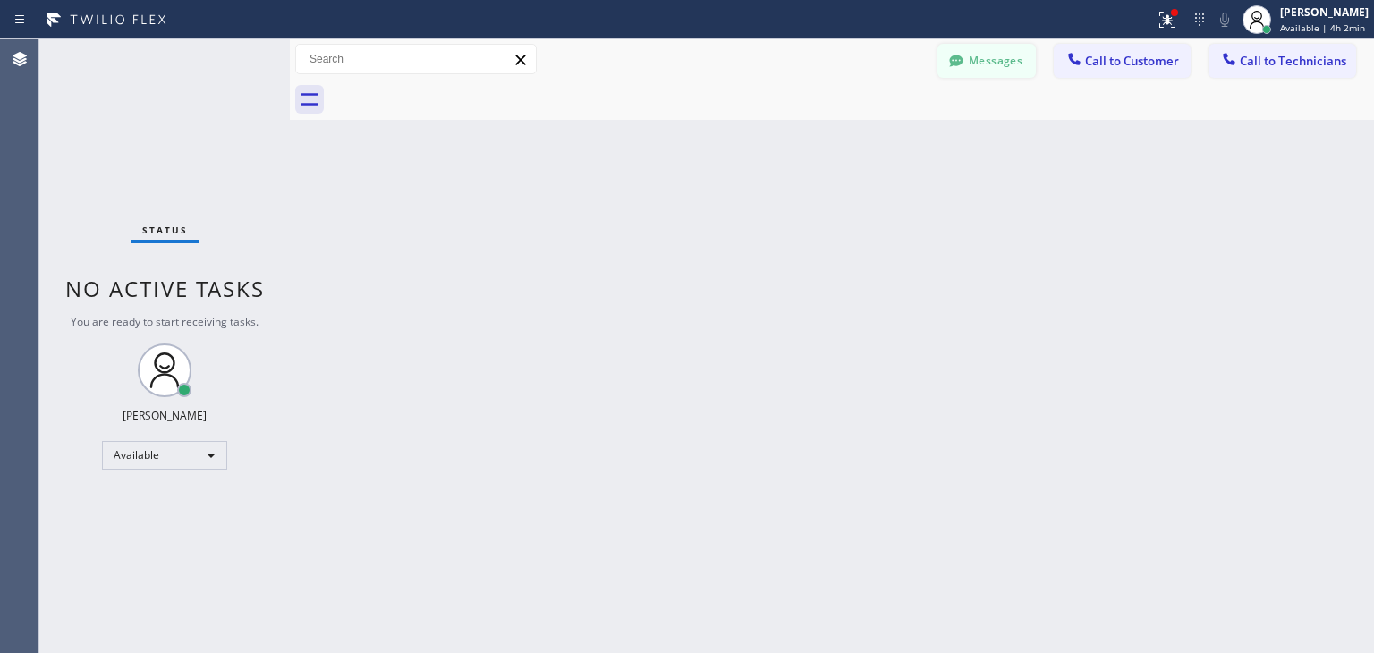
click at [1015, 62] on button "Messages" at bounding box center [987, 61] width 98 height 34
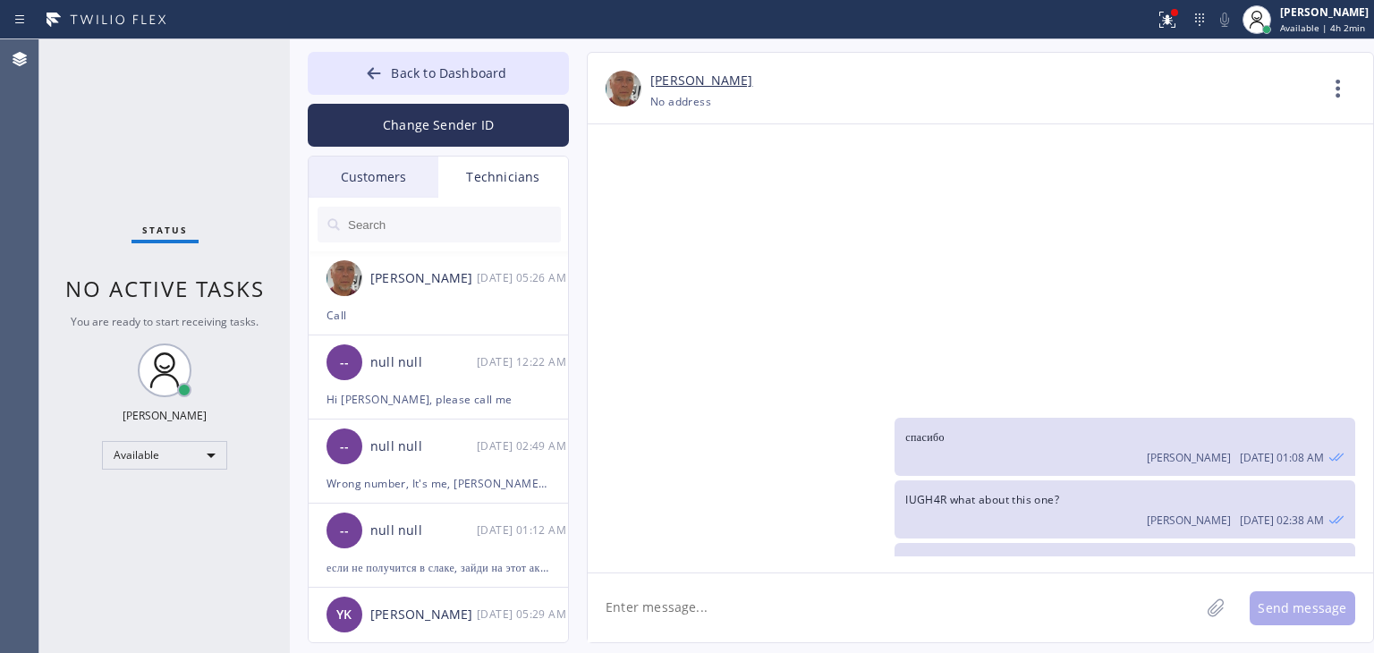
click at [400, 193] on div "Customers" at bounding box center [374, 177] width 130 height 41
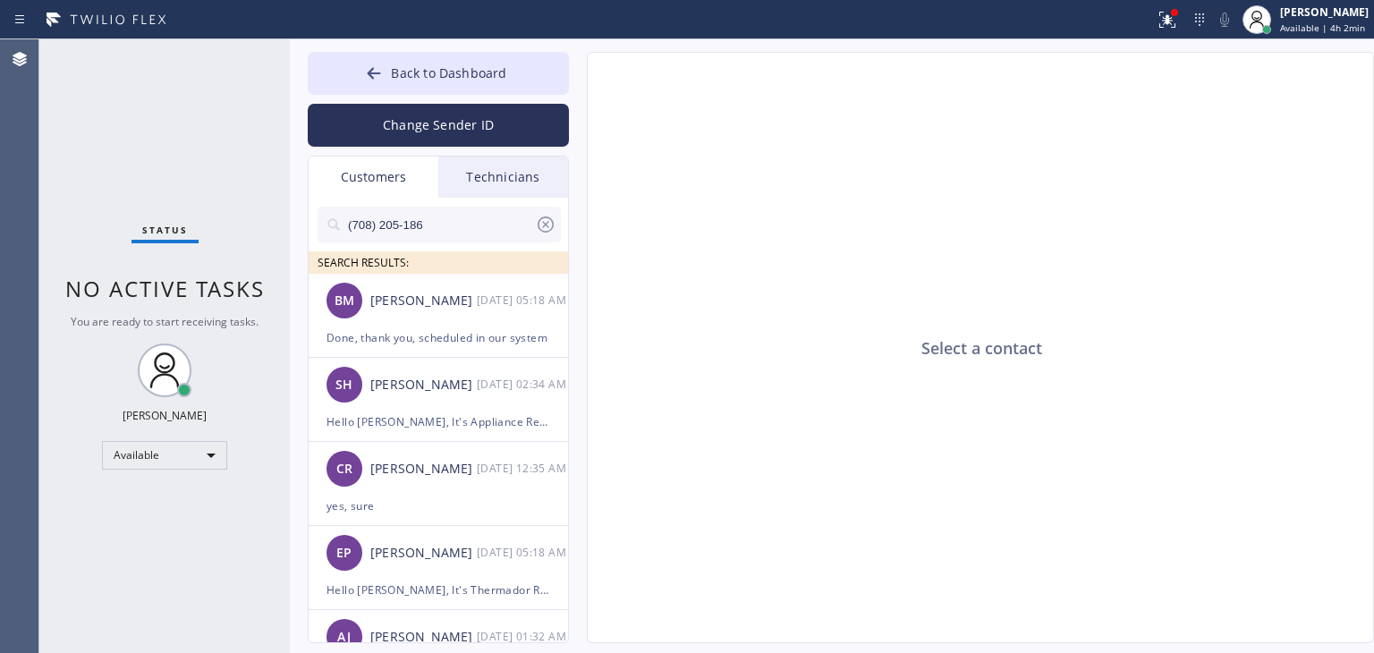
click at [416, 237] on input "(708) 205-186" at bounding box center [440, 225] width 189 height 36
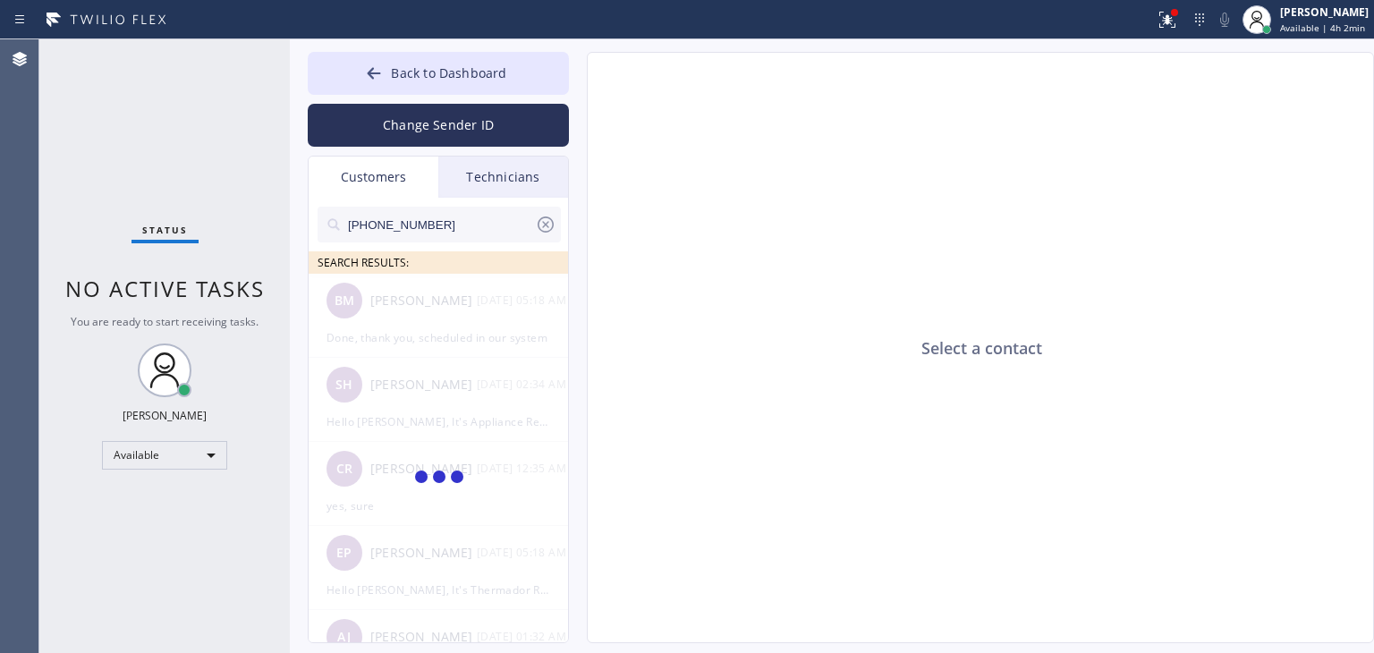
click at [473, 239] on input "[PHONE_NUMBER]" at bounding box center [440, 225] width 189 height 36
click at [473, 239] on input "(773) 406-142" at bounding box center [440, 225] width 189 height 36
type input "(773) 406-142"
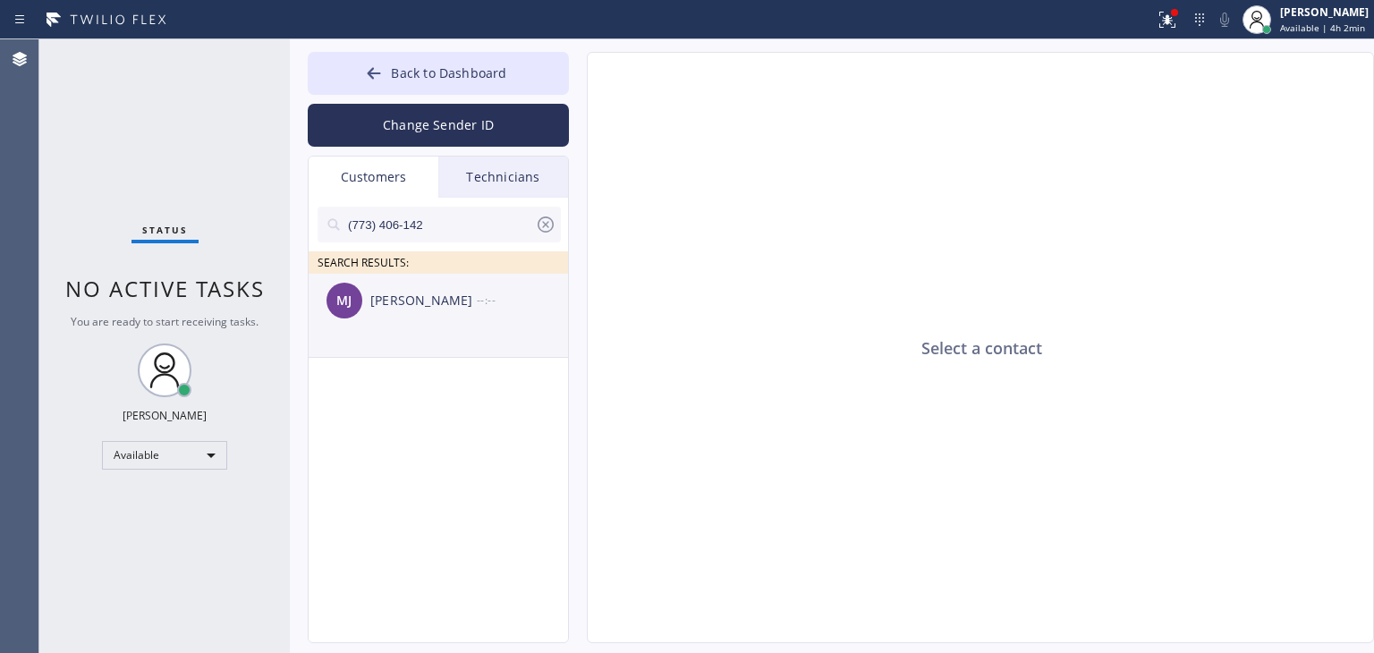
click at [521, 286] on div "[PERSON_NAME] --:--" at bounding box center [439, 301] width 261 height 54
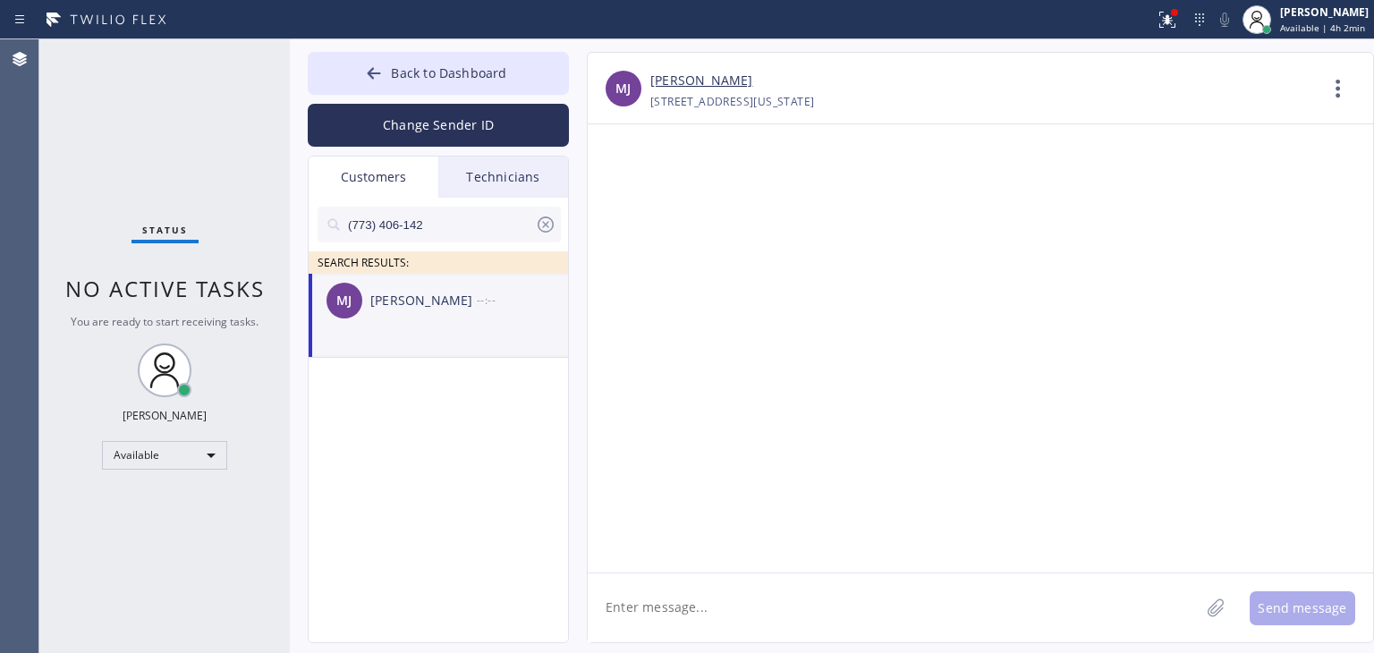
click at [616, 582] on textarea at bounding box center [894, 608] width 612 height 69
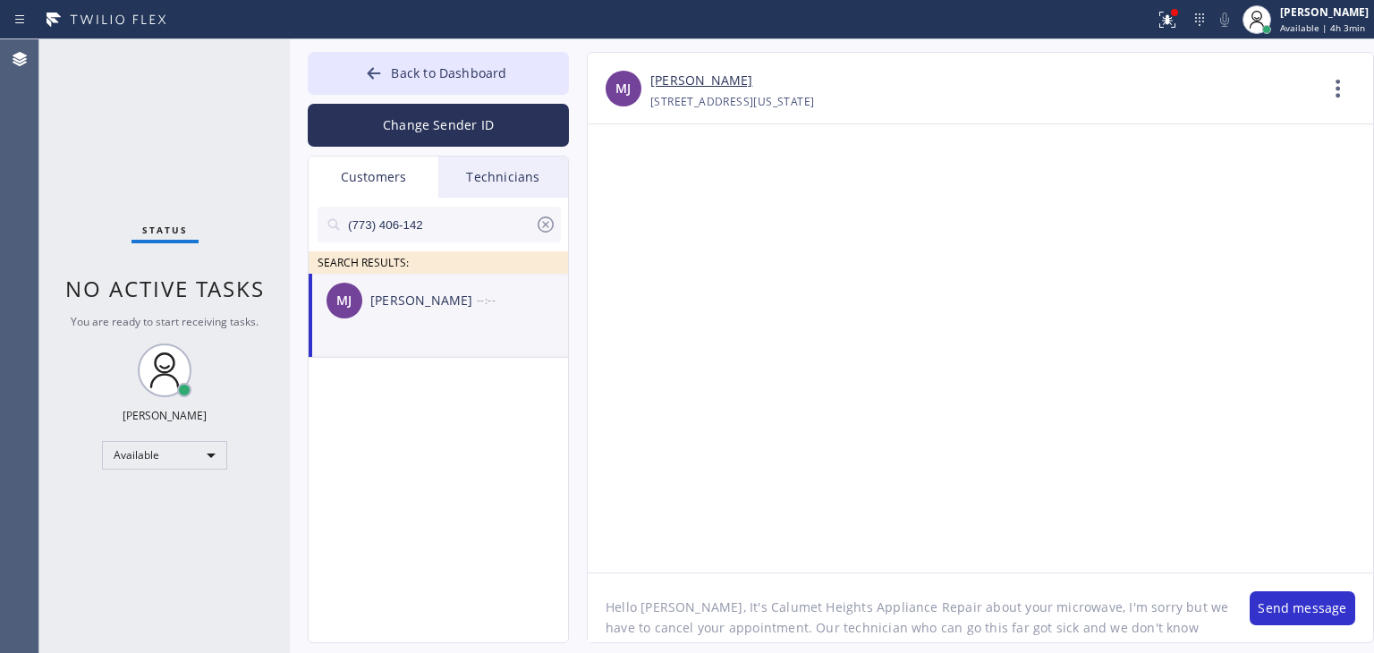
scroll to position [14, 0]
type textarea "Hello [PERSON_NAME], It's Calumet Heights Appliance Repair about your microwave…"
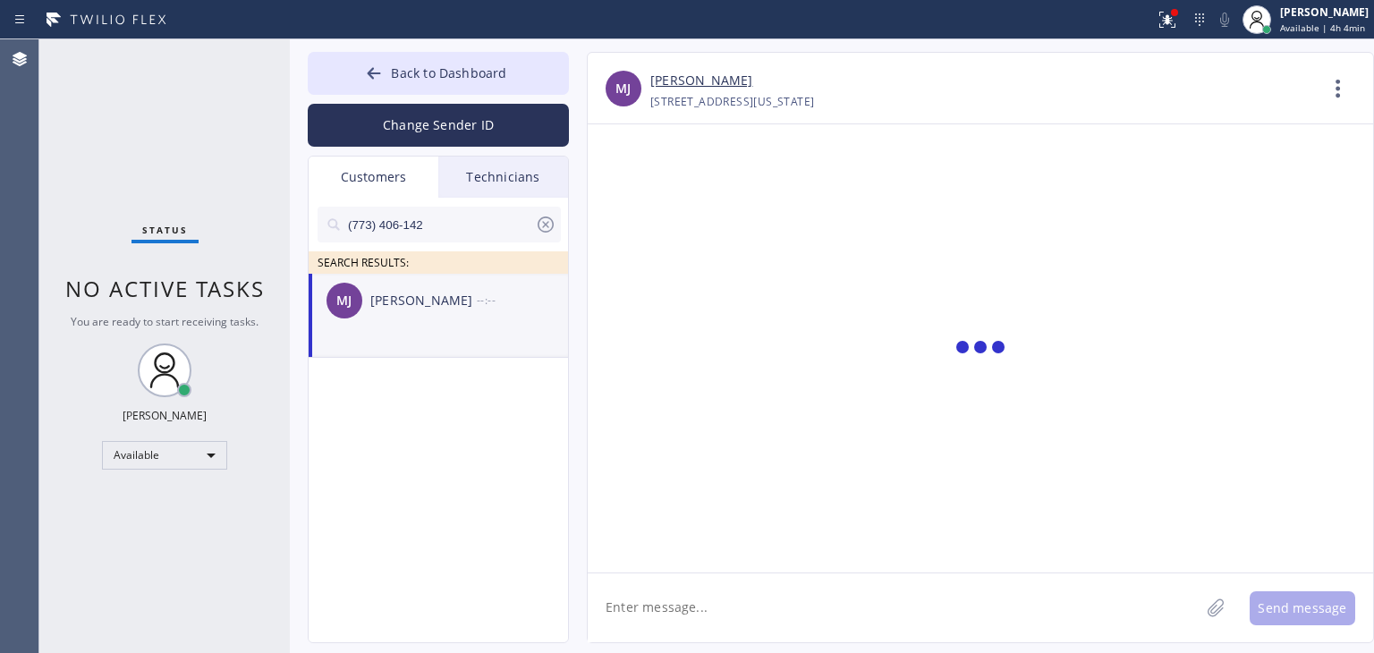
scroll to position [0, 0]
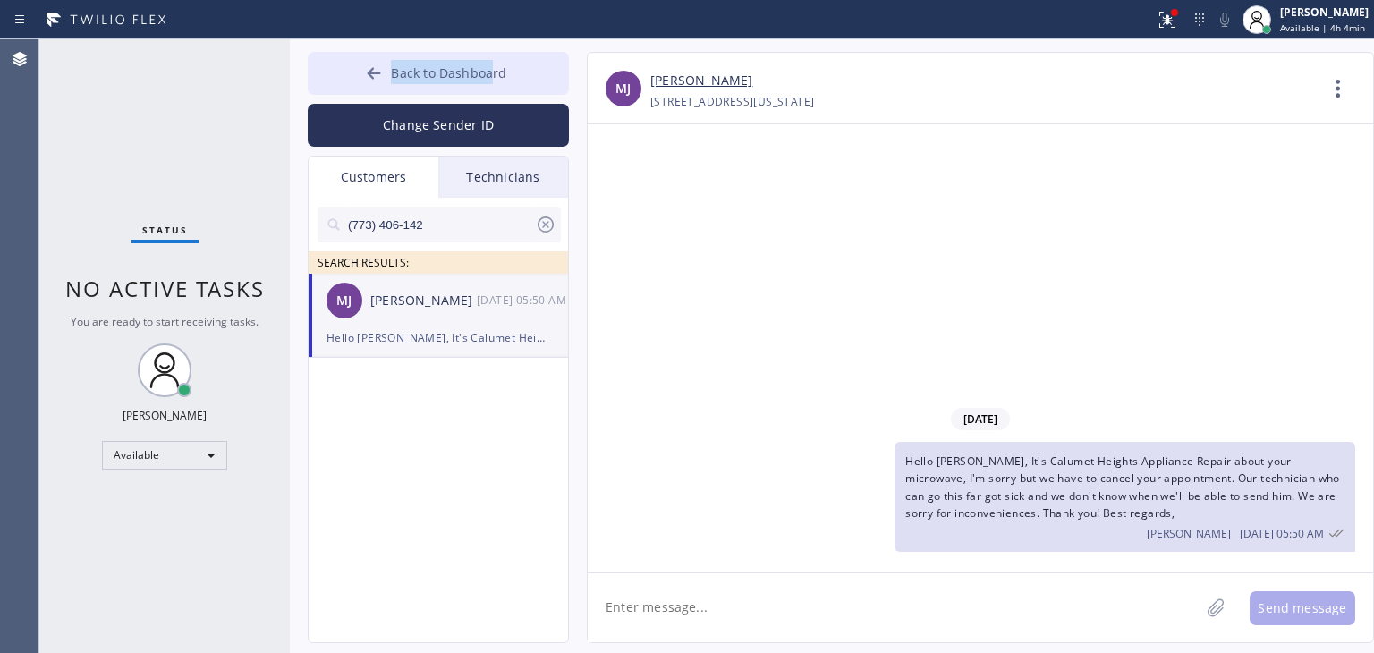
drag, startPoint x: 491, startPoint y: 47, endPoint x: 491, endPoint y: 70, distance: 22.4
click at [491, 70] on div "Back to Dashboard Change Sender ID Customers Technicians (773) 406-142 SEARCH R…" at bounding box center [832, 346] width 1084 height 614
click at [491, 70] on span "Back to Dashboard" at bounding box center [448, 72] width 115 height 17
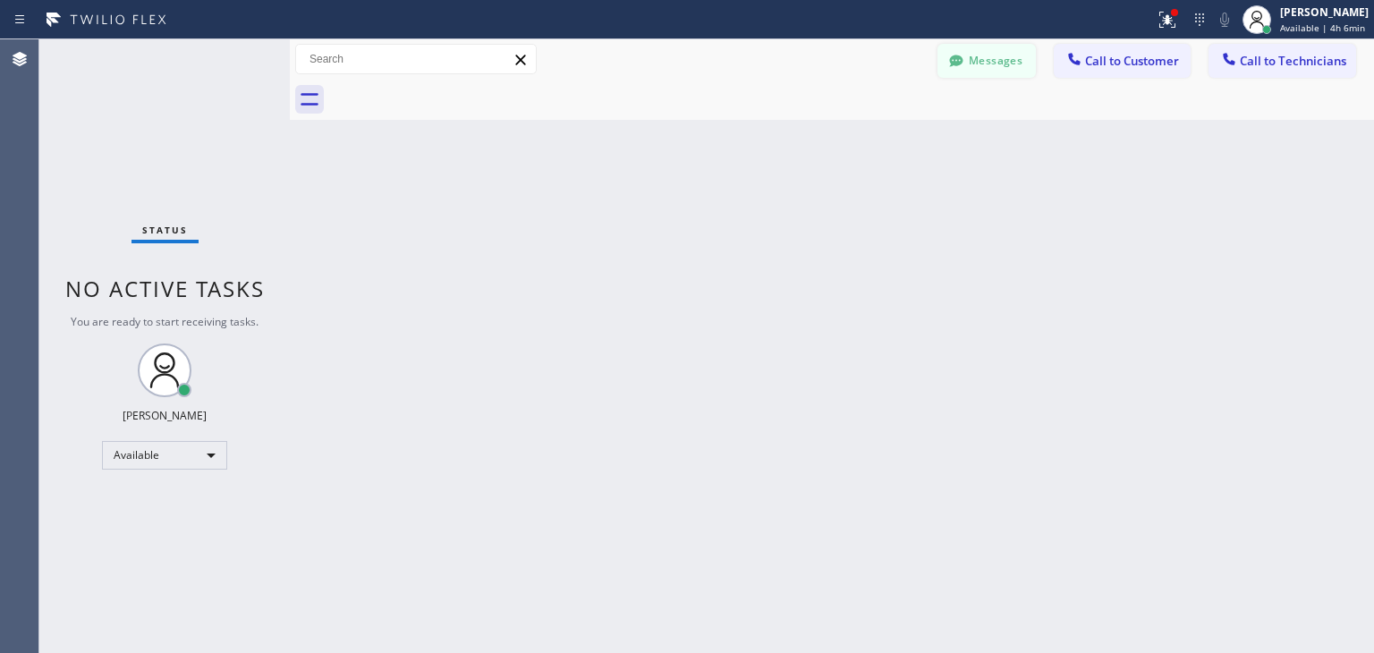
click at [979, 71] on button "Messages" at bounding box center [987, 61] width 98 height 34
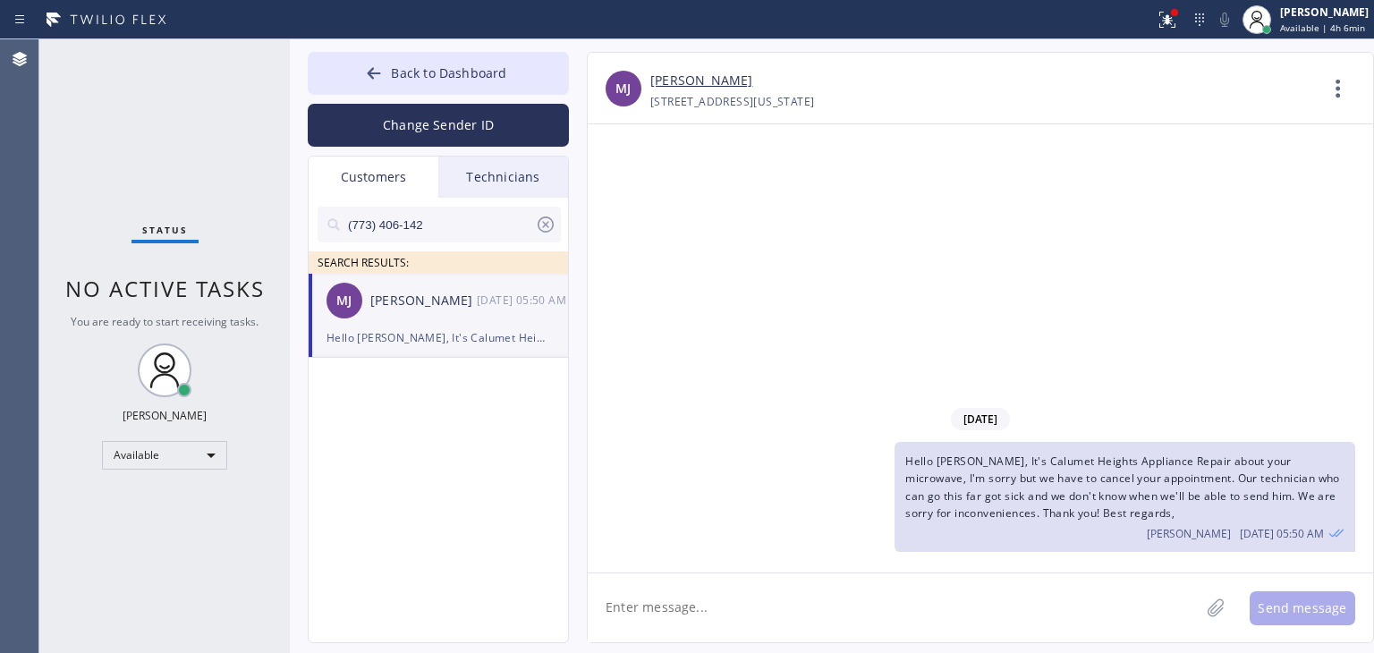
click at [531, 230] on input "(773) 406-142" at bounding box center [440, 225] width 189 height 36
click at [535, 228] on icon at bounding box center [545, 224] width 21 height 21
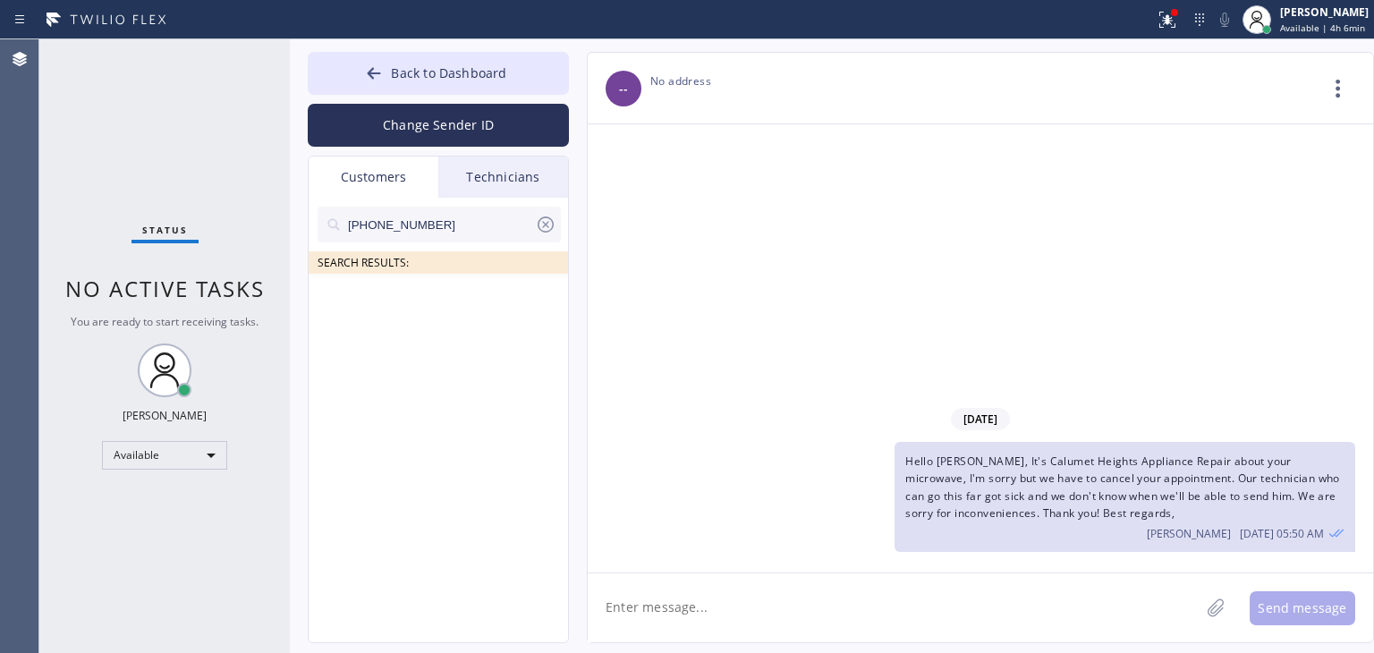
click at [514, 208] on input "[PHONE_NUMBER]" at bounding box center [440, 225] width 189 height 36
type input "[PHONE_NUMBER]"
click at [514, 208] on input "[PHONE_NUMBER]" at bounding box center [440, 225] width 189 height 36
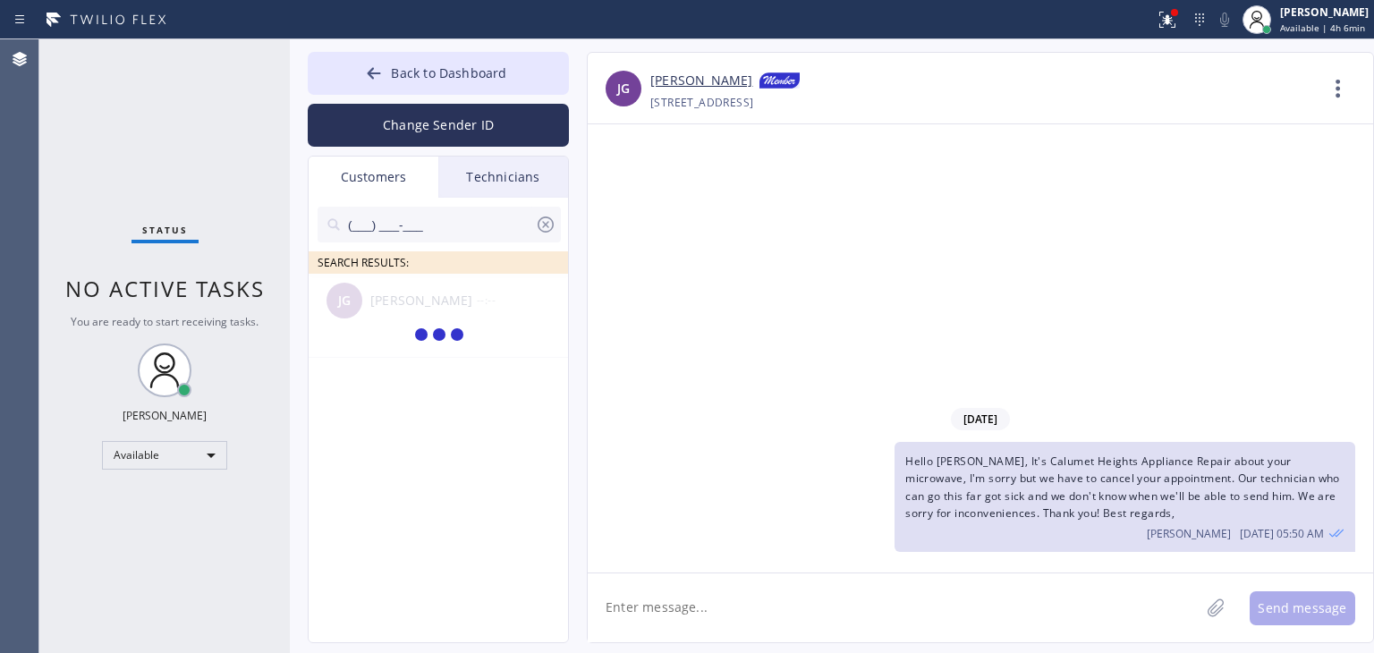
click at [514, 208] on input "(___) ___-___" at bounding box center [440, 225] width 189 height 36
type input "("
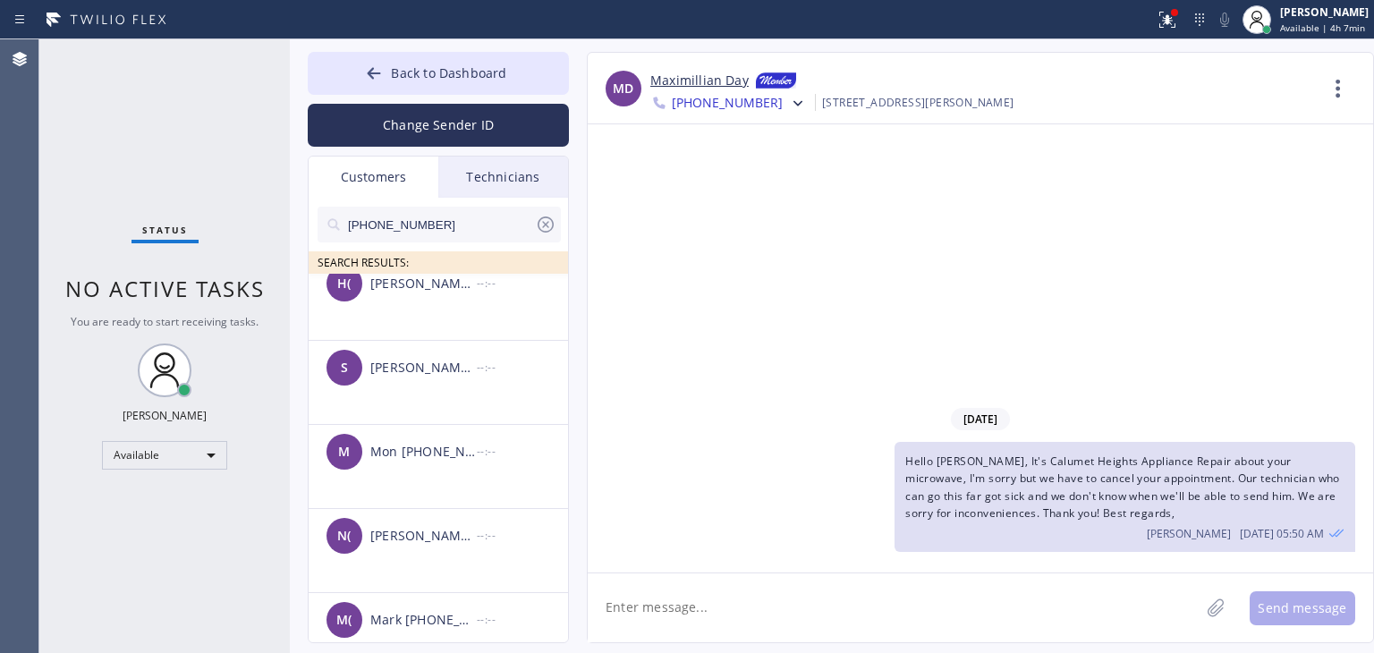
scroll to position [5937, 0]
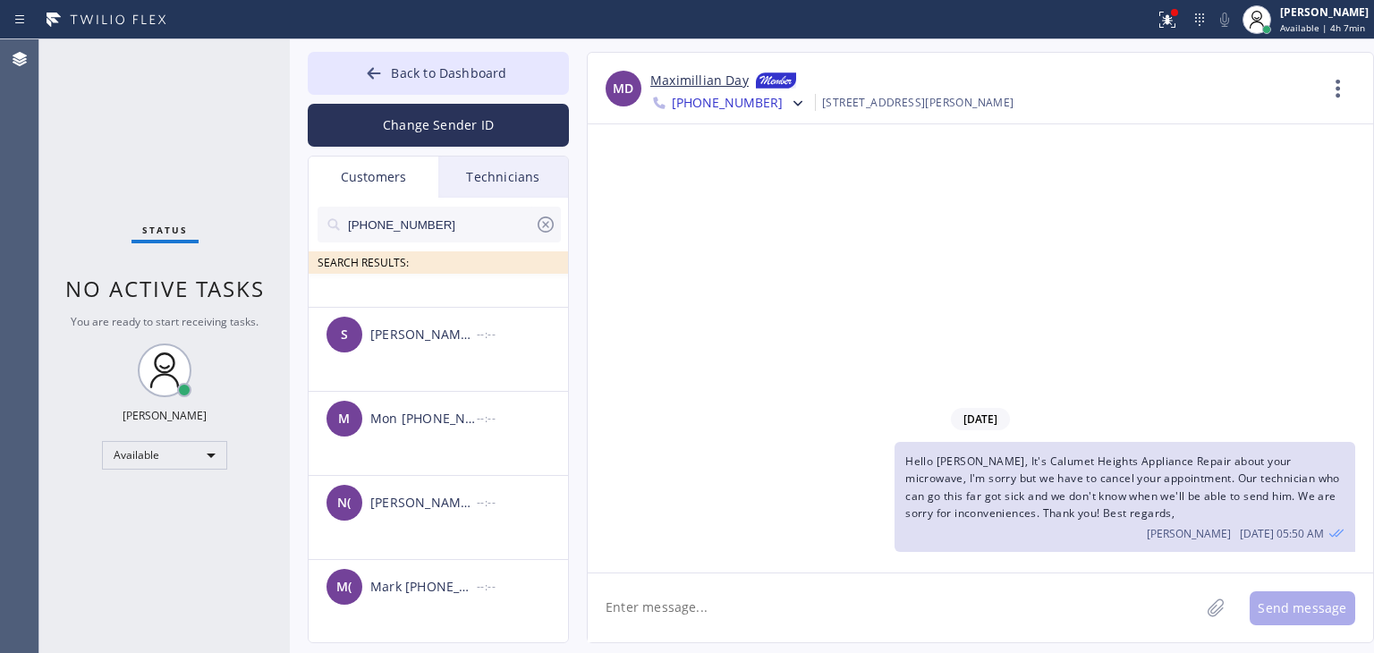
click at [472, 218] on input "[PHONE_NUMBER]" at bounding box center [440, 225] width 189 height 36
click at [472, 218] on input "(617) 835-347" at bounding box center [440, 225] width 189 height 36
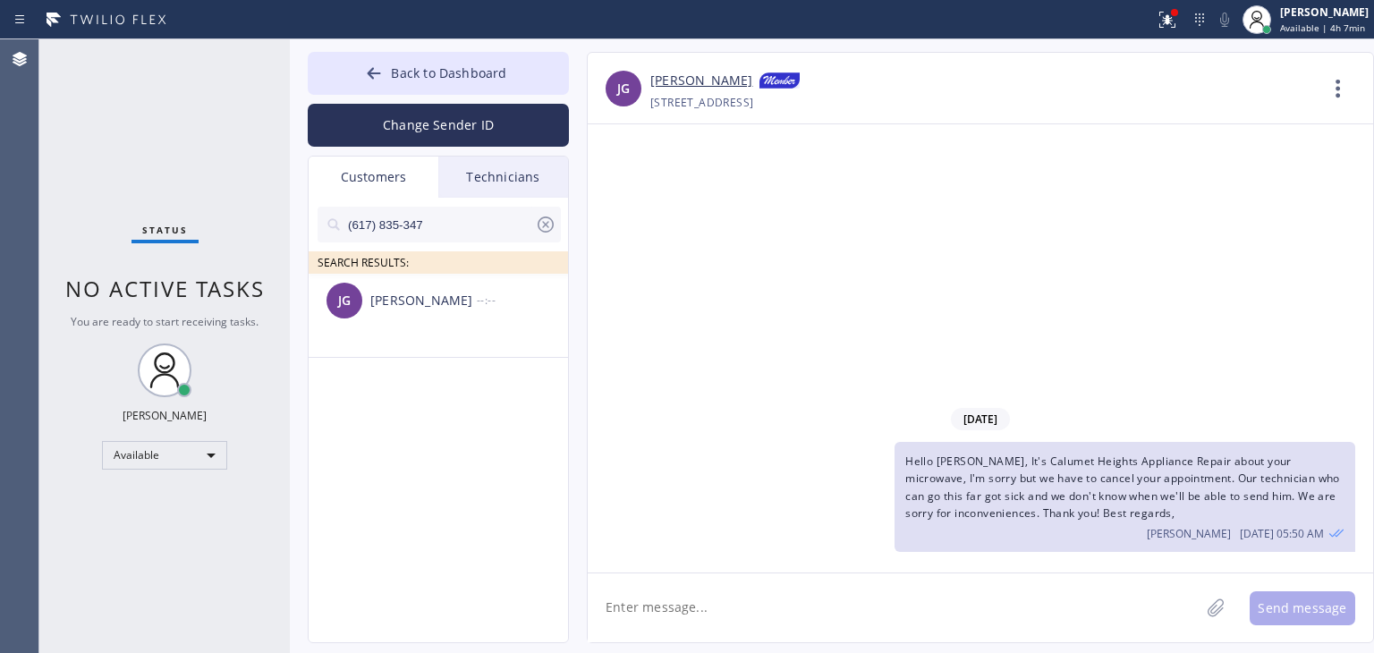
scroll to position [0, 0]
type input "(617) 835-347"
click at [478, 298] on div "--:--" at bounding box center [523, 300] width 93 height 21
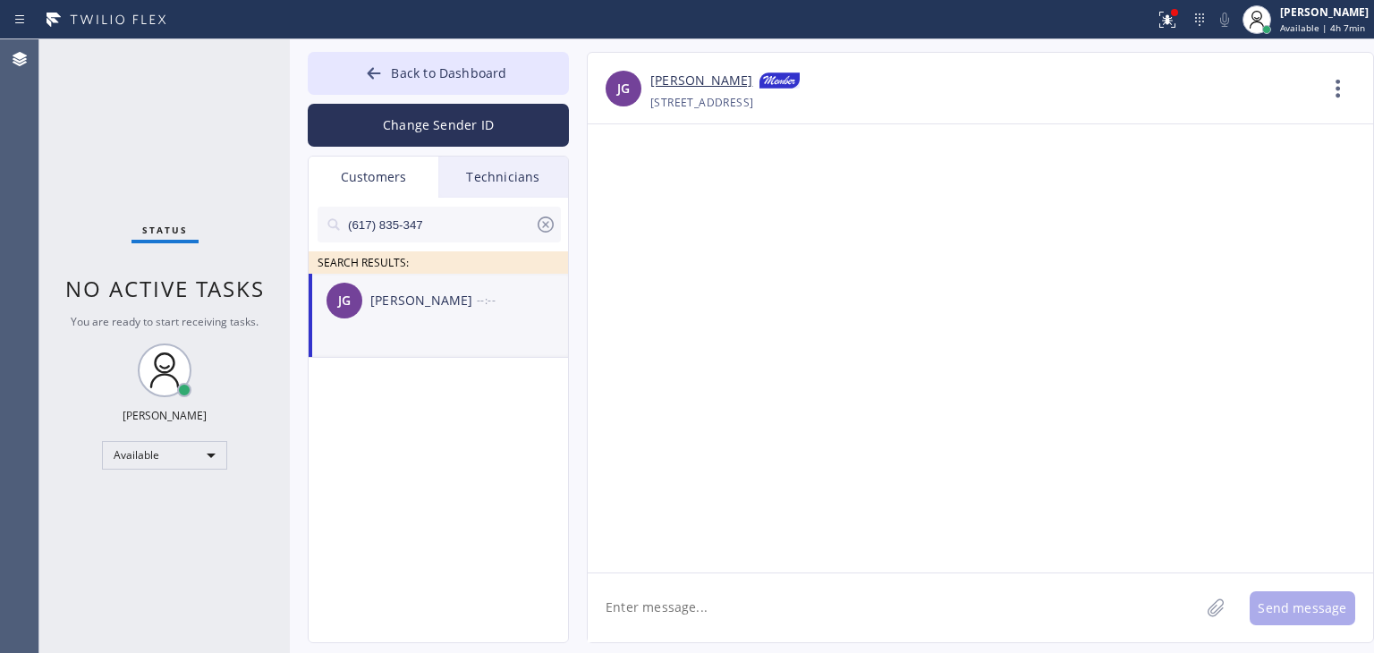
click at [769, 618] on textarea at bounding box center [894, 608] width 612 height 69
click at [751, 604] on textarea "Hello [PERSON_NAME], It's Viking Appliance Repair" at bounding box center [910, 608] width 644 height 69
click at [785, 612] on textarea "Hello [PERSON_NAME], It's Viking Repair" at bounding box center [910, 608] width 644 height 69
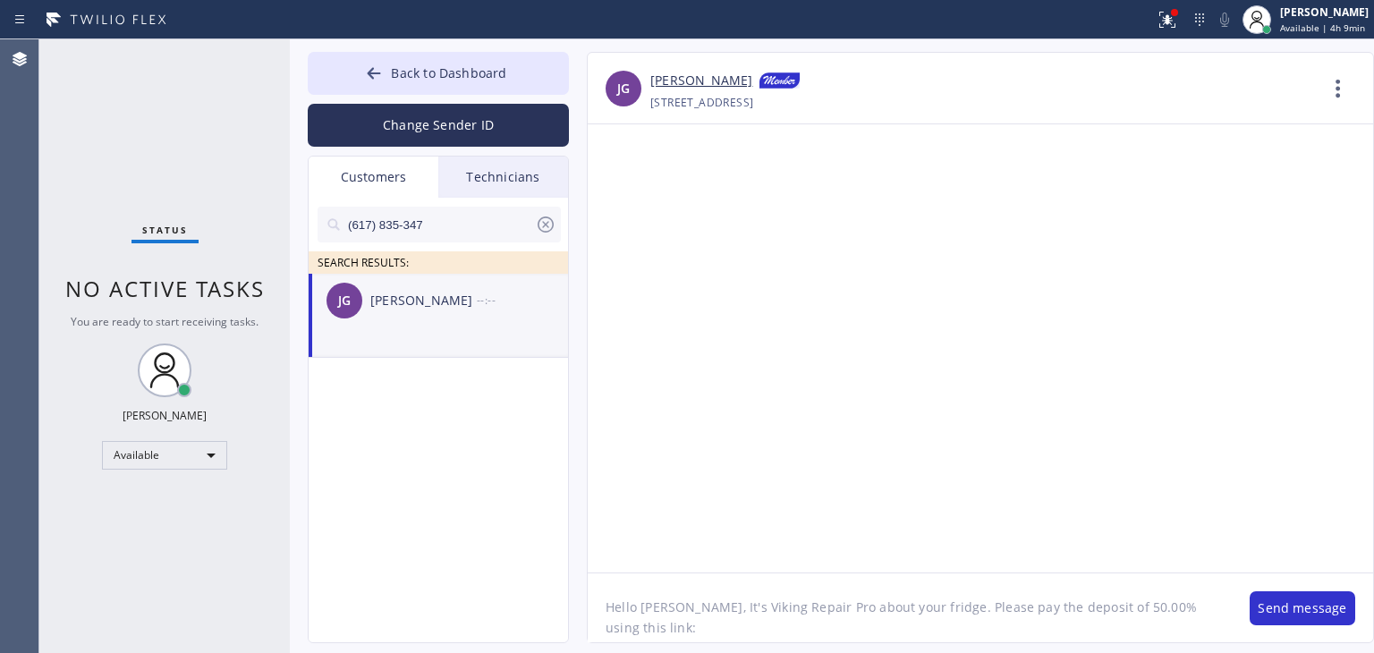
paste textarea "[URL][DOMAIN_NAME]"
click at [1120, 608] on textarea "Hello [PERSON_NAME], It's Viking Repair Pro about your fridge. Please pay the d…" at bounding box center [910, 608] width 644 height 69
click at [741, 633] on textarea "Hello [PERSON_NAME], It's Viking Repair Pro about your fridge. Please pay the d…" at bounding box center [910, 608] width 644 height 69
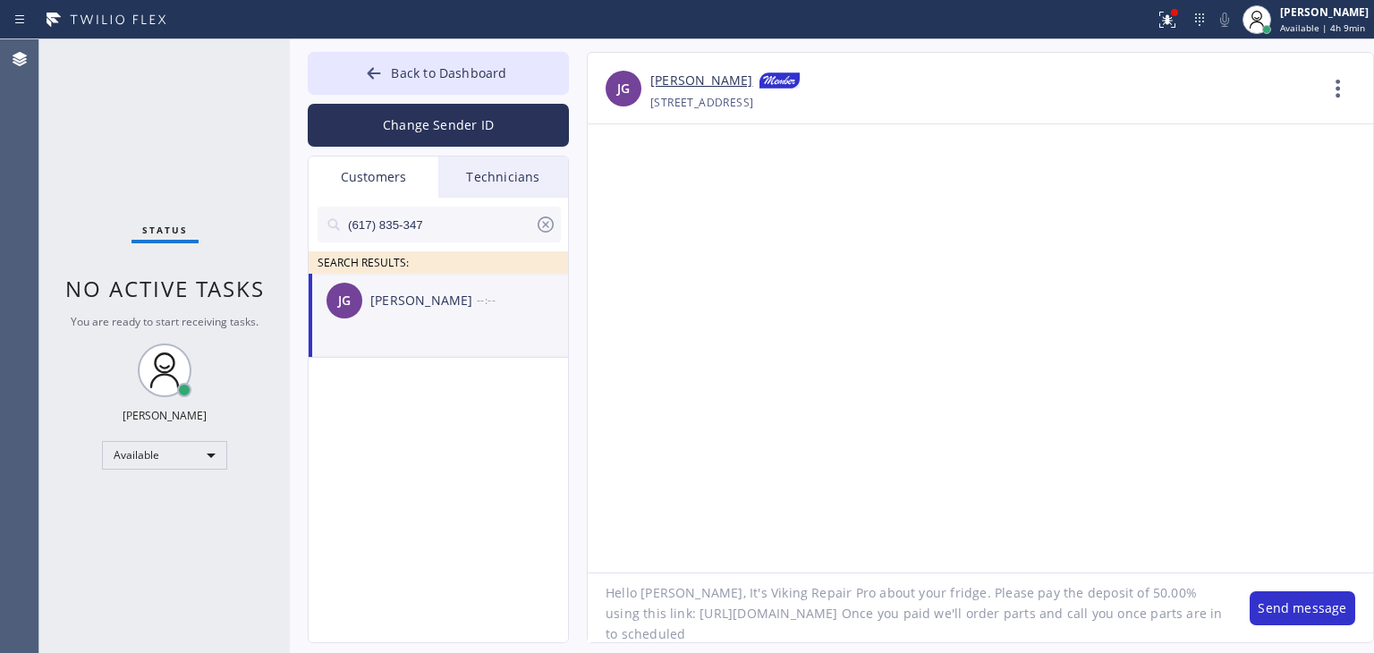
click at [903, 631] on textarea "Hello [PERSON_NAME], It's Viking Repair Pro about your fridge. Please pay the d…" at bounding box center [910, 608] width 644 height 69
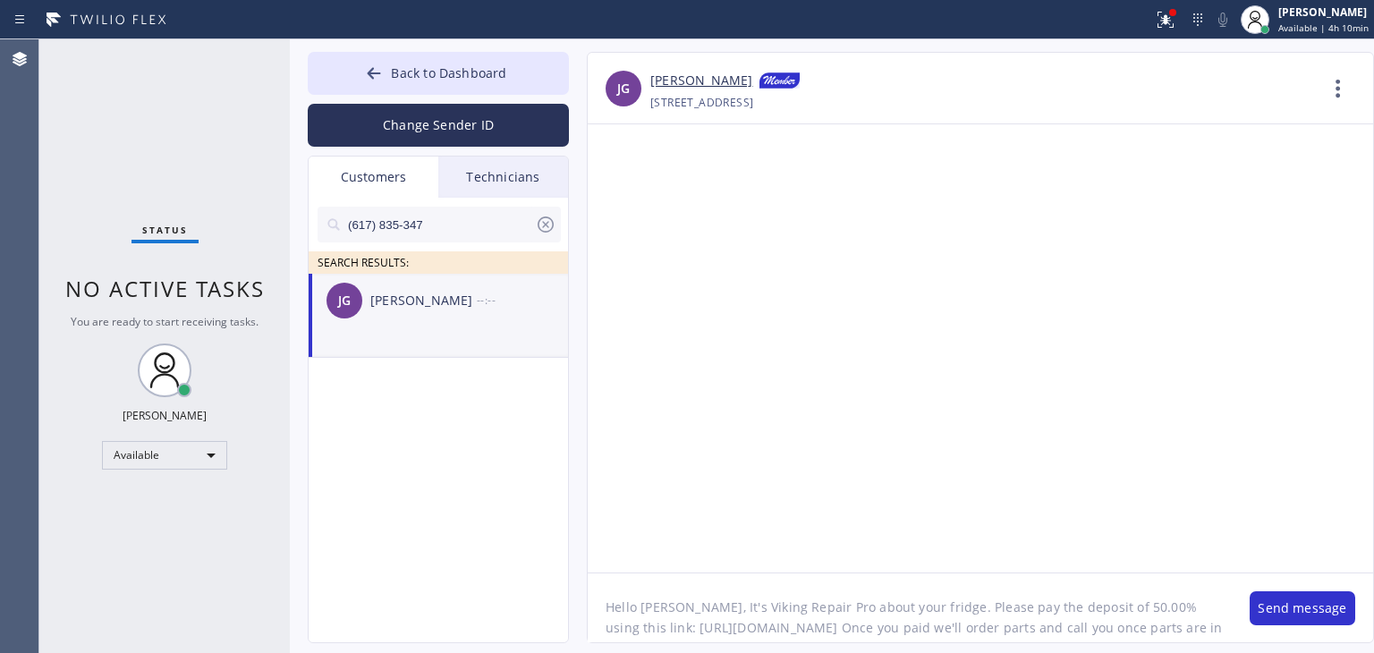
scroll to position [56, 0]
click at [798, 620] on textarea "Hello [PERSON_NAME], It's Viking Repair Pro about your fridge. Please pay the d…" at bounding box center [910, 608] width 644 height 69
click at [790, 637] on textarea "Hello [PERSON_NAME], It's Viking Repair Pro about your fridge. Please pay the d…" at bounding box center [910, 608] width 644 height 69
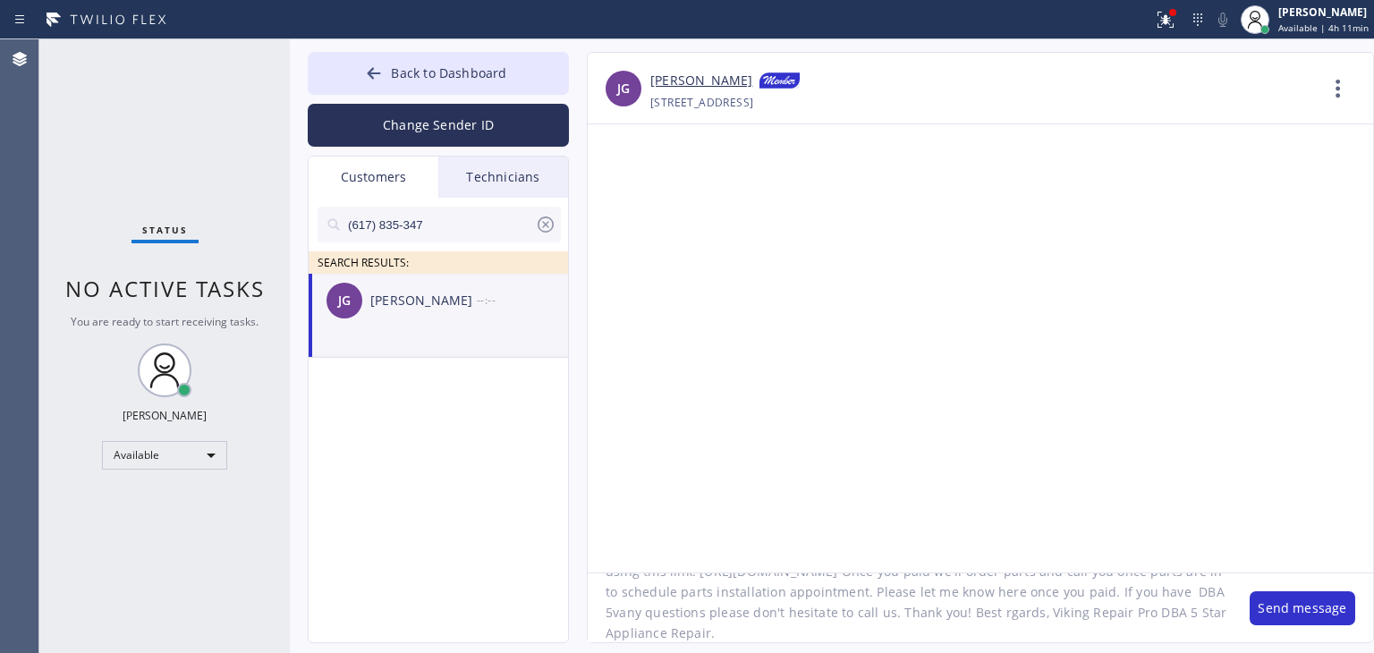
type textarea "Hello [PERSON_NAME], It's Viking Repair Pro about your fridge. Please pay the d…"
click at [1310, 601] on button "Send message" at bounding box center [1303, 608] width 106 height 34
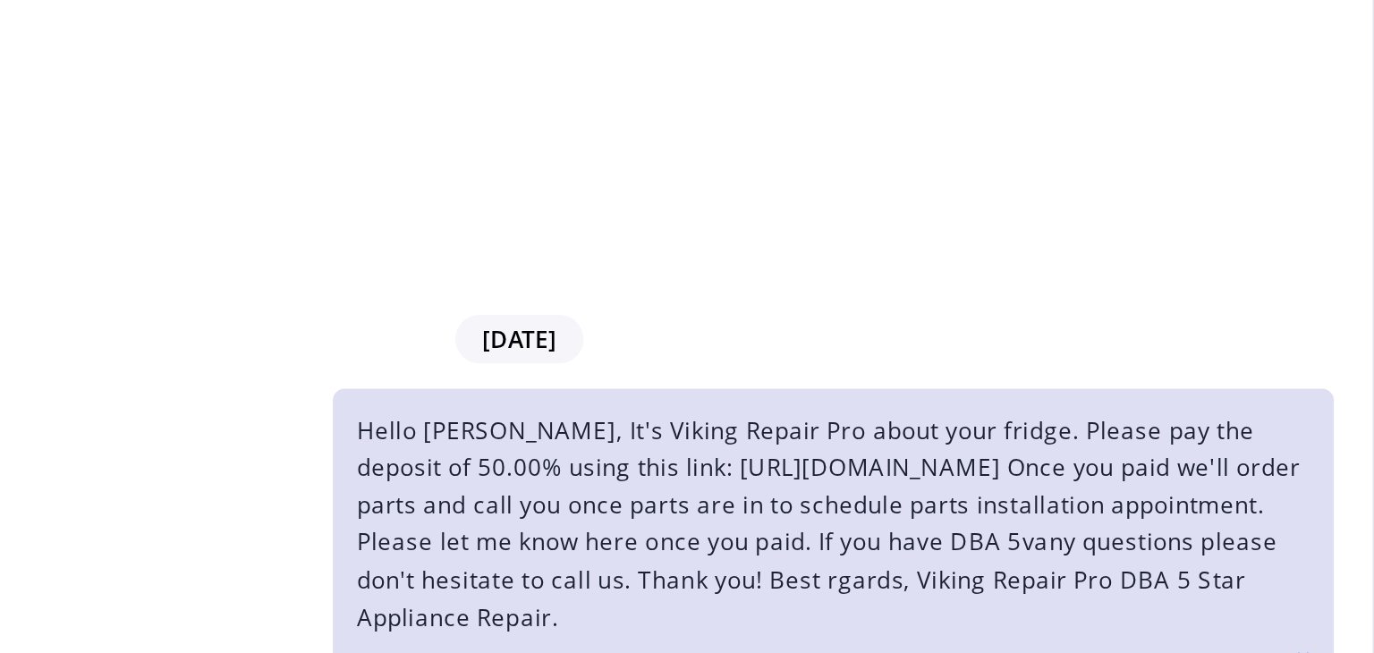
scroll to position [0, 0]
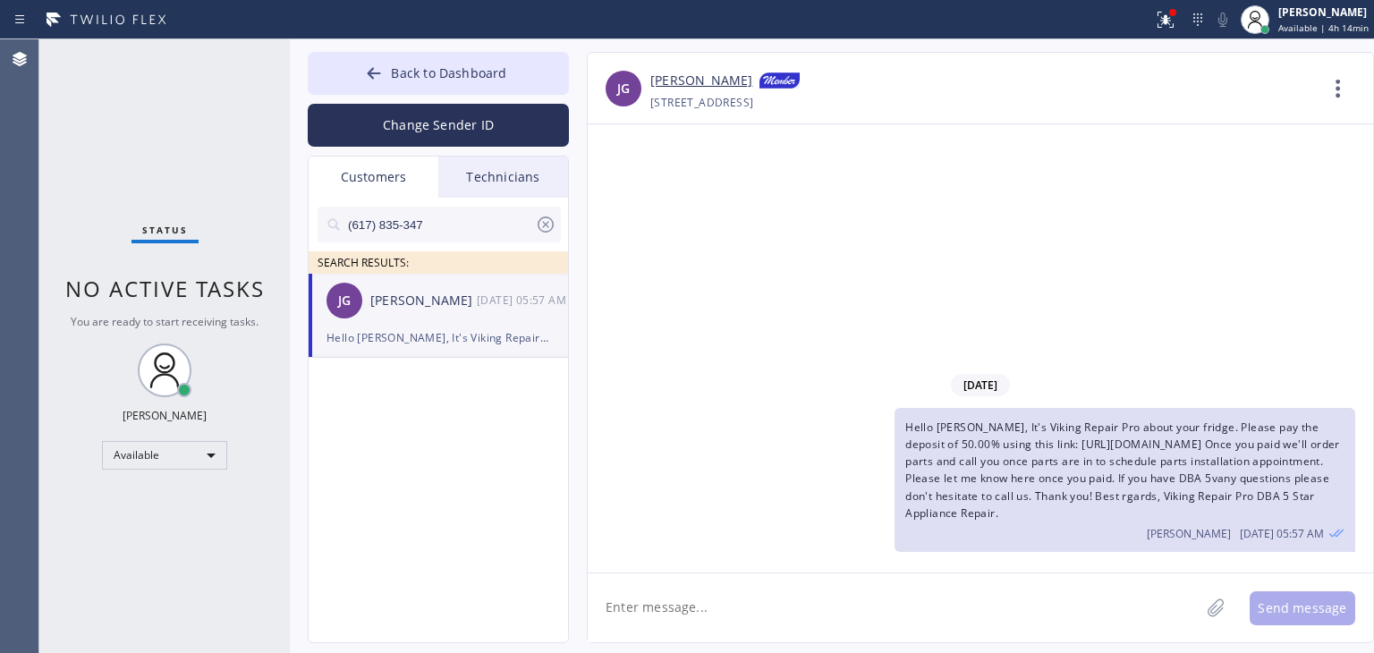
click at [1113, 593] on textarea at bounding box center [894, 608] width 612 height 69
click at [1256, 454] on div "Hello [PERSON_NAME], It's Viking Repair Pro about your fridge. Please pay the d…" at bounding box center [1125, 480] width 461 height 144
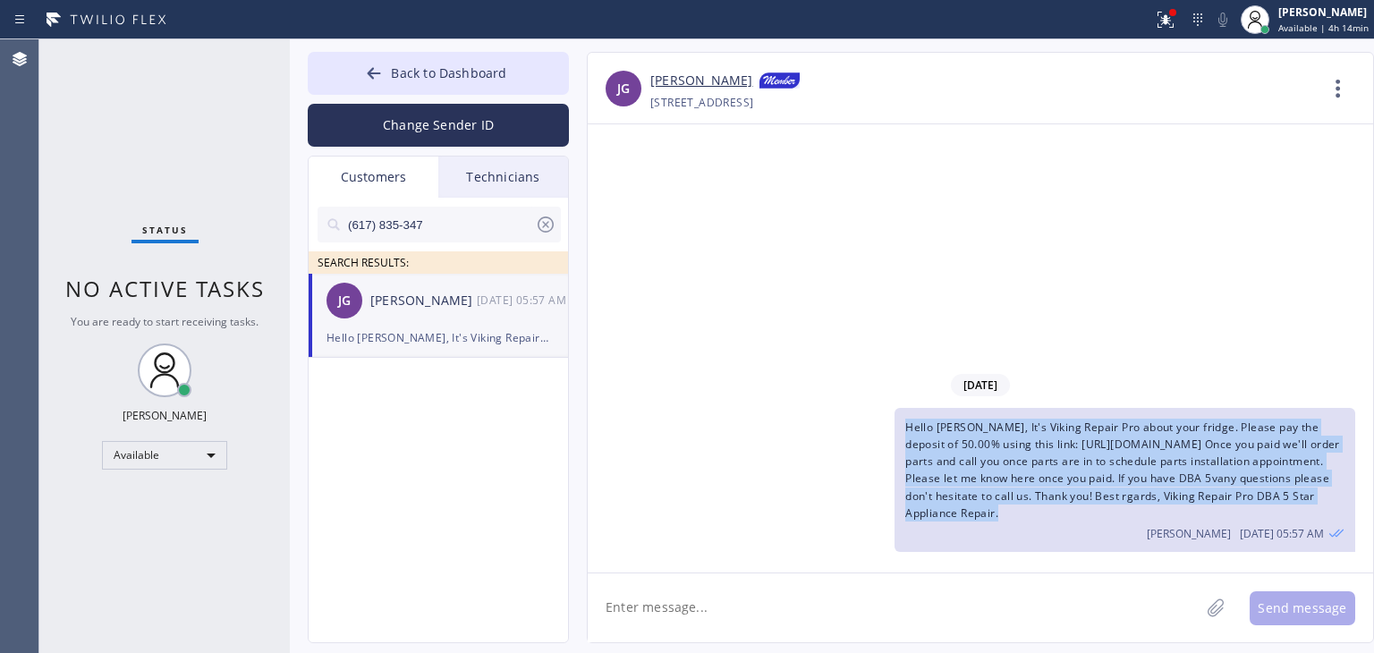
click at [1256, 454] on div "Hello [PERSON_NAME], It's Viking Repair Pro about your fridge. Please pay the d…" at bounding box center [1125, 480] width 461 height 144
click at [1125, 565] on div "[DATE] Hello [PERSON_NAME], It's Viking Repair Pro about your fridge. Please pa…" at bounding box center [981, 348] width 786 height 448
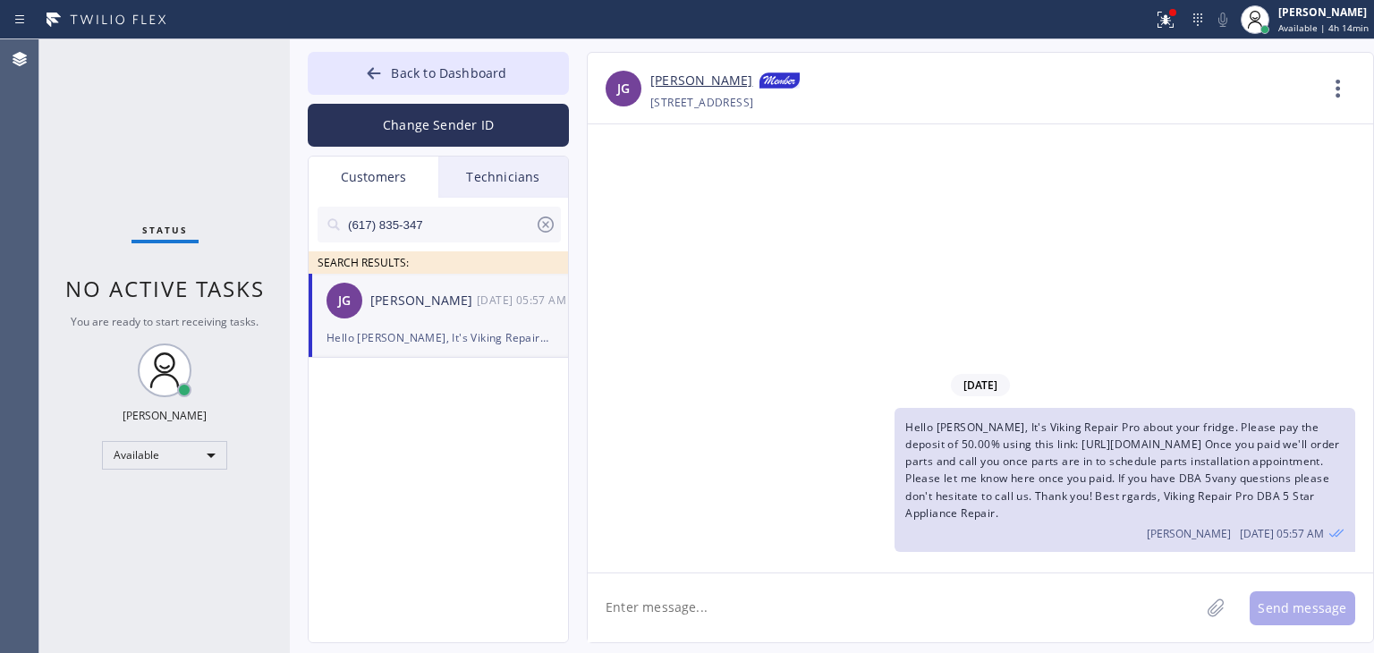
click at [1100, 590] on textarea at bounding box center [894, 608] width 612 height 69
type textarea "I"
type textarea "T"
type textarea "M"
type textarea "<"
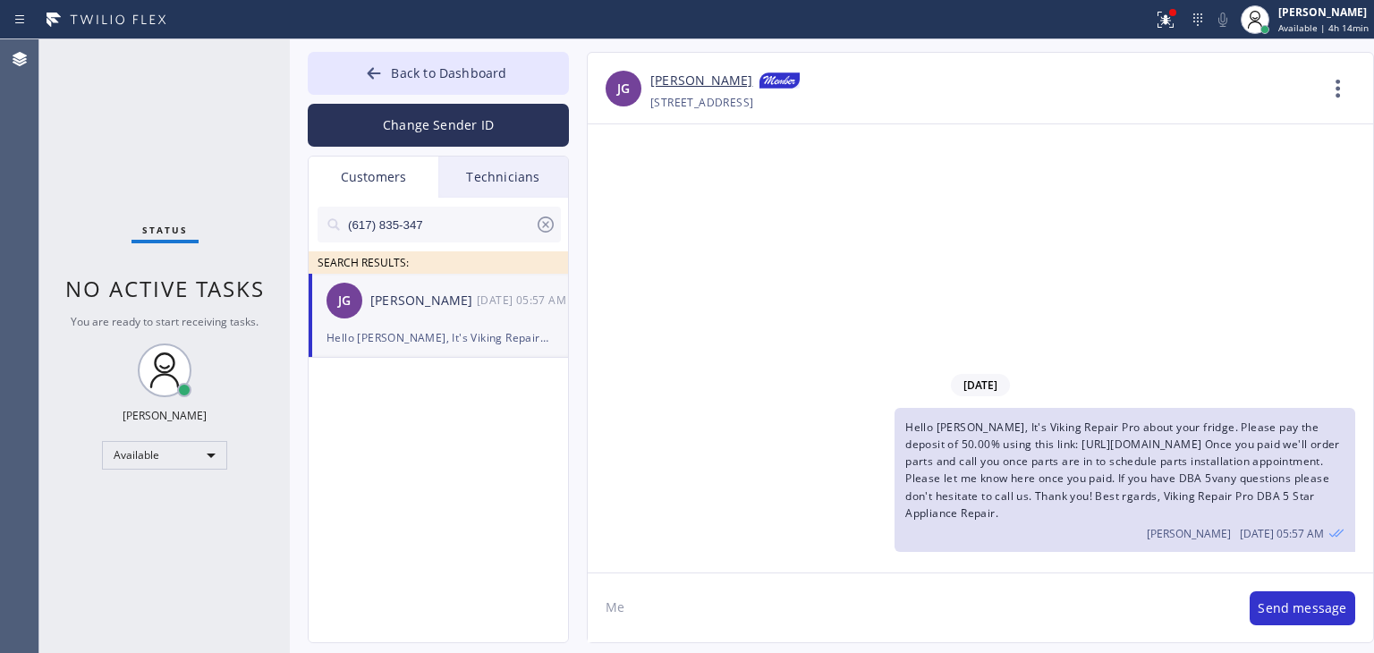
type textarea "M"
type textarea "I'm sorry for the mistakes in the message"
drag, startPoint x: 1072, startPoint y: 517, endPoint x: 1063, endPoint y: 527, distance: 13.3
drag, startPoint x: 1063, startPoint y: 527, endPoint x: 906, endPoint y: 608, distance: 176.1
click at [906, 608] on textarea "I'm sorry for the mistakes in the message" at bounding box center [910, 608] width 644 height 69
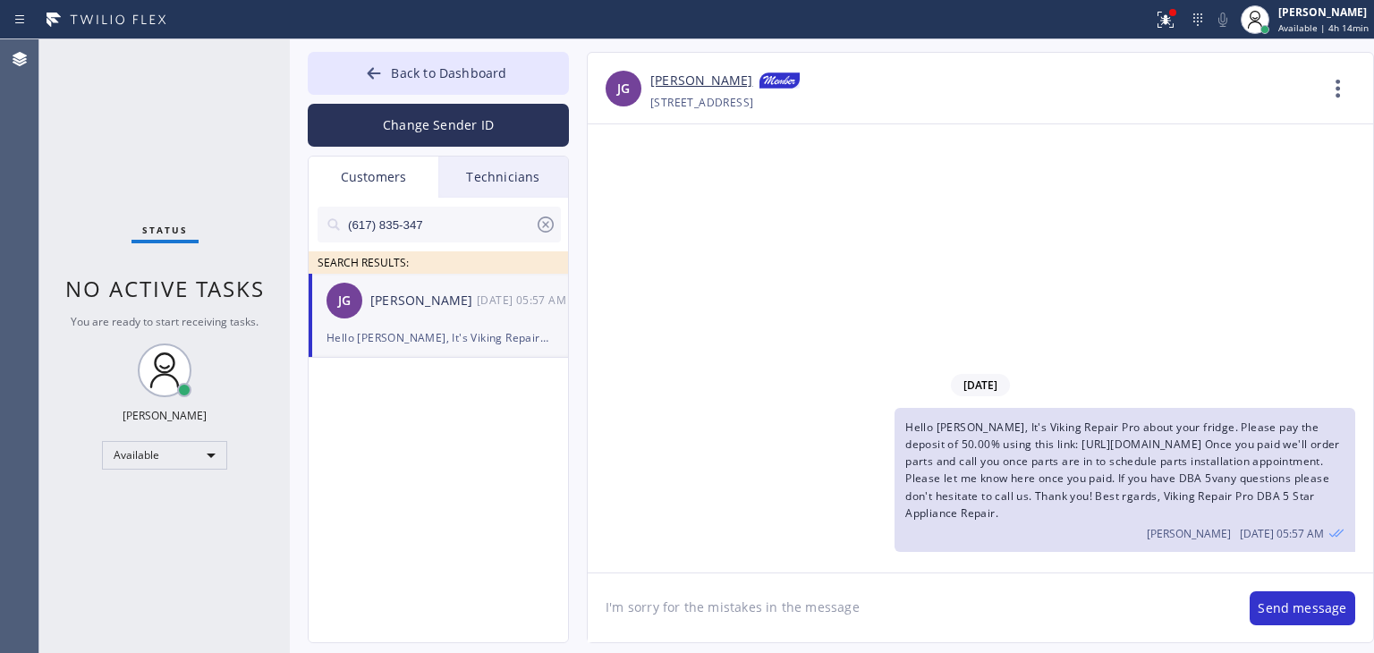
click at [906, 608] on textarea "I'm sorry for the mistakes in the message" at bounding box center [910, 608] width 644 height 69
click at [906, 608] on textarea at bounding box center [894, 608] width 612 height 69
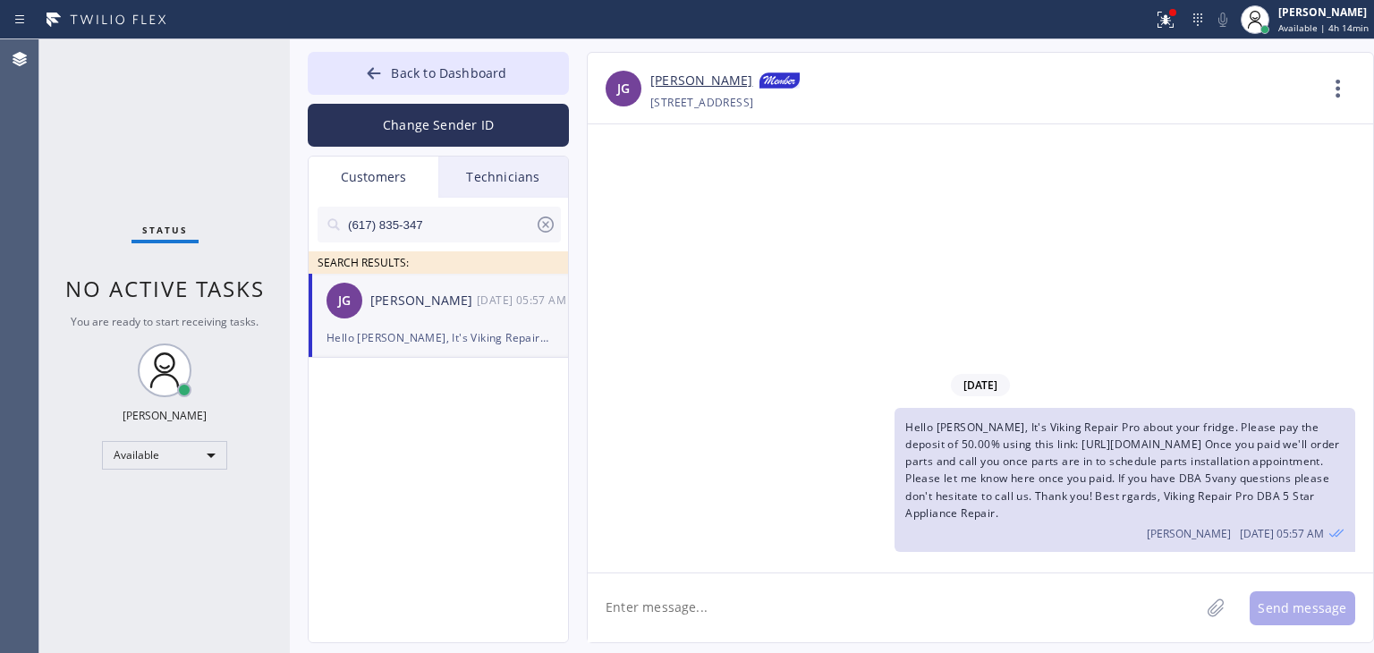
click at [906, 608] on textarea at bounding box center [894, 608] width 612 height 69
click at [1099, 599] on textarea "I'm sorry for a mistakes in the message, our software is acting up sometimes" at bounding box center [910, 608] width 644 height 69
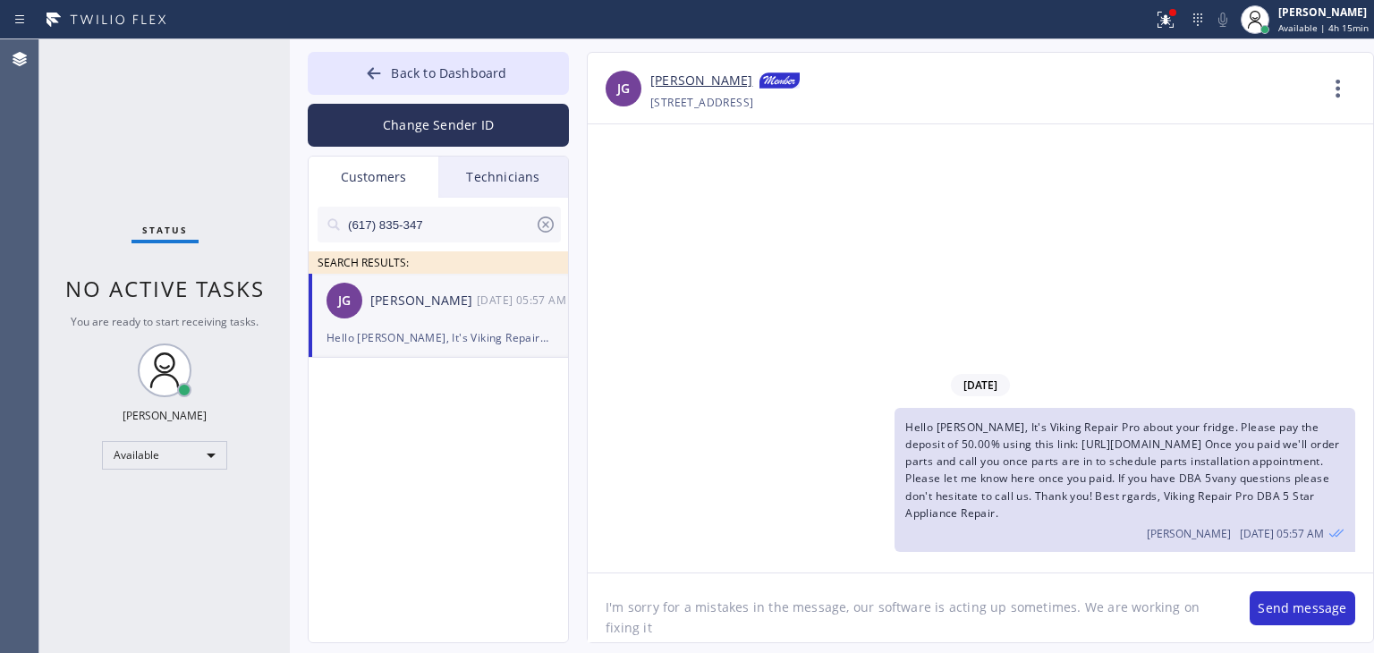
type textarea "I'm sorry for a mistakes in the message, our software is acting up sometimes. W…"
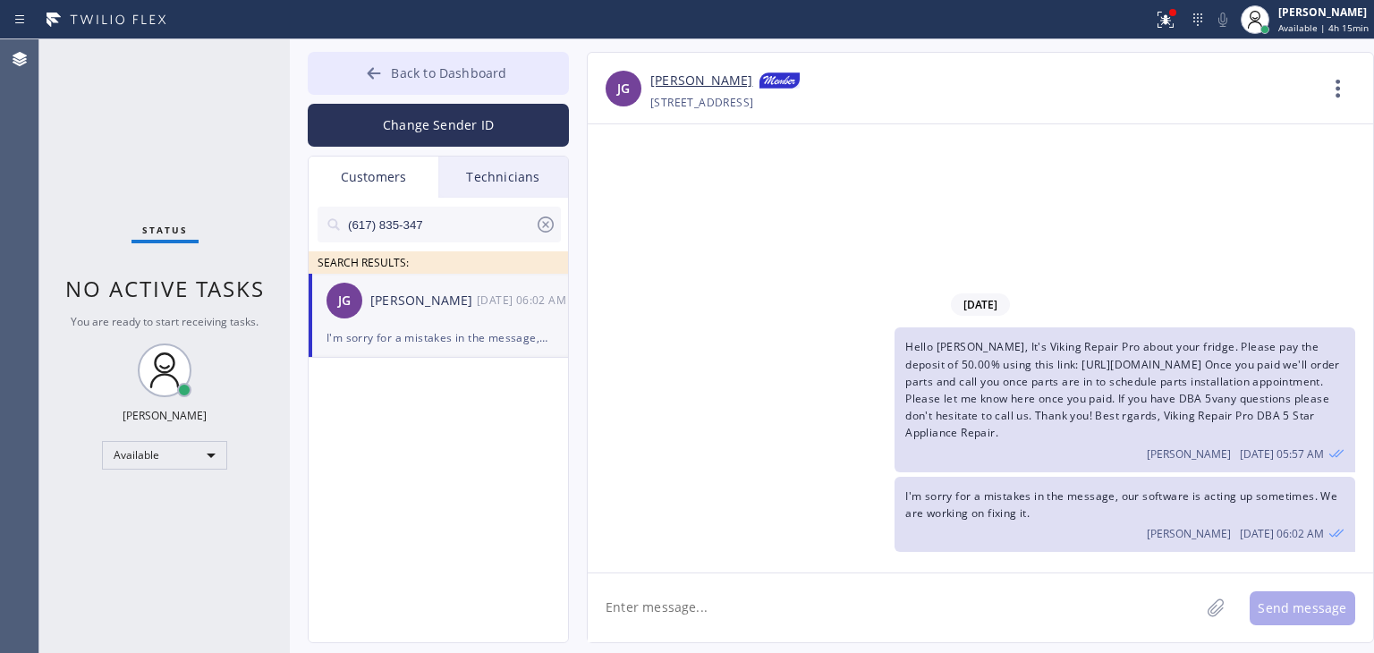
click at [519, 66] on button "Back to Dashboard" at bounding box center [438, 73] width 261 height 43
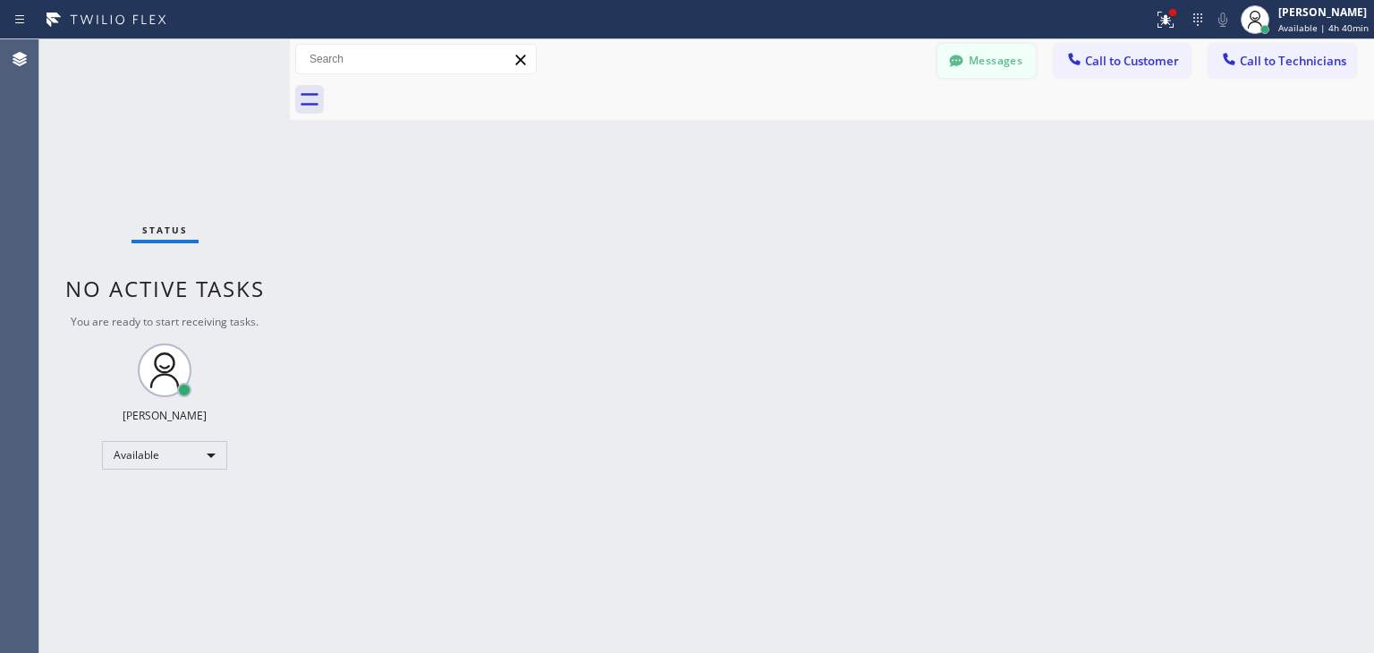
click at [1022, 53] on button "Messages" at bounding box center [987, 61] width 98 height 34
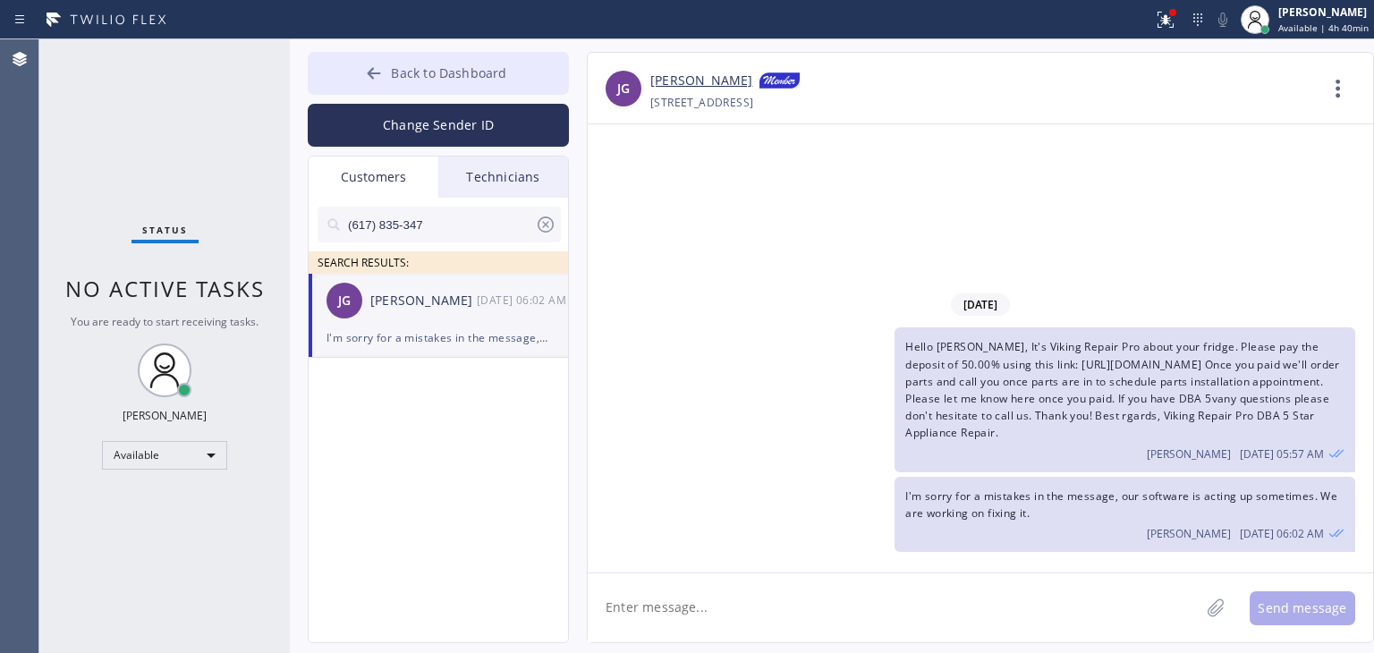
click at [478, 85] on button "Back to Dashboard" at bounding box center [438, 73] width 261 height 43
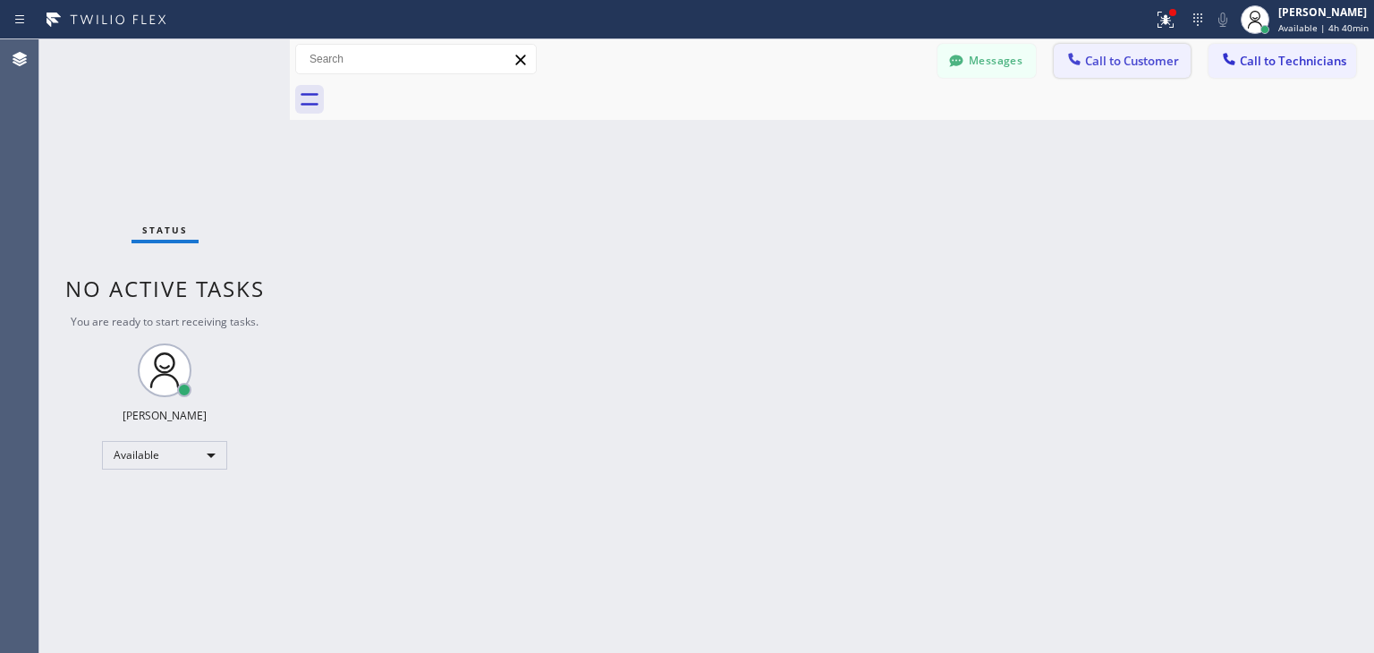
click at [1129, 58] on span "Call to Customer" at bounding box center [1132, 61] width 94 height 16
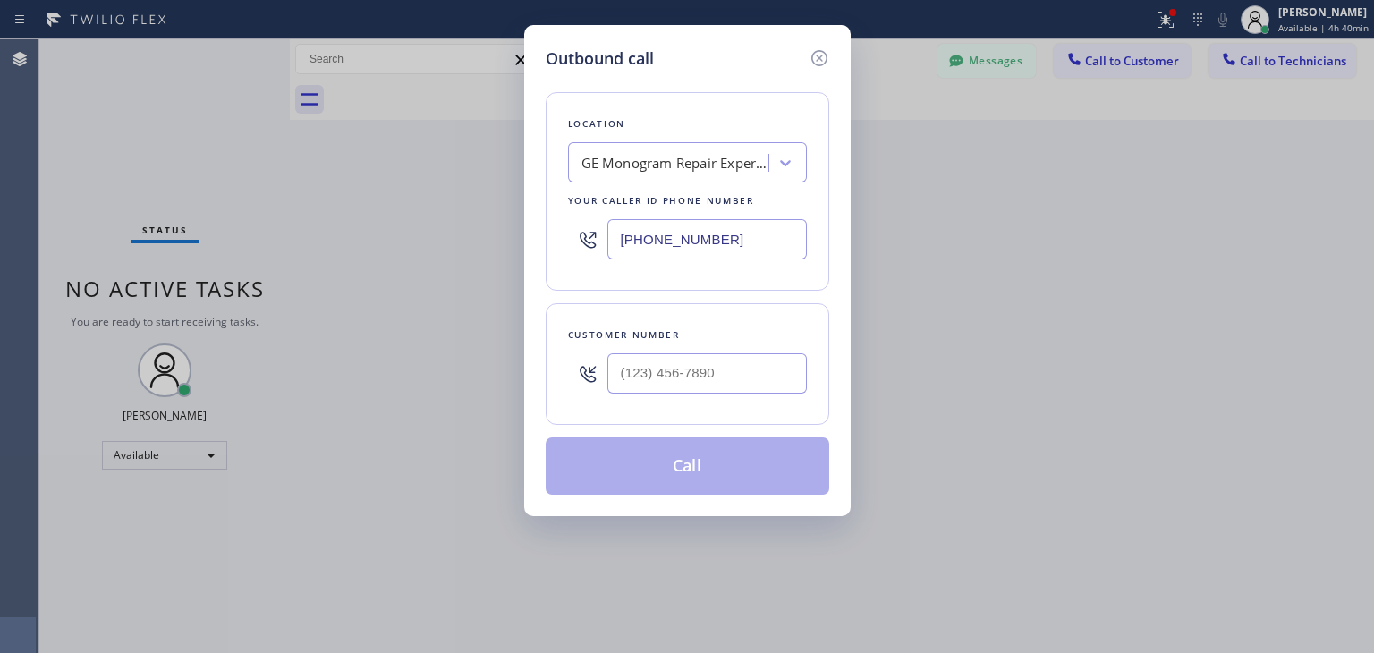
click at [717, 183] on div "Location GE Monogram Repair Expert [GEOGRAPHIC_DATA] Your caller id phone numbe…" at bounding box center [688, 191] width 284 height 199
paste input "Subzero Repair Professionals"
type input "Subzero Repair Professionals"
click at [730, 174] on div "GE Monogram Repair Expert Glendale Subzero Repair Professionals" at bounding box center [671, 163] width 195 height 31
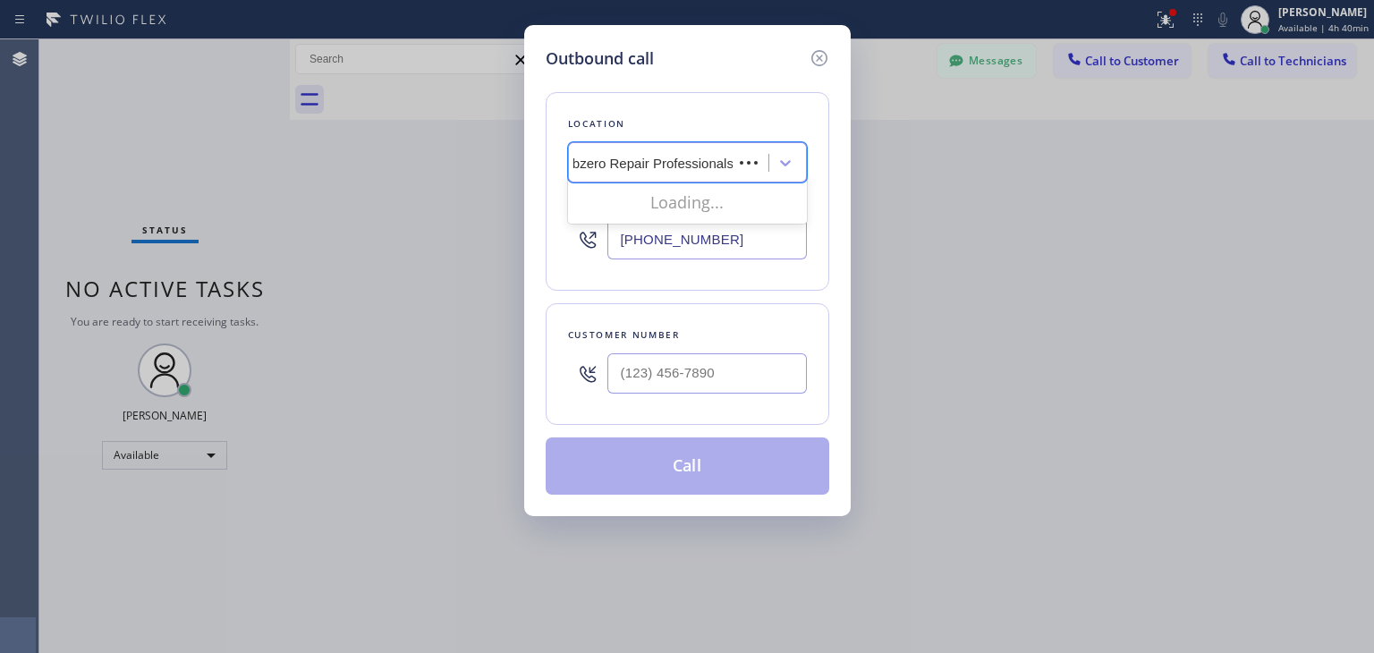
drag, startPoint x: 723, startPoint y: 194, endPoint x: 719, endPoint y: 207, distance: 13.0
click at [719, 207] on div "Loading..." at bounding box center [687, 202] width 239 height 36
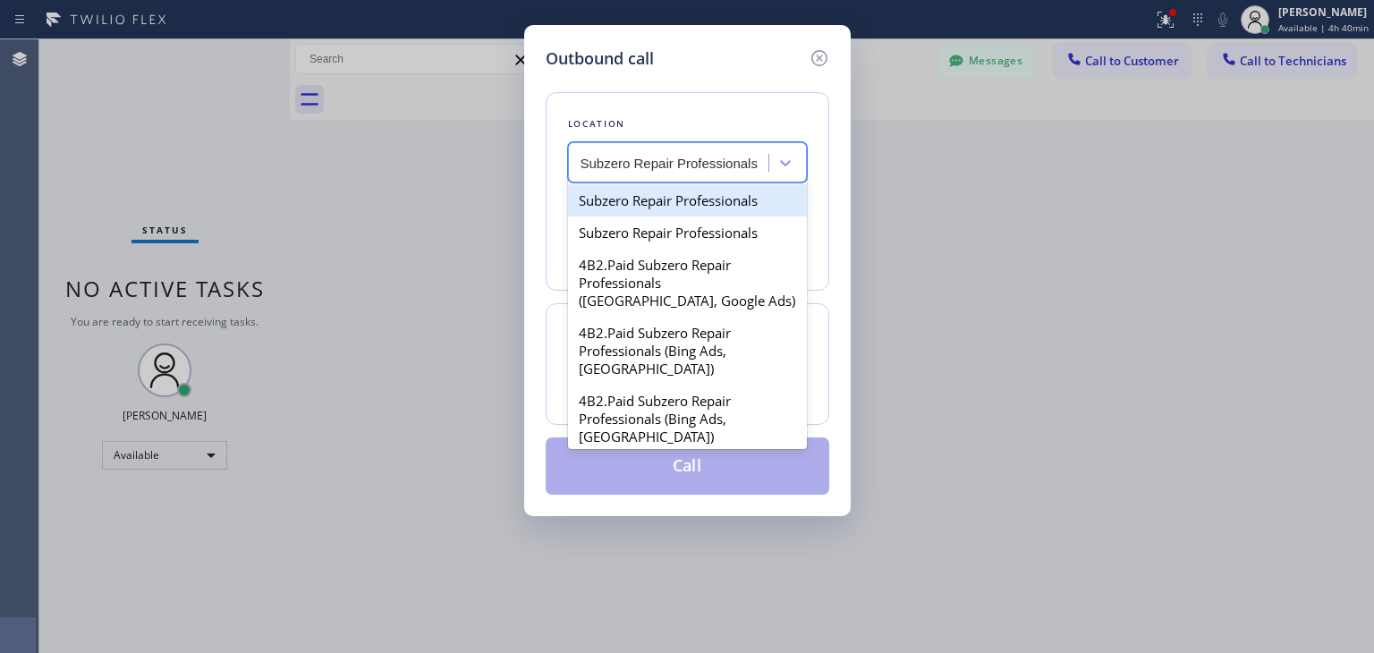
scroll to position [0, 0]
click at [730, 205] on div "Subzero Repair Professionals" at bounding box center [687, 200] width 239 height 32
type input "[PHONE_NUMBER]"
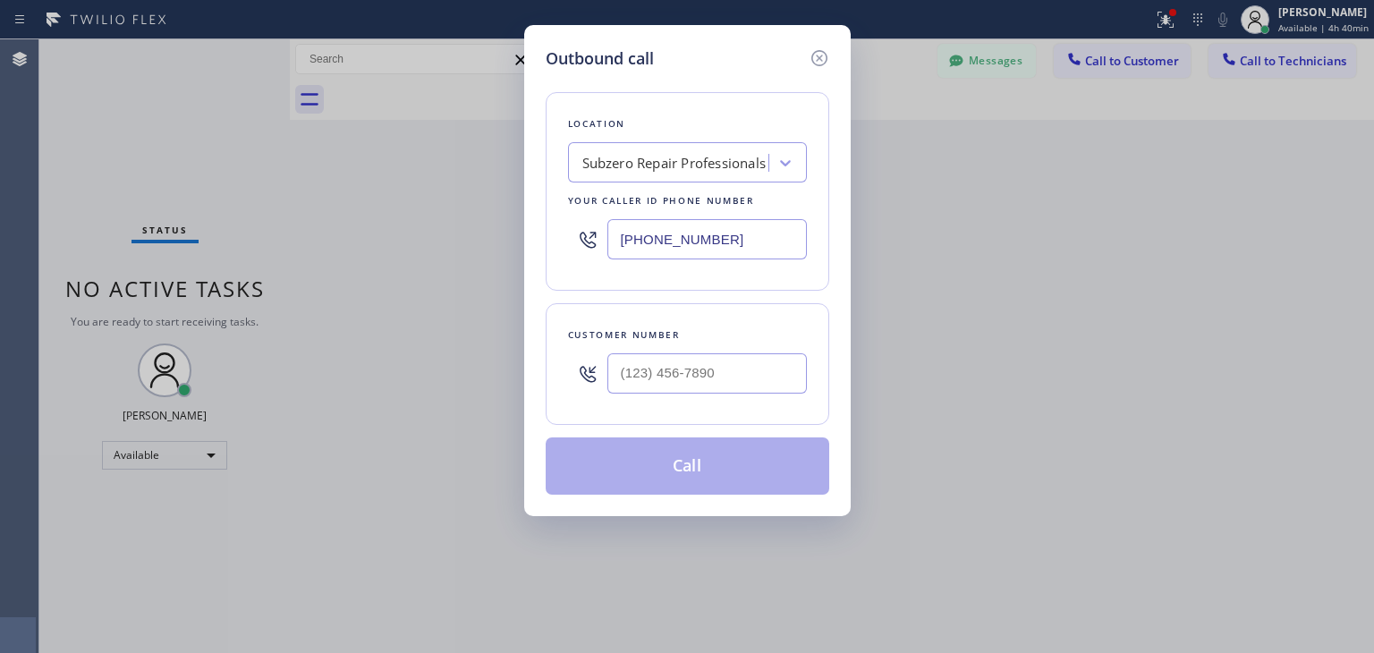
click at [751, 253] on input "[PHONE_NUMBER]" at bounding box center [708, 239] width 200 height 40
click at [811, 62] on icon at bounding box center [819, 57] width 21 height 21
